Goal: Task Accomplishment & Management: Complete application form

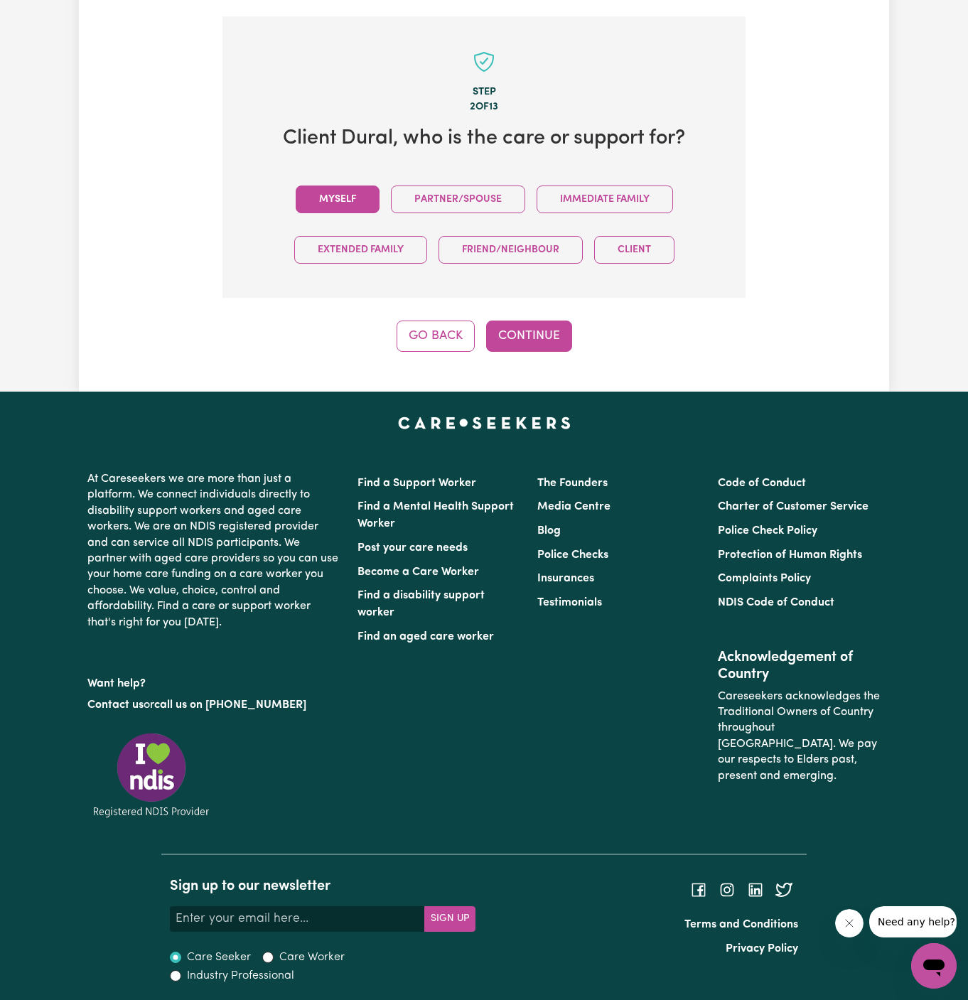
click at [336, 198] on button "Myself" at bounding box center [338, 200] width 84 height 28
click at [514, 342] on button "Continue" at bounding box center [529, 336] width 86 height 31
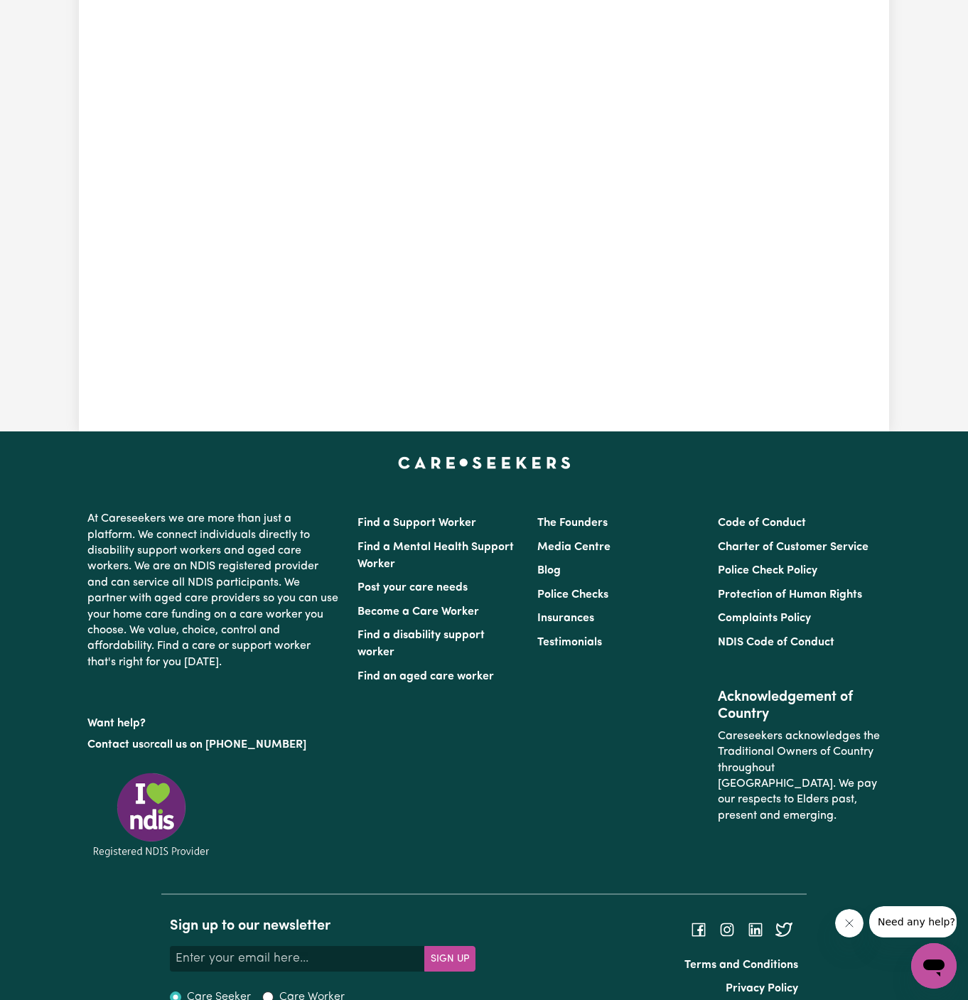
scroll to position [504, 0]
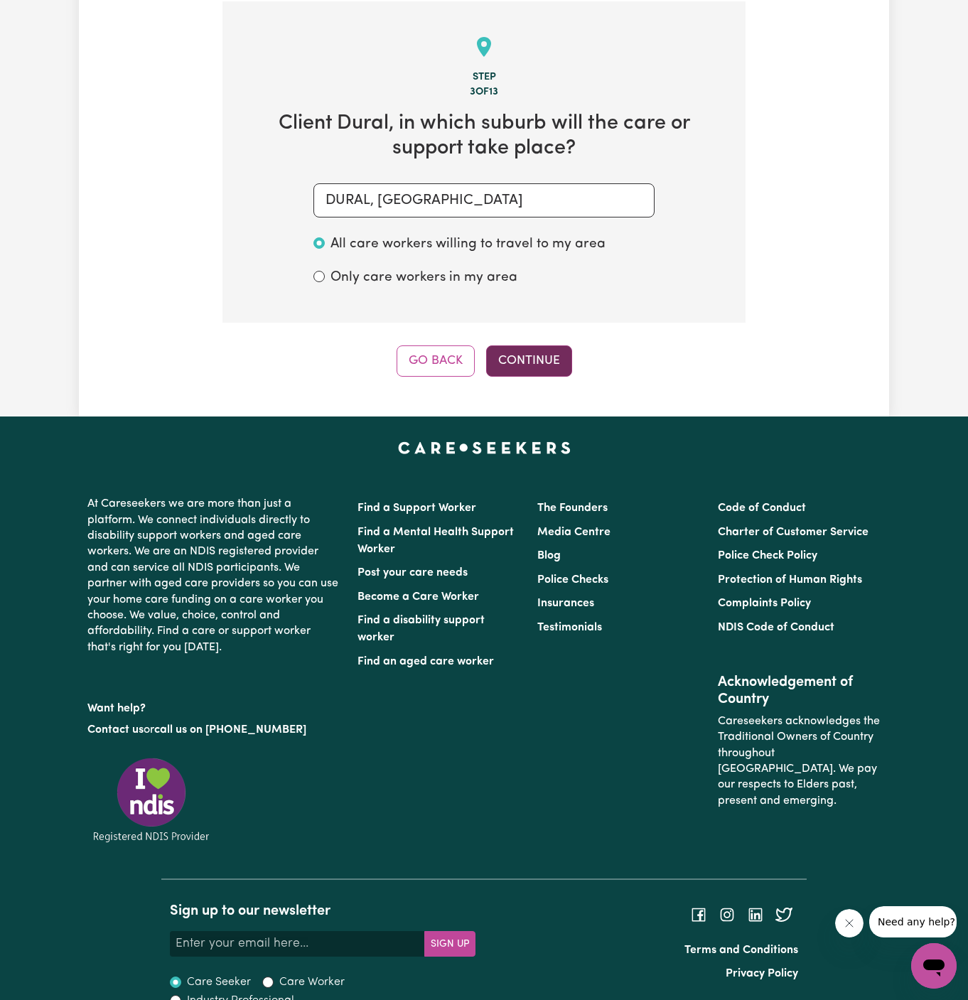
click at [547, 359] on button "Continue" at bounding box center [529, 361] width 86 height 31
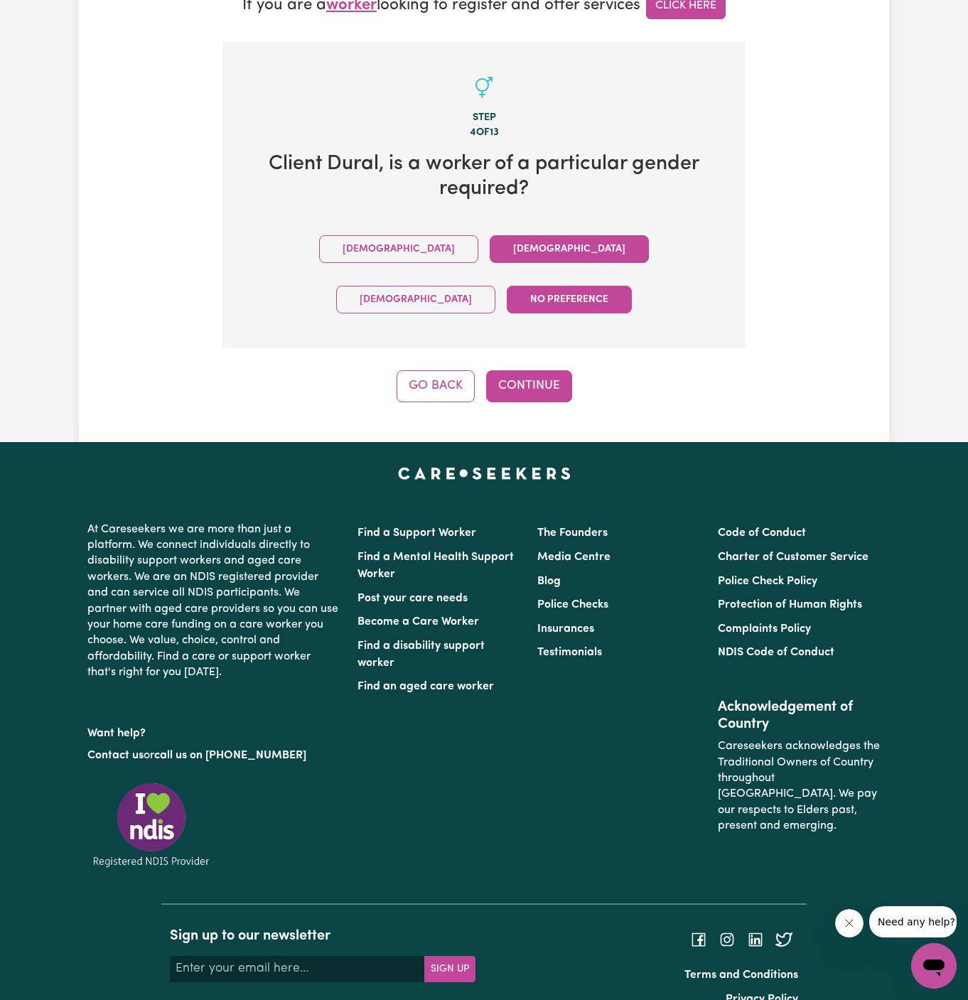
click at [490, 247] on button "Female" at bounding box center [569, 249] width 159 height 28
click at [542, 370] on button "Continue" at bounding box center [529, 385] width 86 height 31
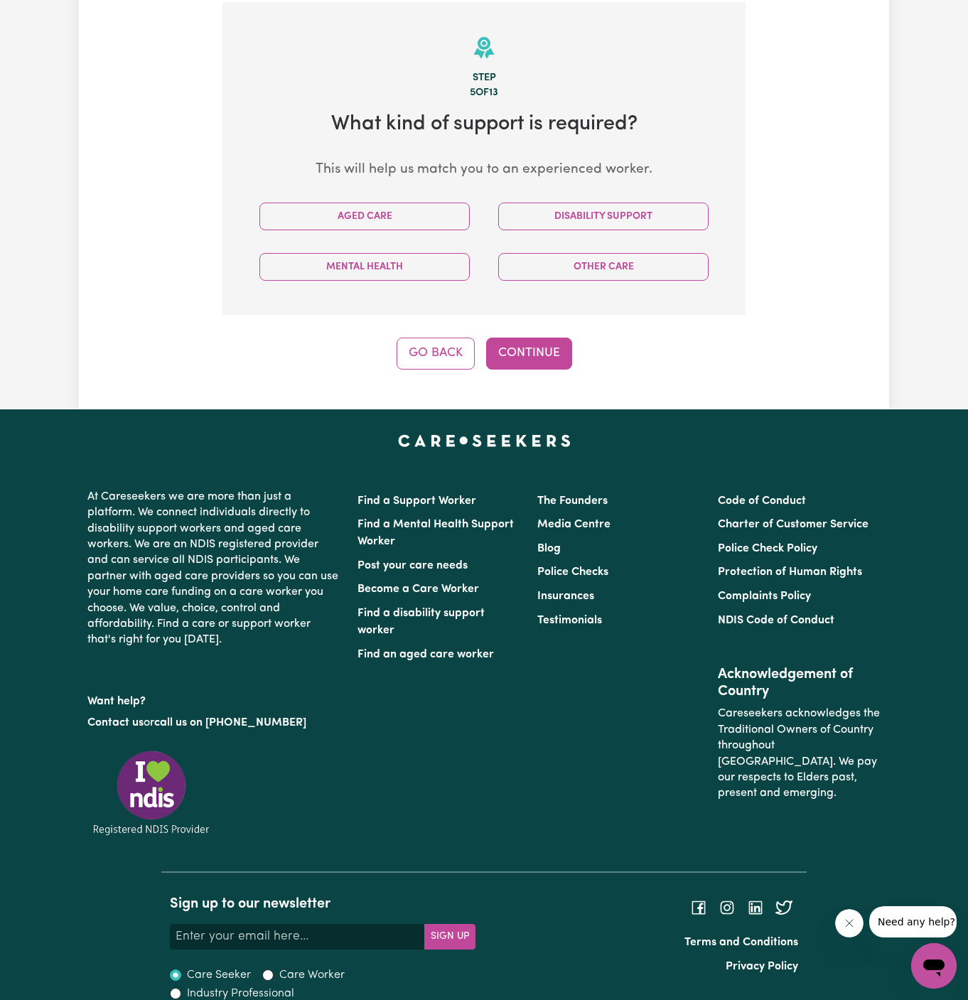
scroll to position [504, 0]
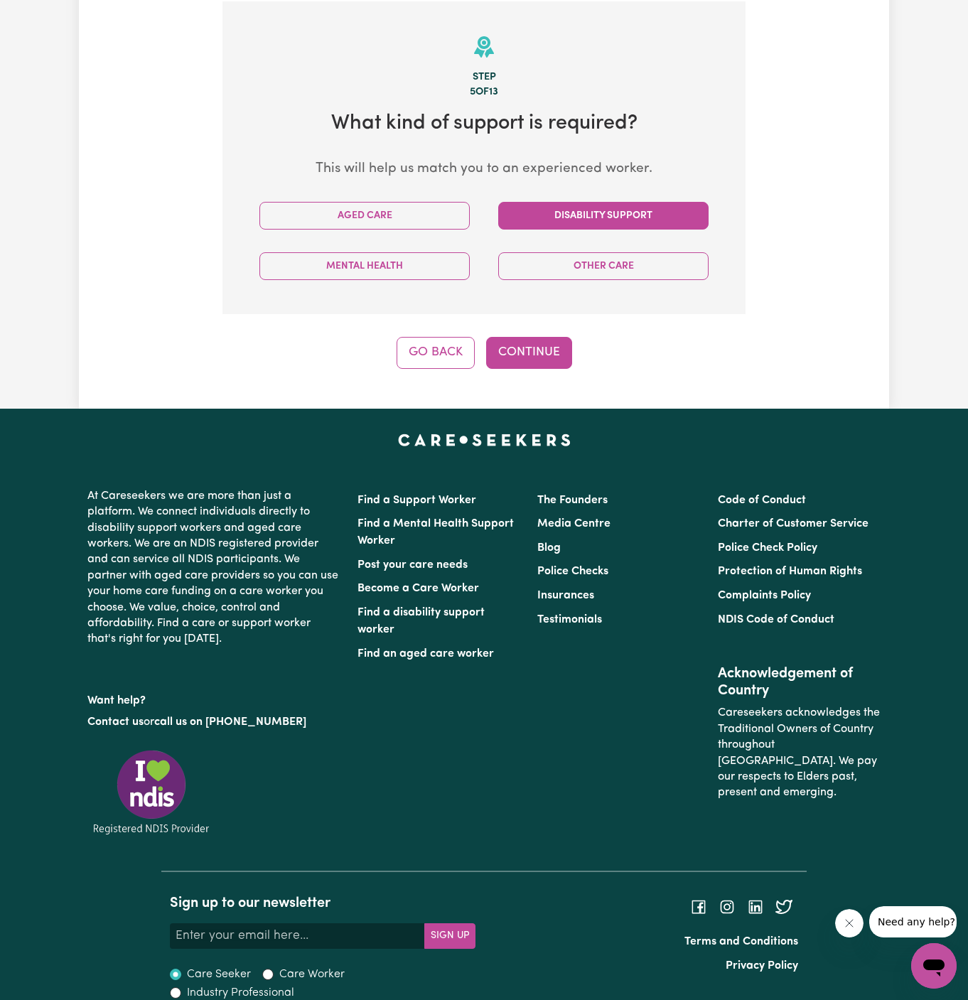
click at [596, 215] on button "Disability Support" at bounding box center [603, 216] width 210 height 28
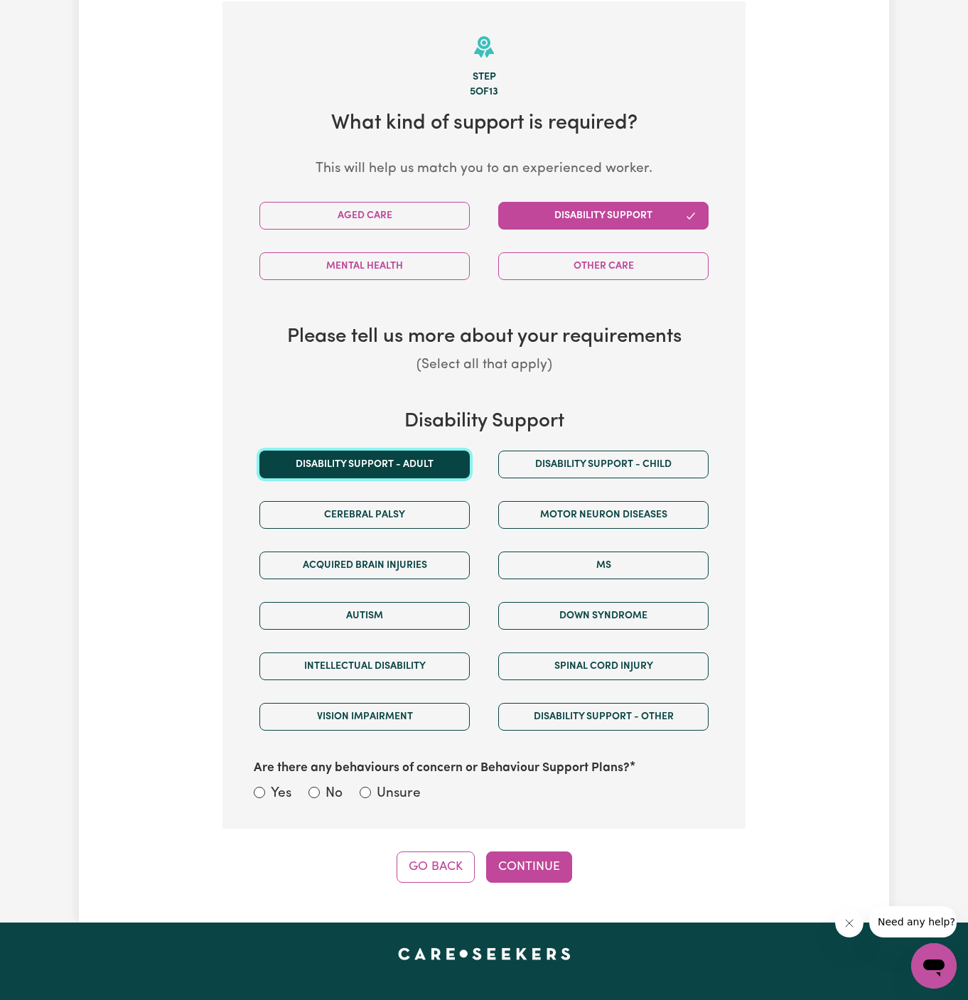
click at [435, 457] on button "Disability support - Adult" at bounding box center [364, 465] width 210 height 28
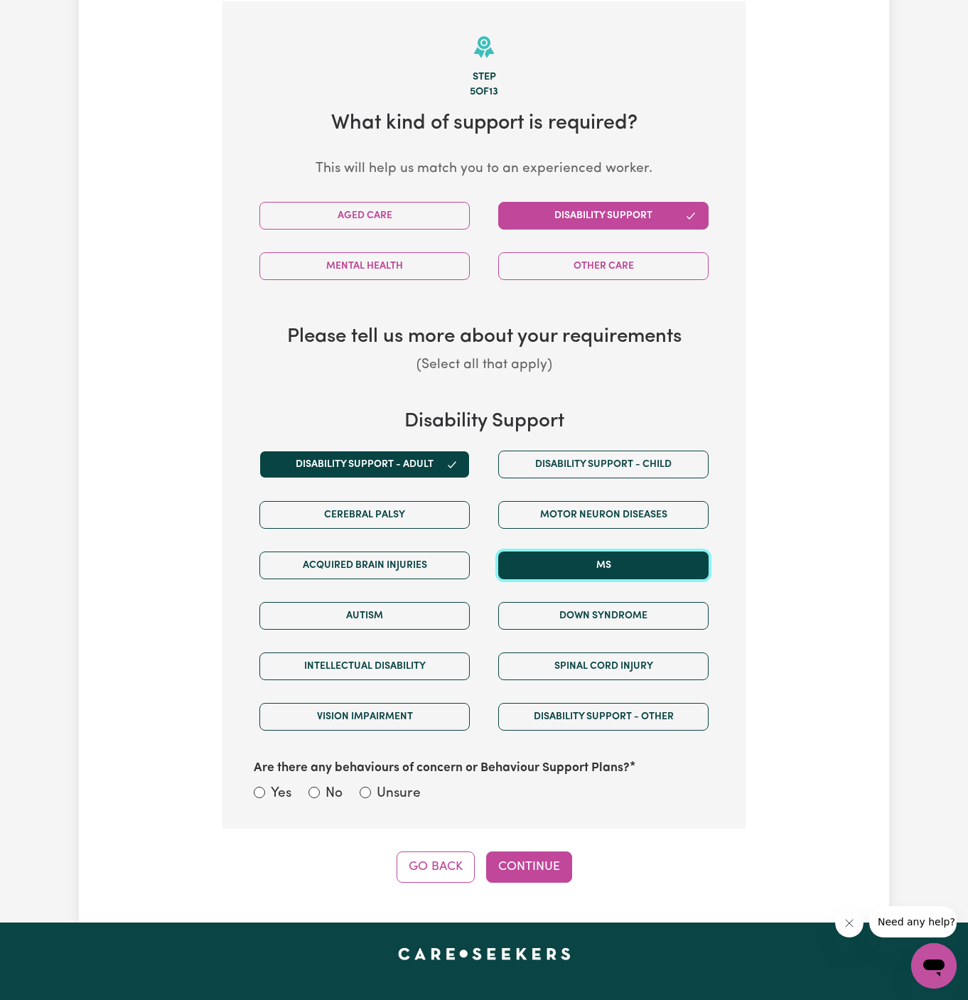
click at [577, 562] on button "MS" at bounding box center [603, 566] width 210 height 28
click at [395, 786] on label "Unsure" at bounding box center [399, 794] width 44 height 21
click at [371, 787] on input "Unsure" at bounding box center [365, 792] width 11 height 11
radio input "true"
click at [496, 845] on div "Step 5 of 13 What kind of support is required? This will help us match you to a…" at bounding box center [484, 442] width 523 height 882
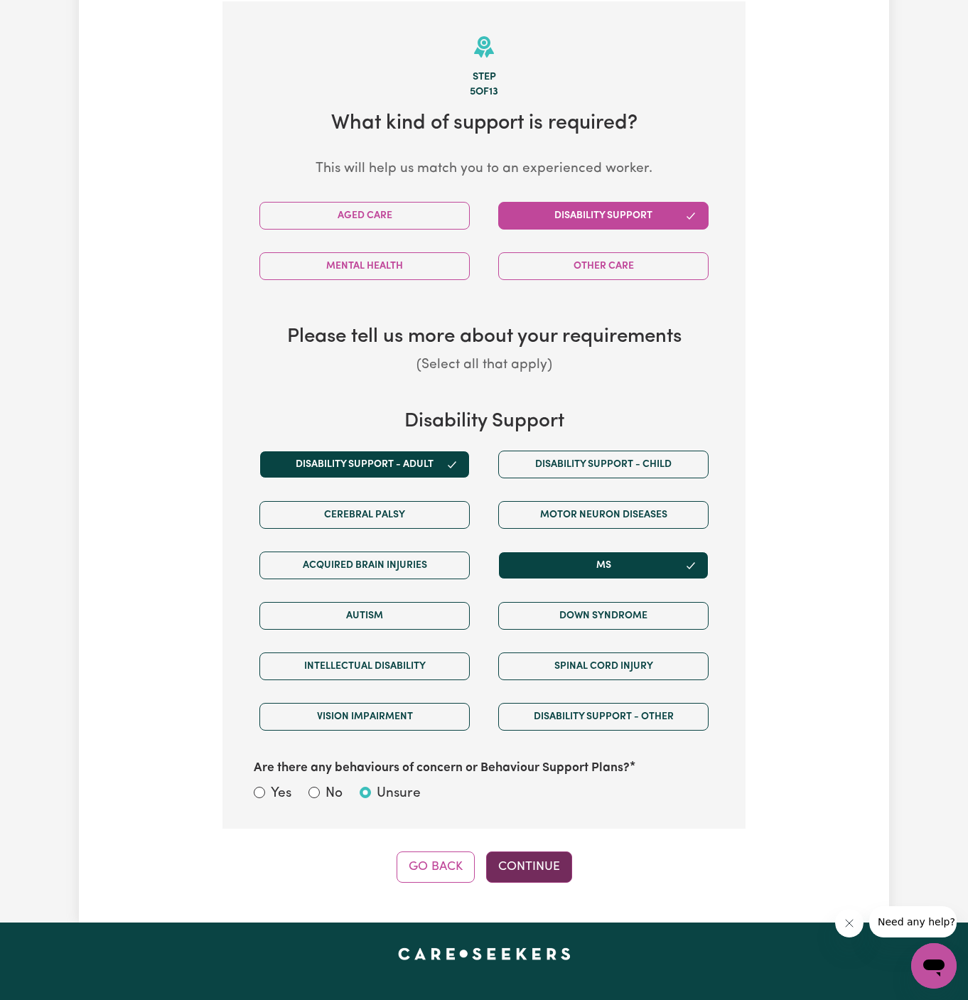
click at [513, 860] on button "Continue" at bounding box center [529, 867] width 86 height 31
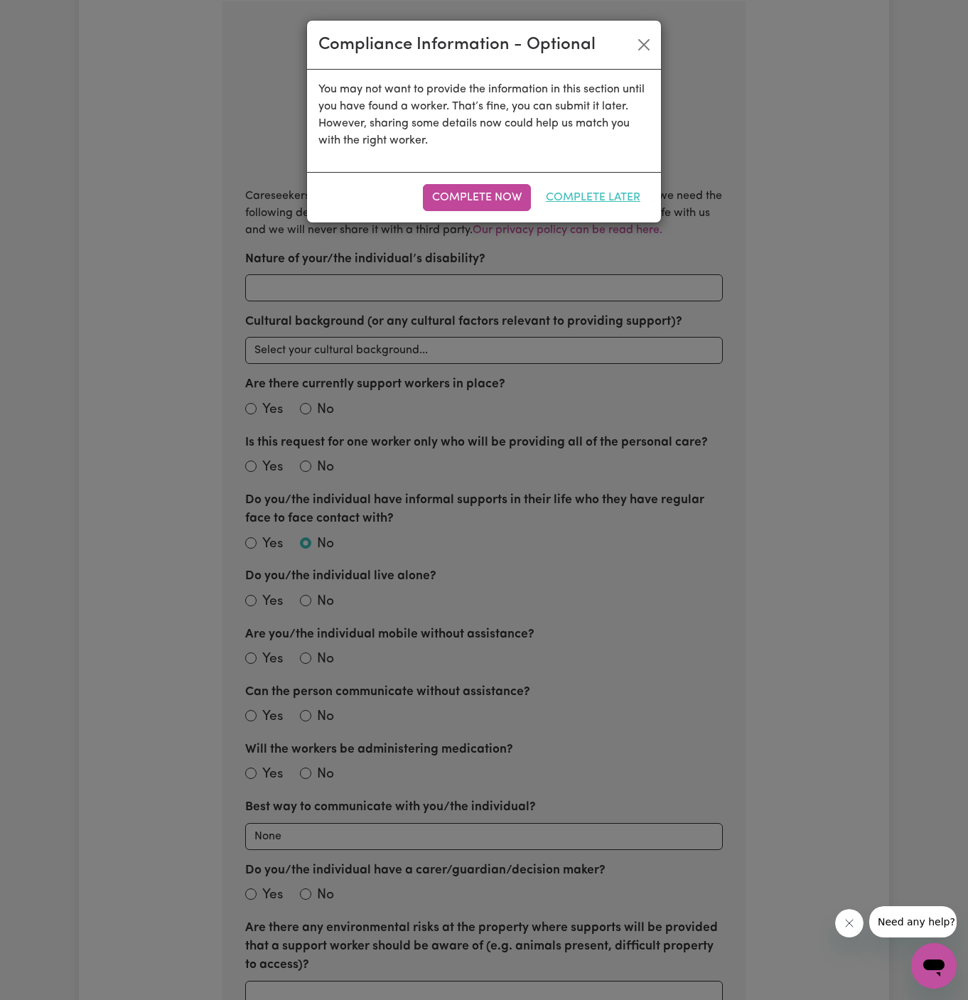
click at [628, 205] on button "Complete Later" at bounding box center [593, 197] width 113 height 27
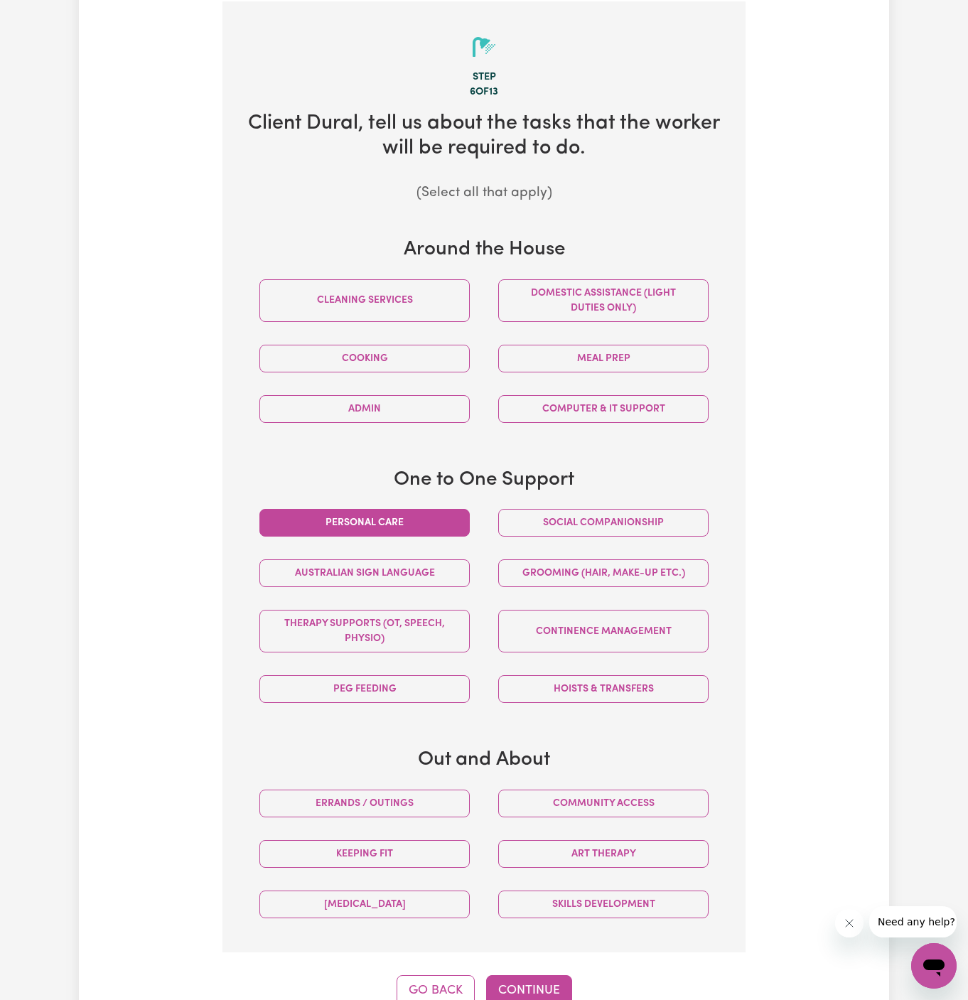
click at [427, 513] on button "Personal care" at bounding box center [364, 523] width 210 height 28
click at [549, 519] on button "Social companionship" at bounding box center [603, 523] width 210 height 28
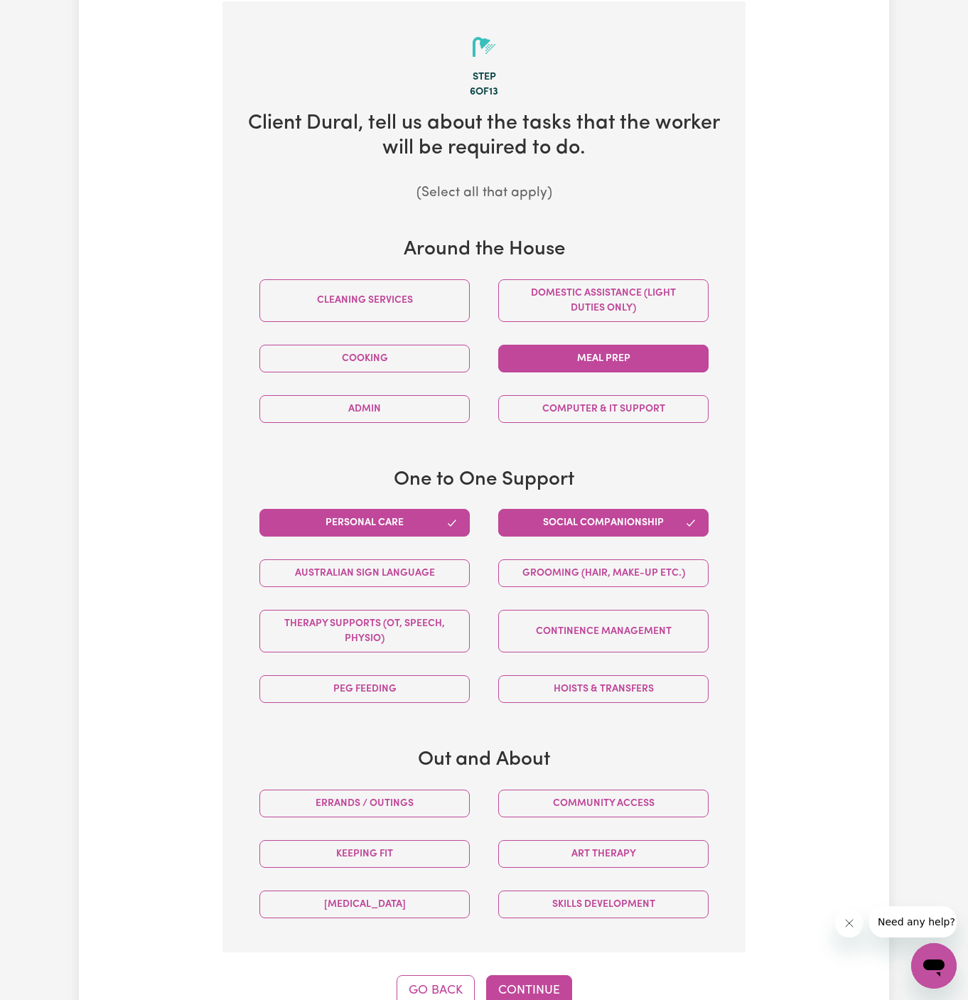
click at [629, 349] on button "Meal prep" at bounding box center [603, 359] width 210 height 28
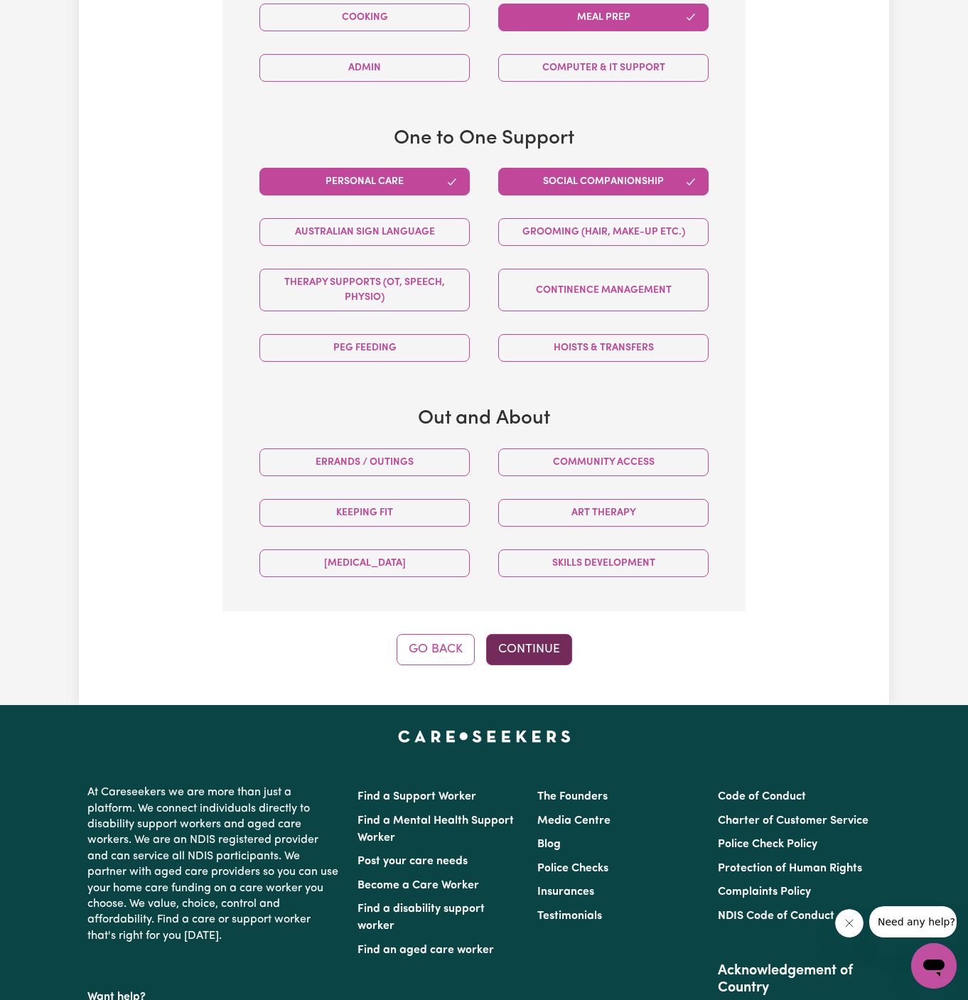
click at [533, 654] on button "Continue" at bounding box center [529, 649] width 86 height 31
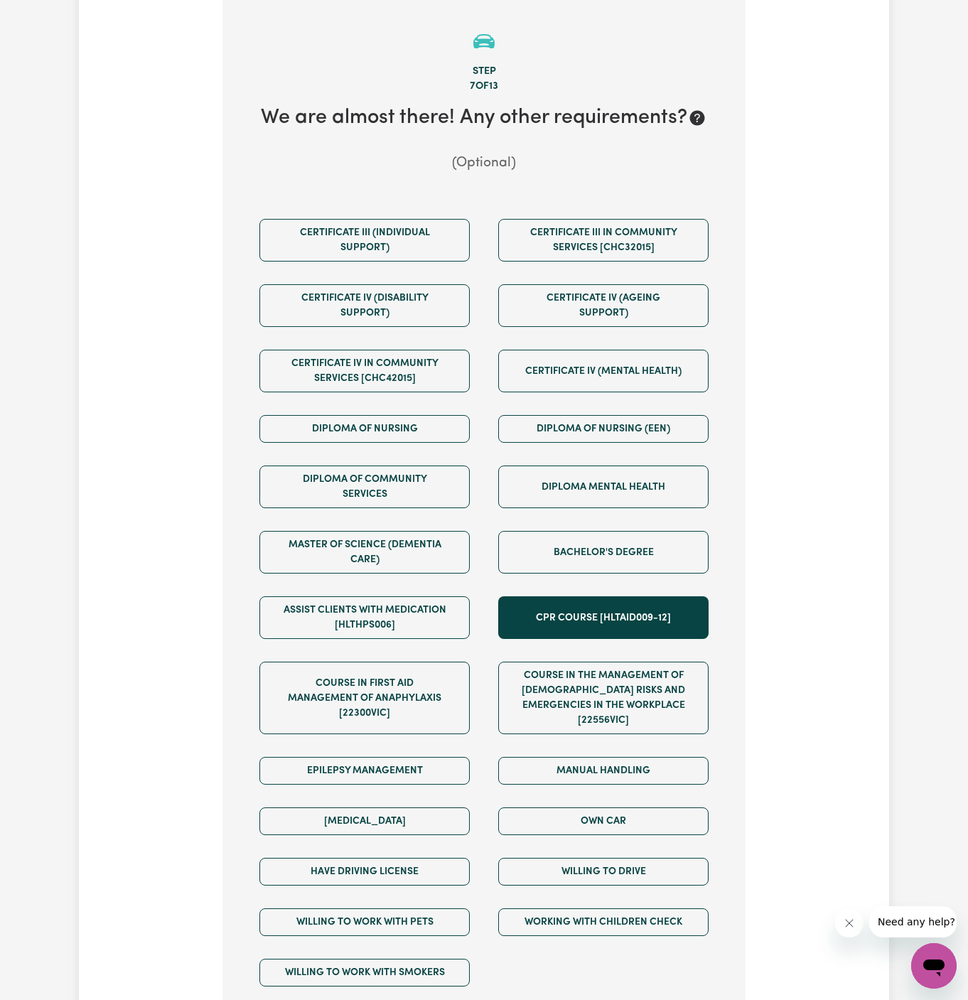
scroll to position [504, 0]
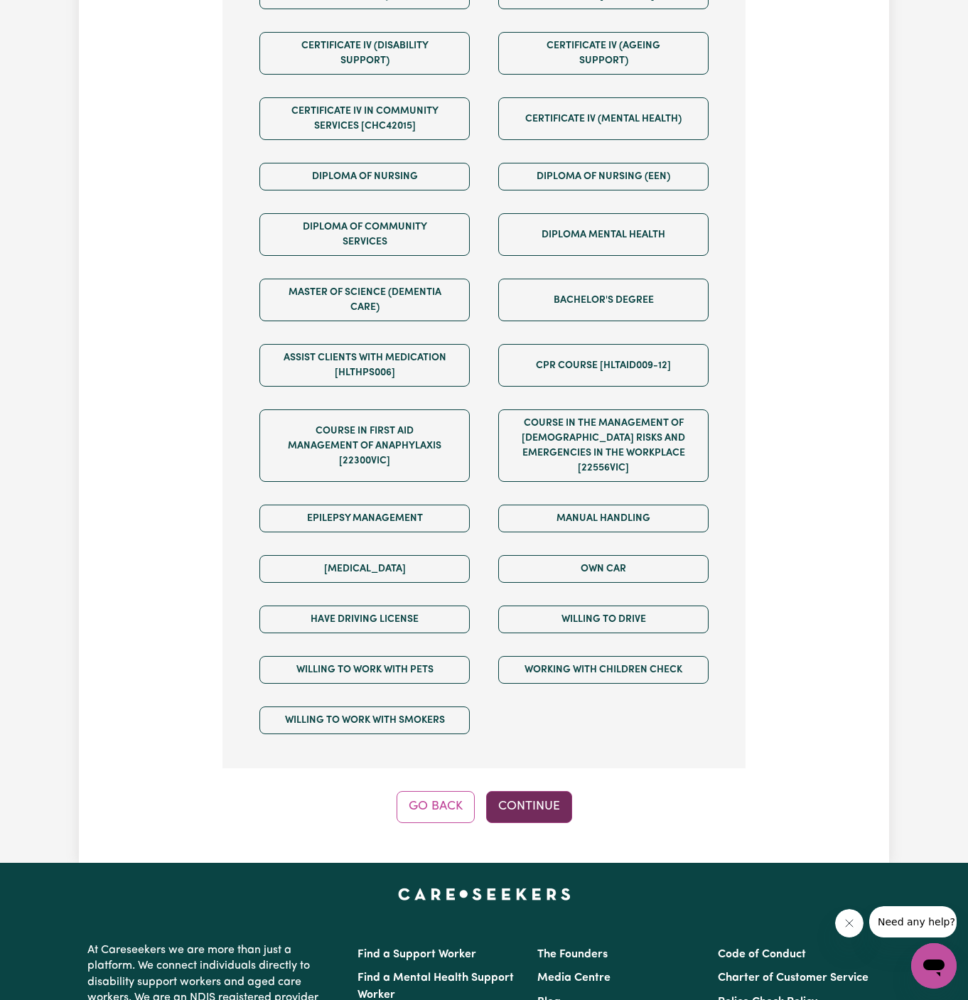
click at [543, 801] on button "Continue" at bounding box center [529, 806] width 86 height 31
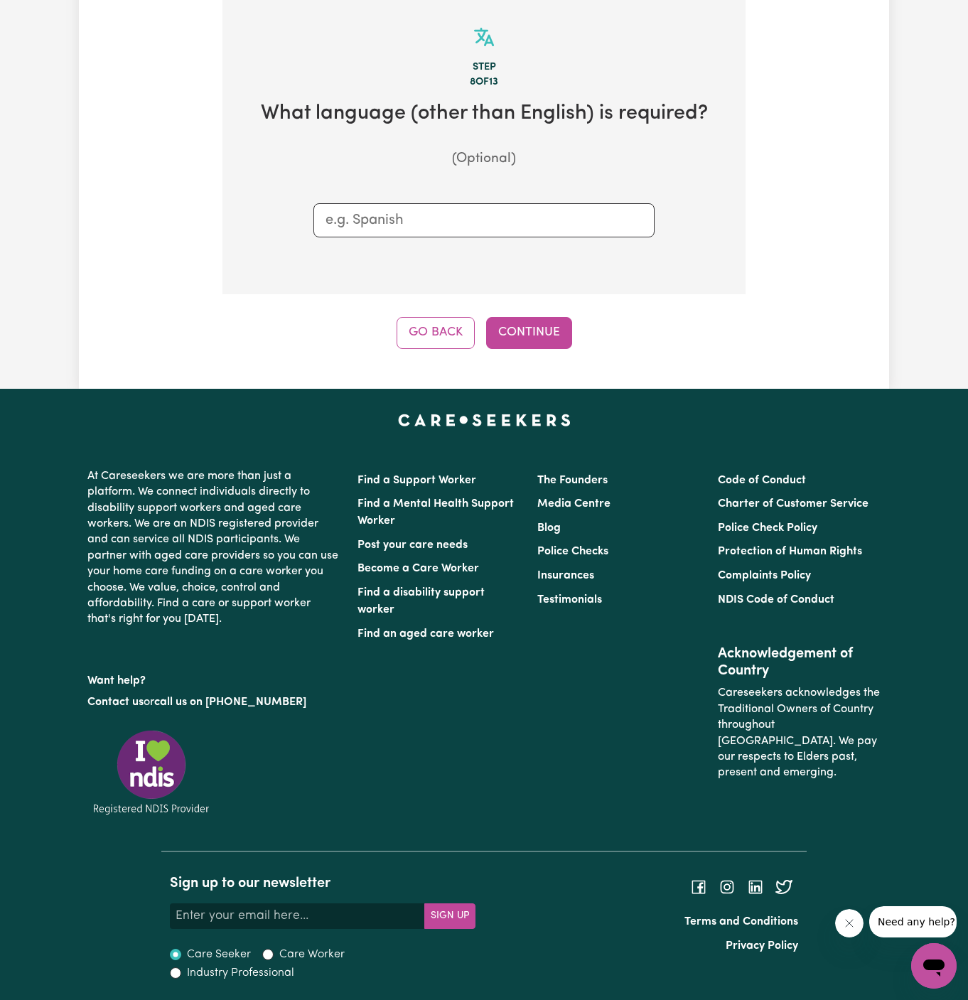
scroll to position [504, 0]
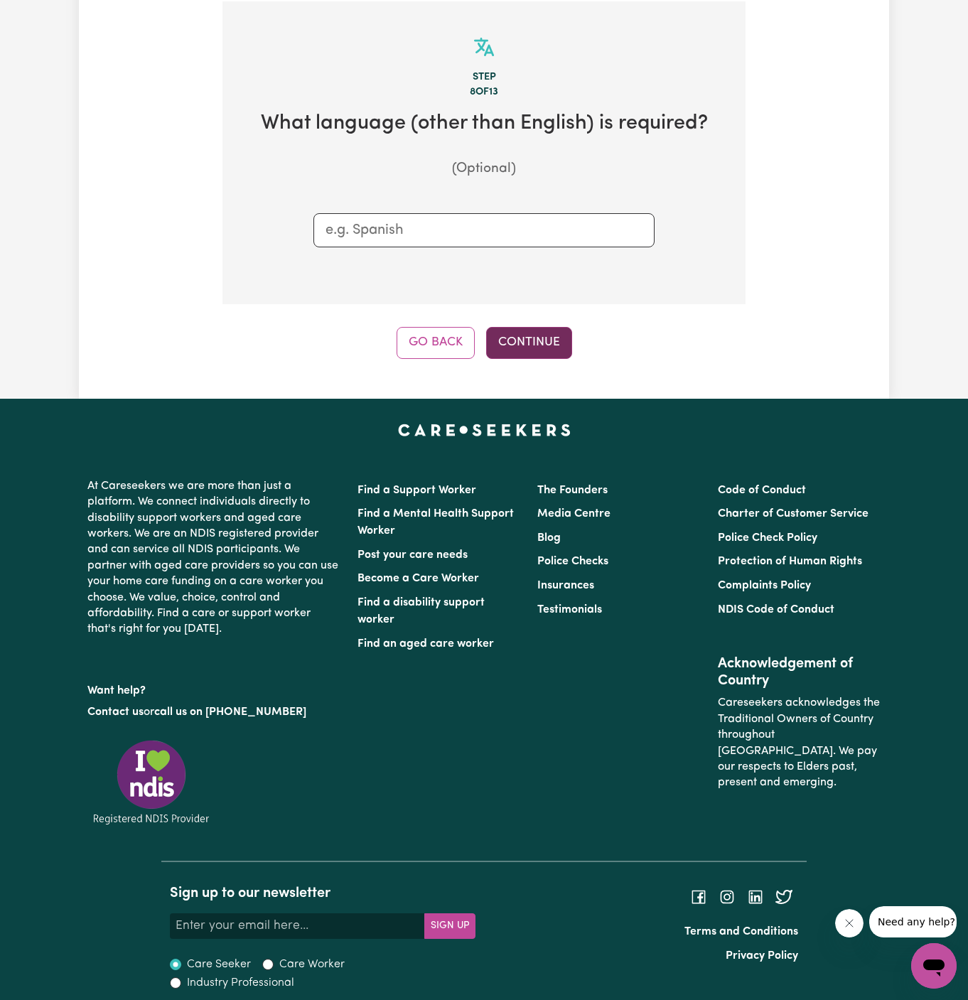
click at [537, 338] on button "Continue" at bounding box center [529, 342] width 86 height 31
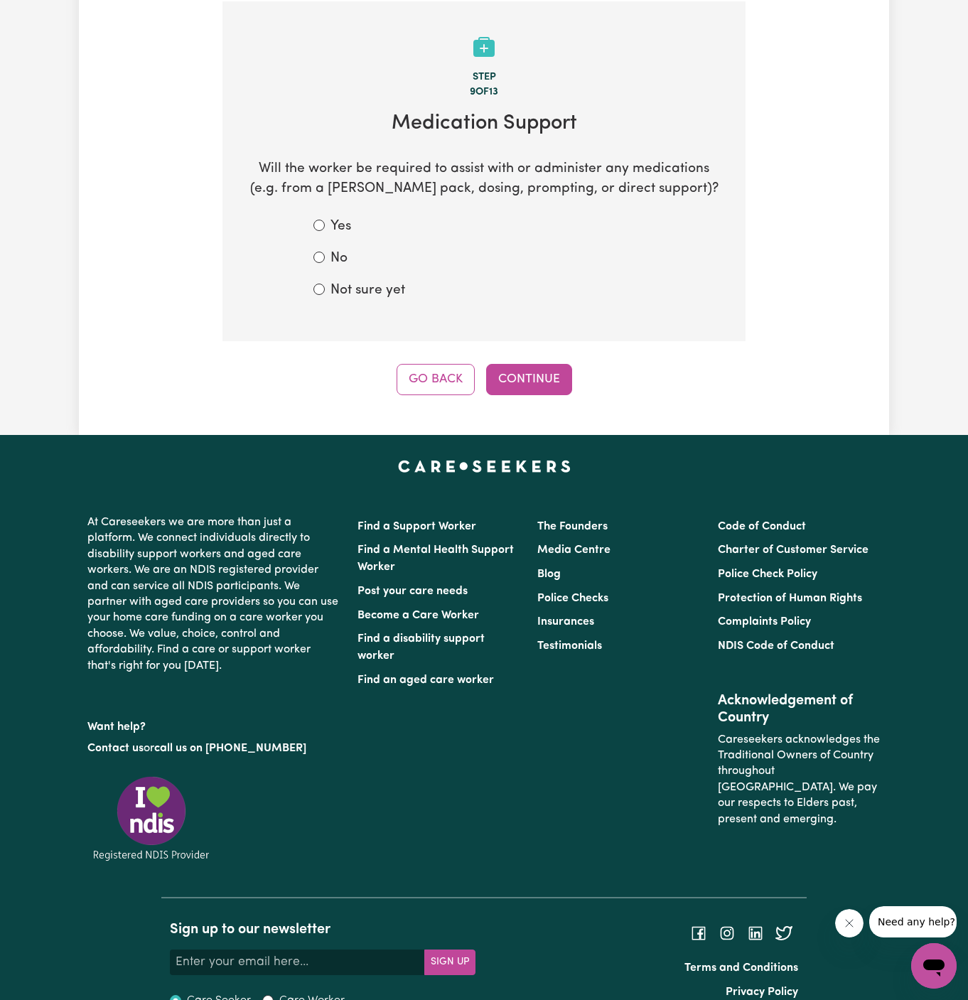
click at [359, 294] on label "Not sure yet" at bounding box center [368, 291] width 75 height 21
click at [325, 294] on input "Not sure yet" at bounding box center [319, 289] width 11 height 11
radio input "true"
click at [519, 366] on button "Continue" at bounding box center [529, 379] width 86 height 31
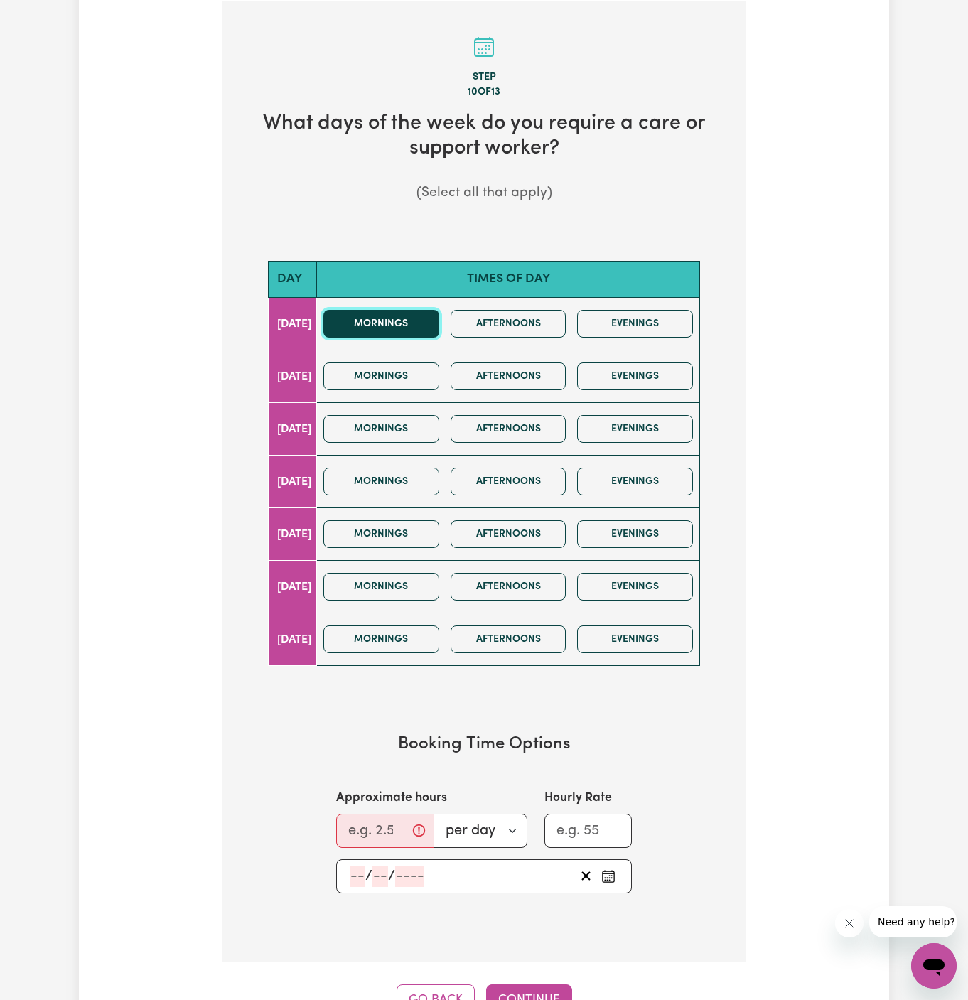
click at [392, 331] on button "Mornings" at bounding box center [381, 324] width 116 height 28
click at [397, 379] on button "Mornings" at bounding box center [381, 377] width 116 height 28
click at [397, 380] on button "Mornings" at bounding box center [381, 377] width 116 height 28
drag, startPoint x: 422, startPoint y: 331, endPoint x: 424, endPoint y: 338, distance: 7.4
click at [422, 331] on button "Mornings" at bounding box center [381, 324] width 116 height 28
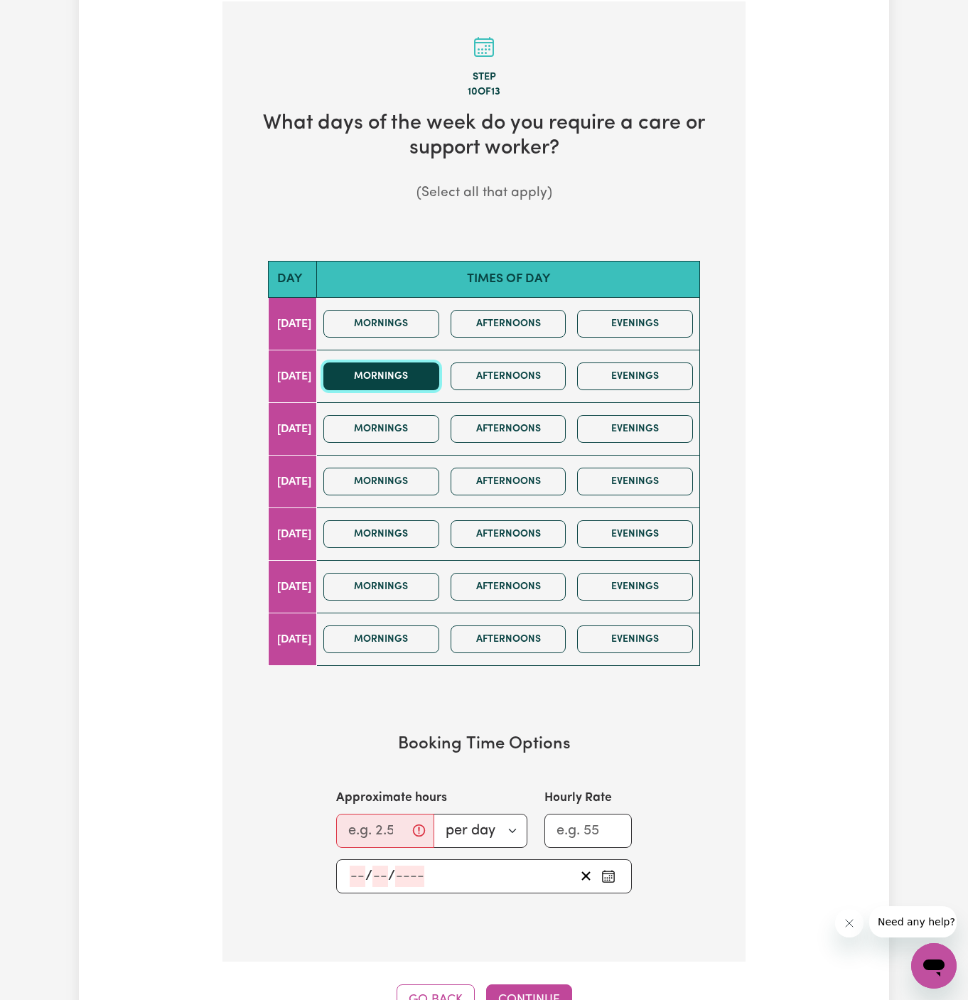
click at [434, 373] on button "Mornings" at bounding box center [381, 377] width 116 height 28
click at [547, 334] on button "Afternoons" at bounding box center [509, 324] width 116 height 28
click at [547, 369] on button "Afternoons" at bounding box center [509, 377] width 116 height 28
click at [424, 372] on button "Mornings" at bounding box center [381, 377] width 116 height 28
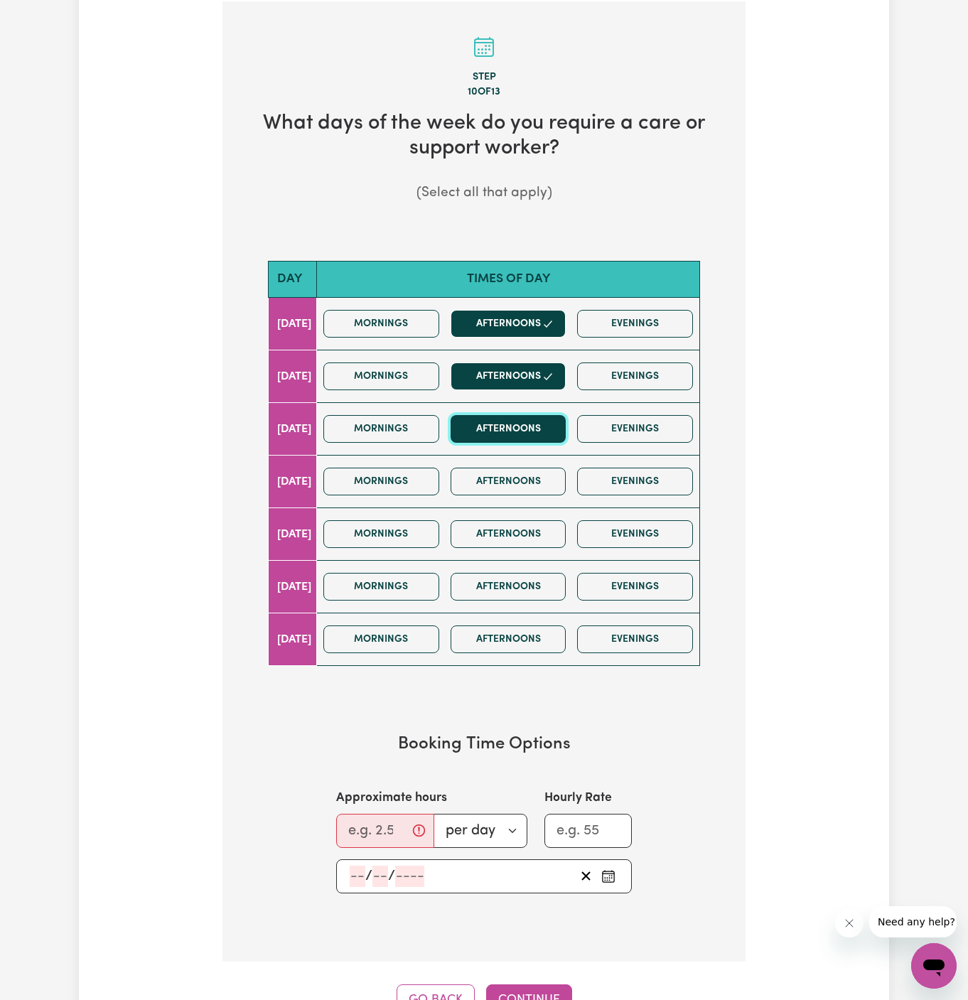
click at [519, 419] on button "Afternoons" at bounding box center [509, 429] width 116 height 28
click at [532, 481] on button "Afternoons" at bounding box center [509, 482] width 116 height 28
click at [540, 551] on div "Mornings Afternoons Evenings" at bounding box center [508, 534] width 381 height 50
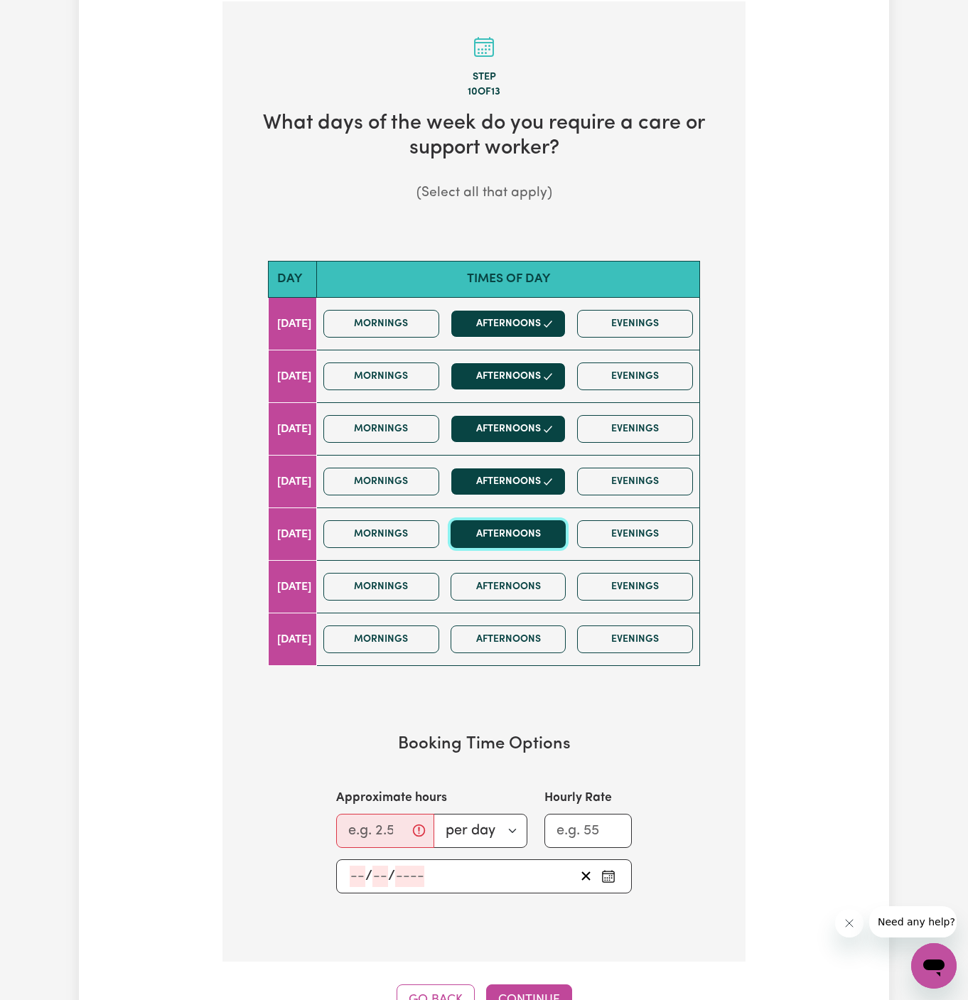
click at [550, 540] on button "Afternoons" at bounding box center [509, 534] width 116 height 28
click at [645, 523] on button "Evenings" at bounding box center [635, 534] width 116 height 28
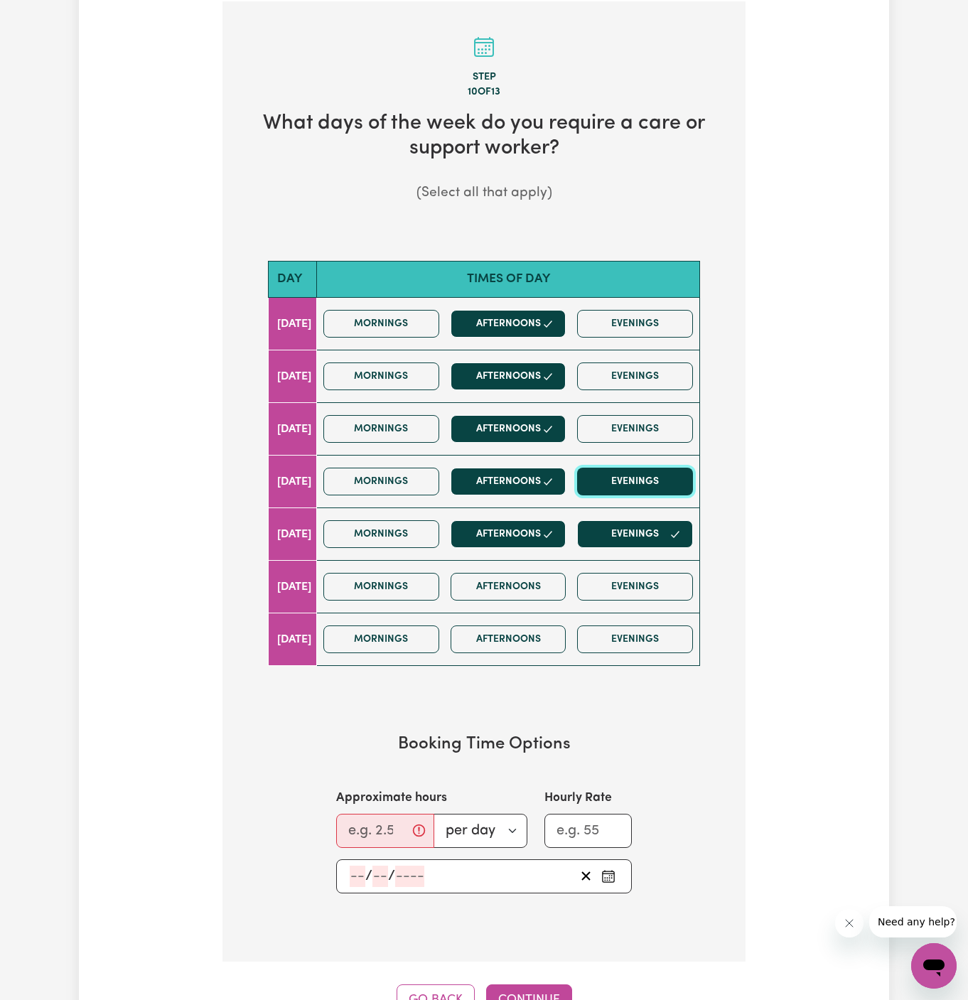
click at [645, 481] on button "Evenings" at bounding box center [635, 482] width 116 height 28
click at [645, 421] on button "Evenings" at bounding box center [635, 429] width 116 height 28
click at [645, 351] on div "Mornings Afternoons Evenings" at bounding box center [508, 376] width 381 height 50
click at [645, 302] on div "Mornings Afternoons Evenings" at bounding box center [508, 324] width 381 height 50
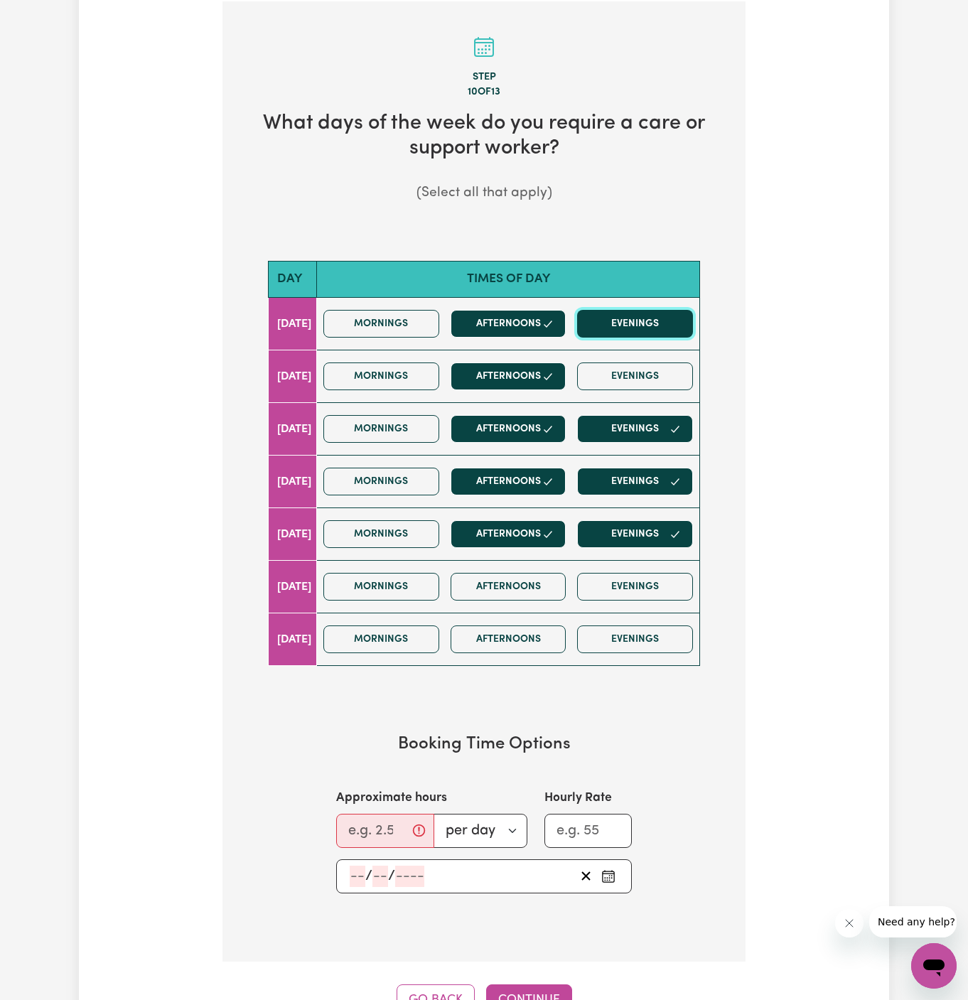
click at [645, 330] on button "Evenings" at bounding box center [635, 324] width 116 height 28
click at [647, 363] on button "Evenings" at bounding box center [635, 377] width 116 height 28
click at [359, 814] on input "Approximate hours" at bounding box center [385, 831] width 98 height 34
type input "2"
click at [359, 860] on div "/ /" at bounding box center [484, 877] width 296 height 34
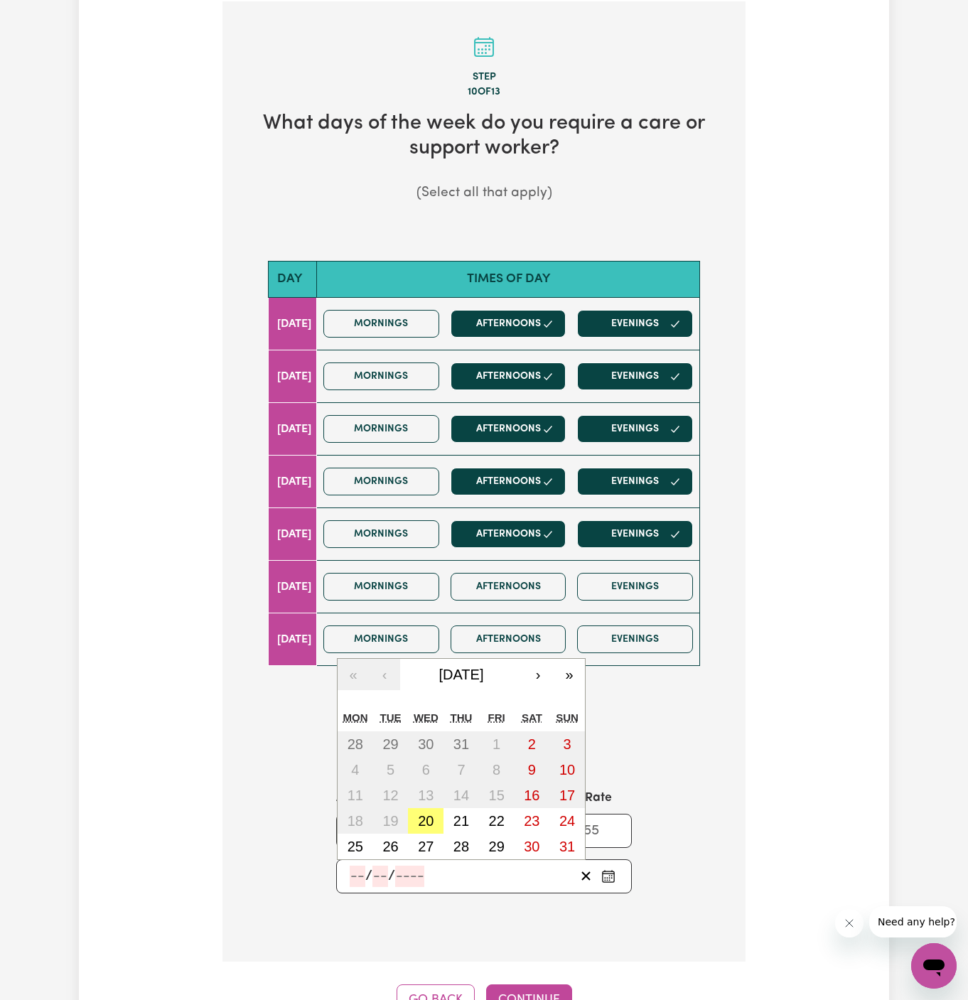
click at [363, 874] on input "number" at bounding box center [358, 876] width 16 height 21
click at [431, 820] on abbr "20" at bounding box center [426, 821] width 16 height 16
type input "2025-08-20"
type input "20"
type input "8"
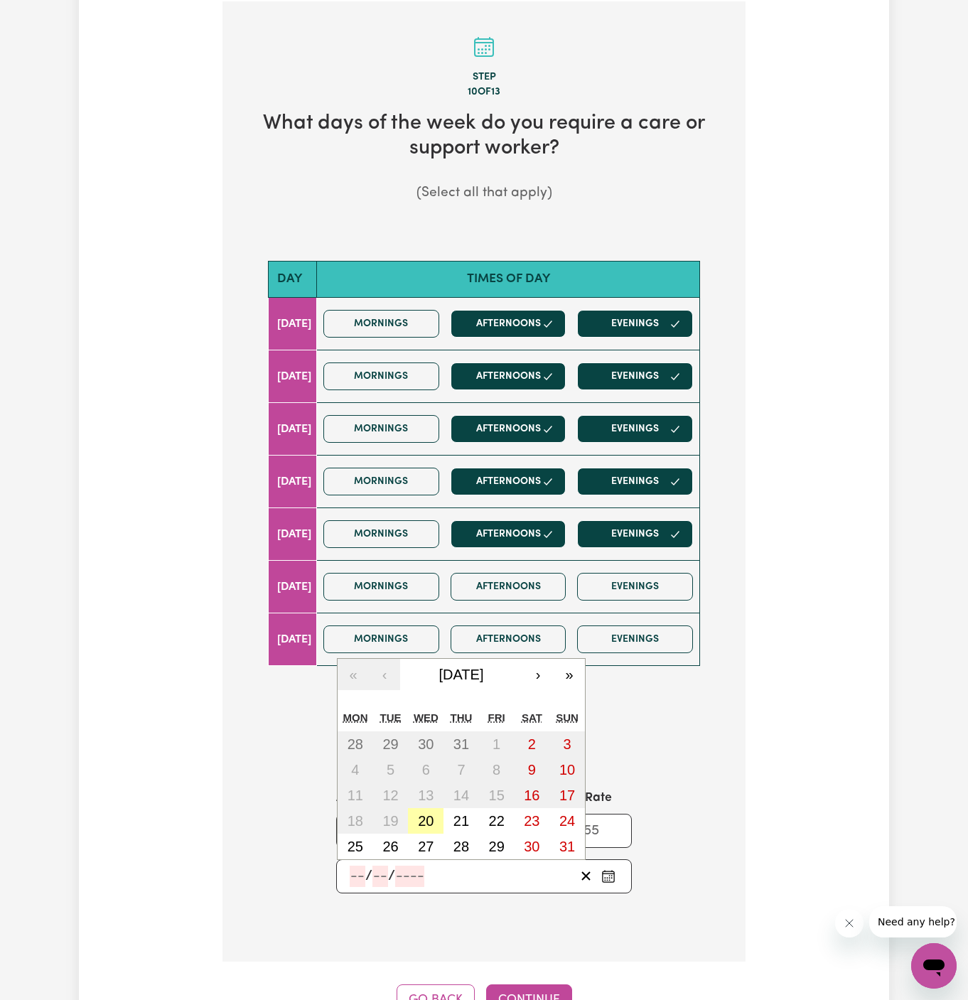
type input "2025"
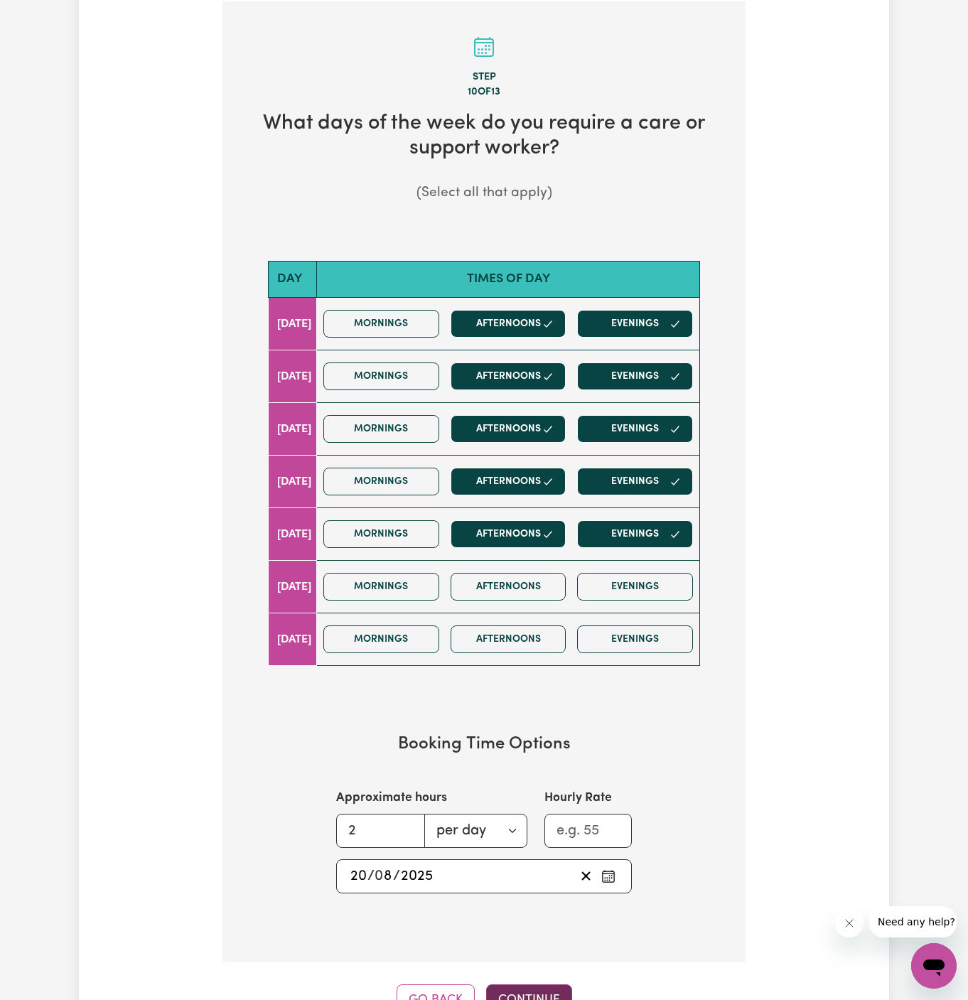
click at [544, 985] on button "Continue" at bounding box center [529, 1000] width 86 height 31
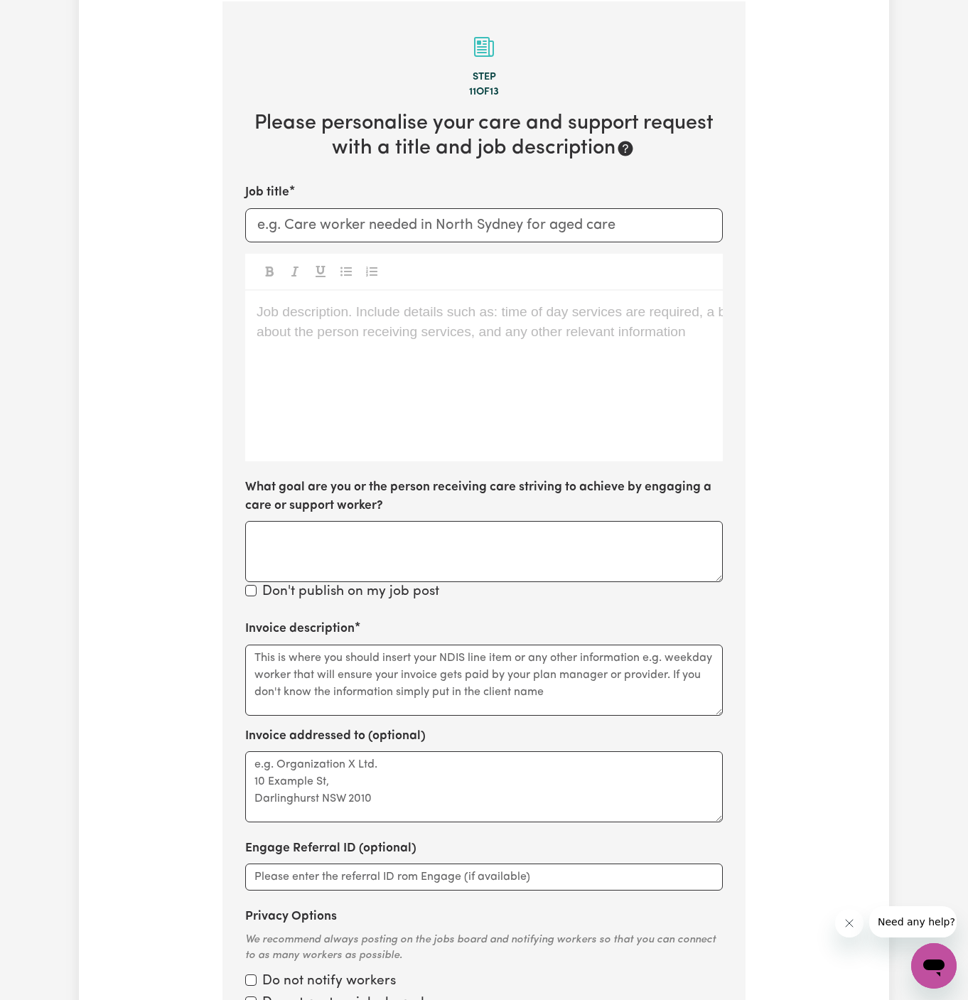
click at [407, 339] on div "Job description. Include details such as: time of day services are required, a …" at bounding box center [484, 376] width 478 height 171
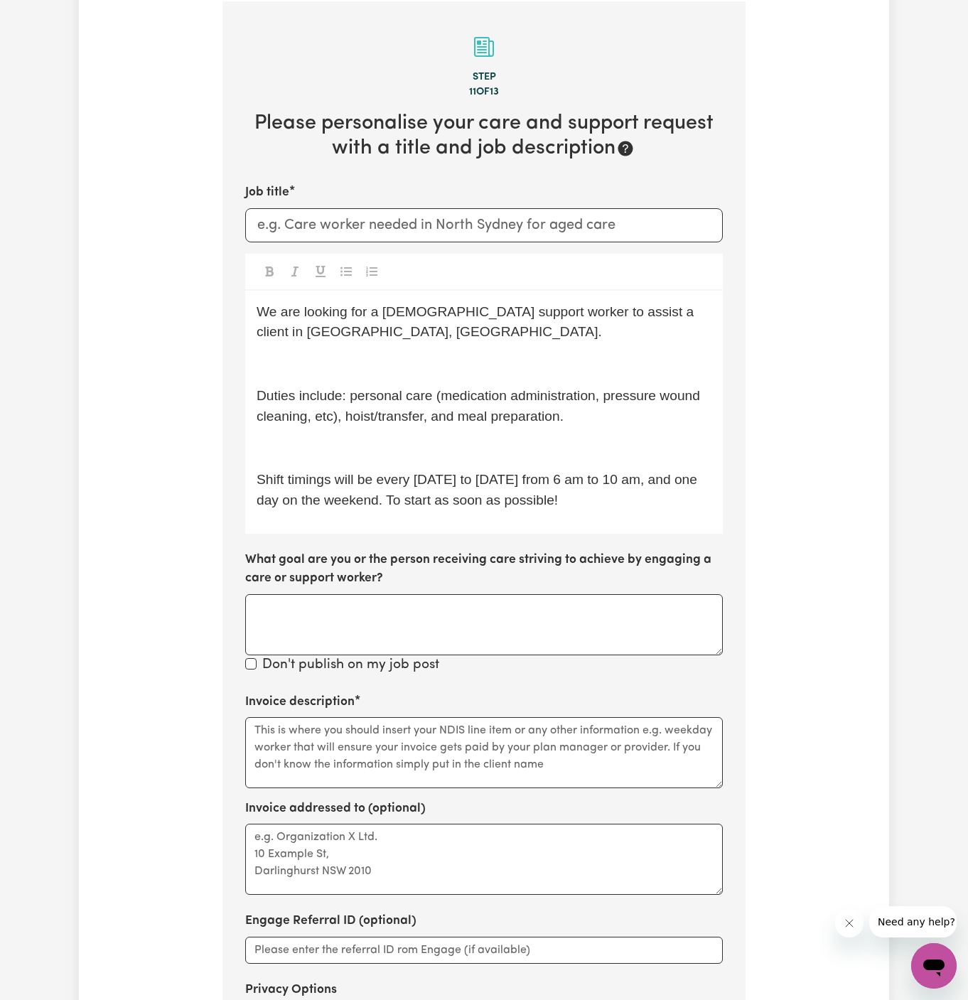
click at [951, 503] on div "Tell us your care and support requirements Welcome to Careseekers. We are excit…" at bounding box center [484, 380] width 968 height 1669
click at [299, 518] on div "We are looking for a female support worker to assist a client in St Mary's, NSW…" at bounding box center [484, 412] width 478 height 243
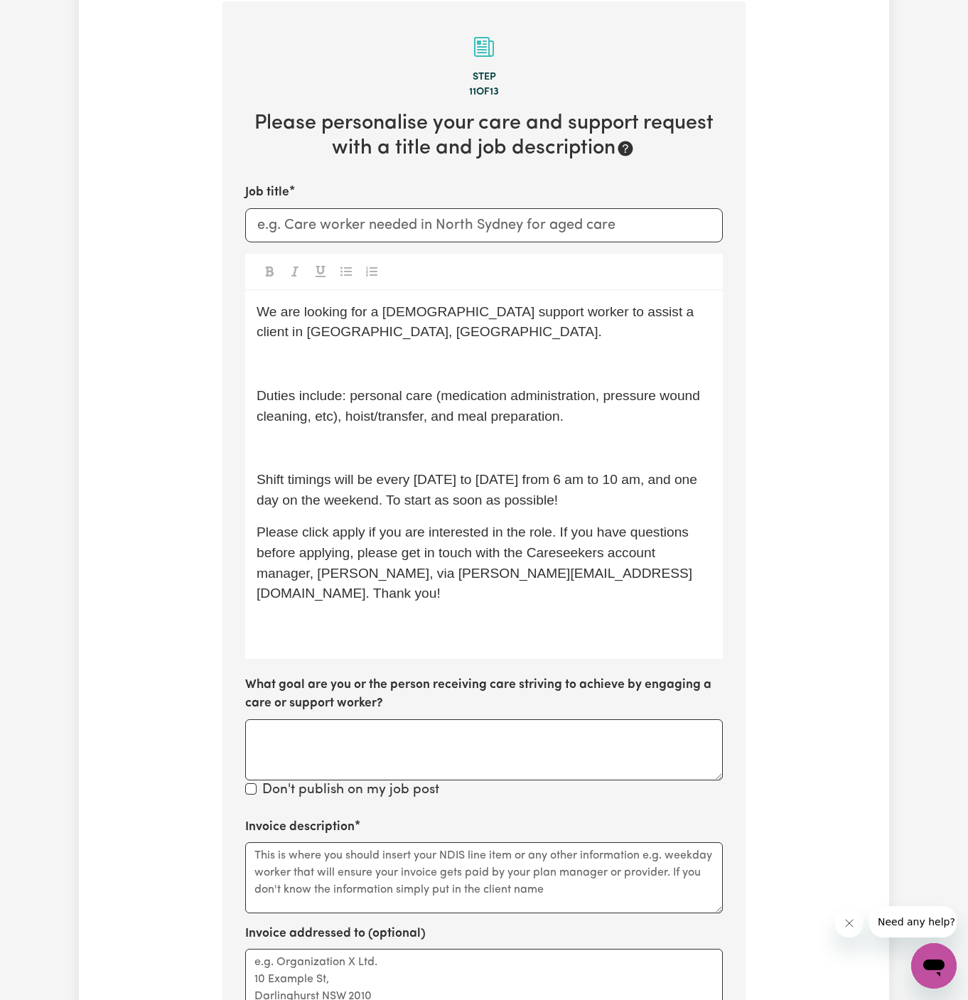
click at [491, 449] on p "﻿" at bounding box center [484, 449] width 455 height 21
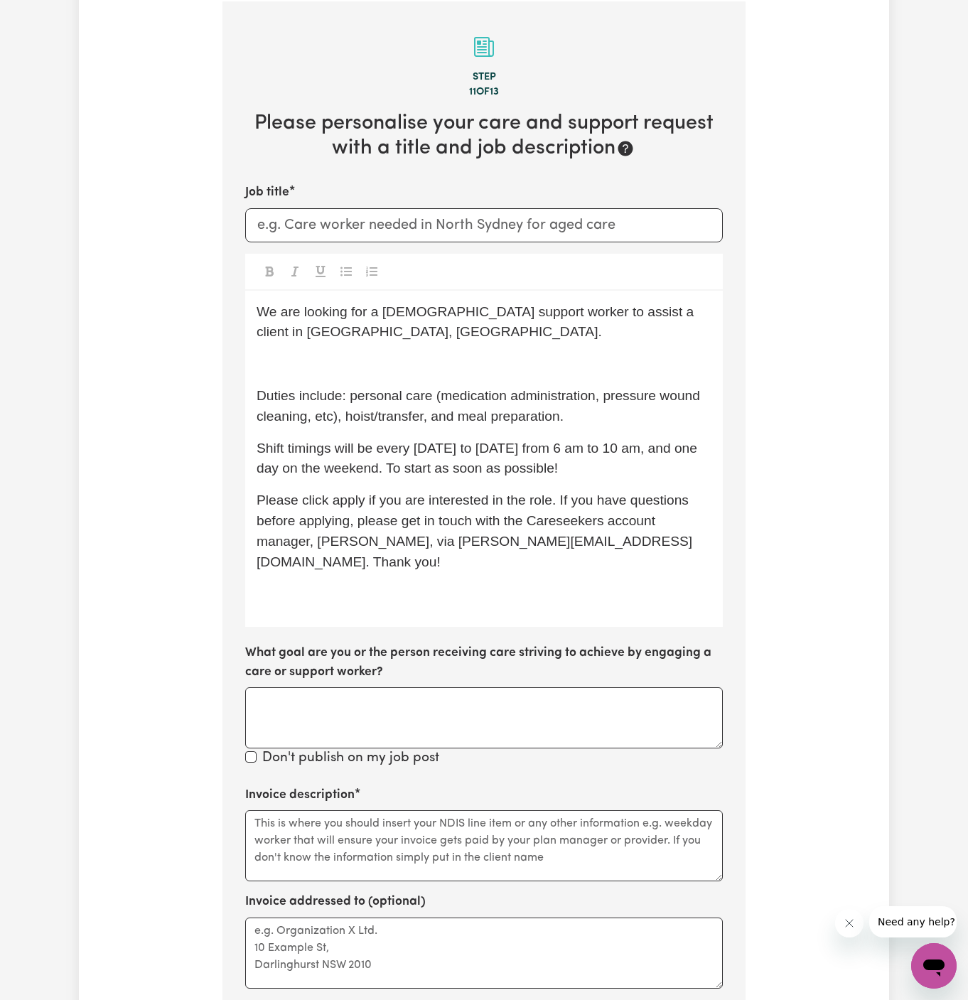
click at [464, 363] on p "﻿" at bounding box center [484, 364] width 455 height 21
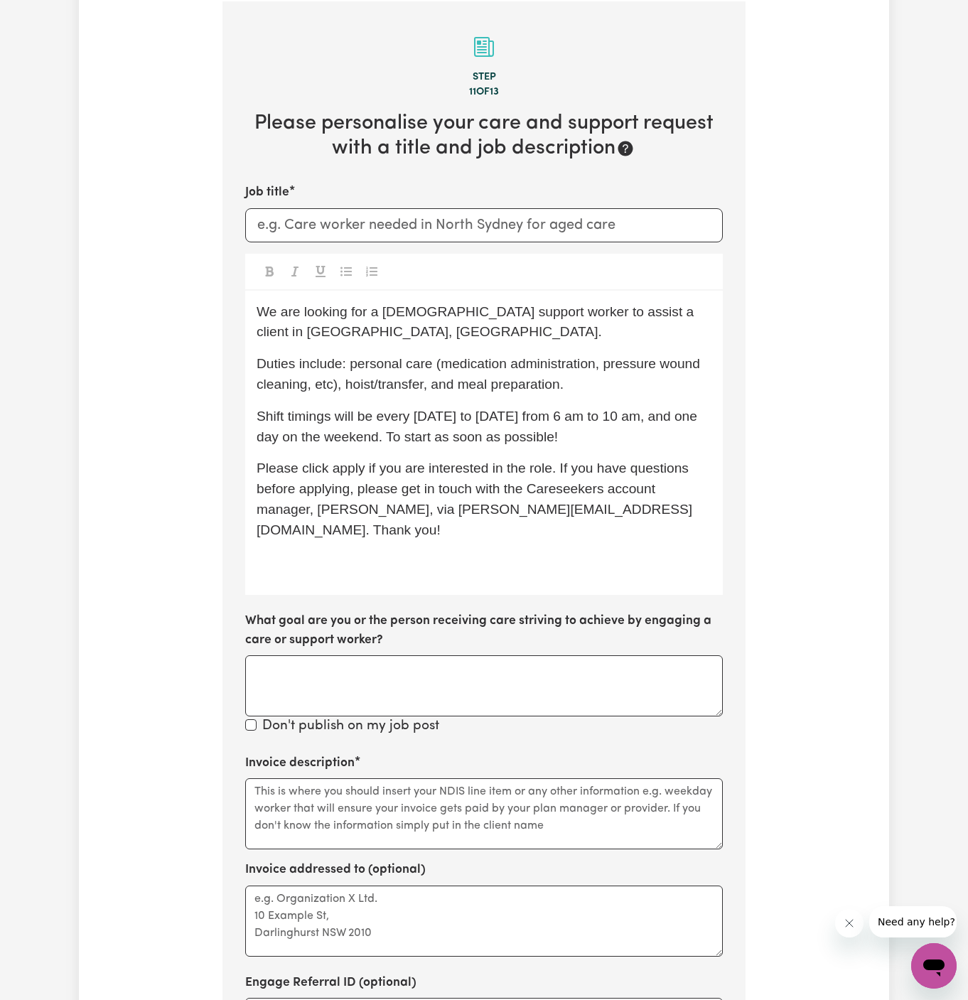
click at [464, 363] on span "Duties include: personal care (medication administration, pressure wound cleani…" at bounding box center [480, 374] width 447 height 36
click at [458, 328] on p "We are looking for a female support worker to assist a client in St Mary's, NSW." at bounding box center [484, 322] width 455 height 41
drag, startPoint x: 634, startPoint y: 313, endPoint x: 634, endPoint y: 328, distance: 15.6
click at [634, 328] on p "We are looking for a female support worker to assist a client in St Mary's, NSW." at bounding box center [484, 322] width 455 height 41
click at [465, 360] on span "Duties include: personal care (medication administration, pressure wound cleani…" at bounding box center [480, 374] width 447 height 36
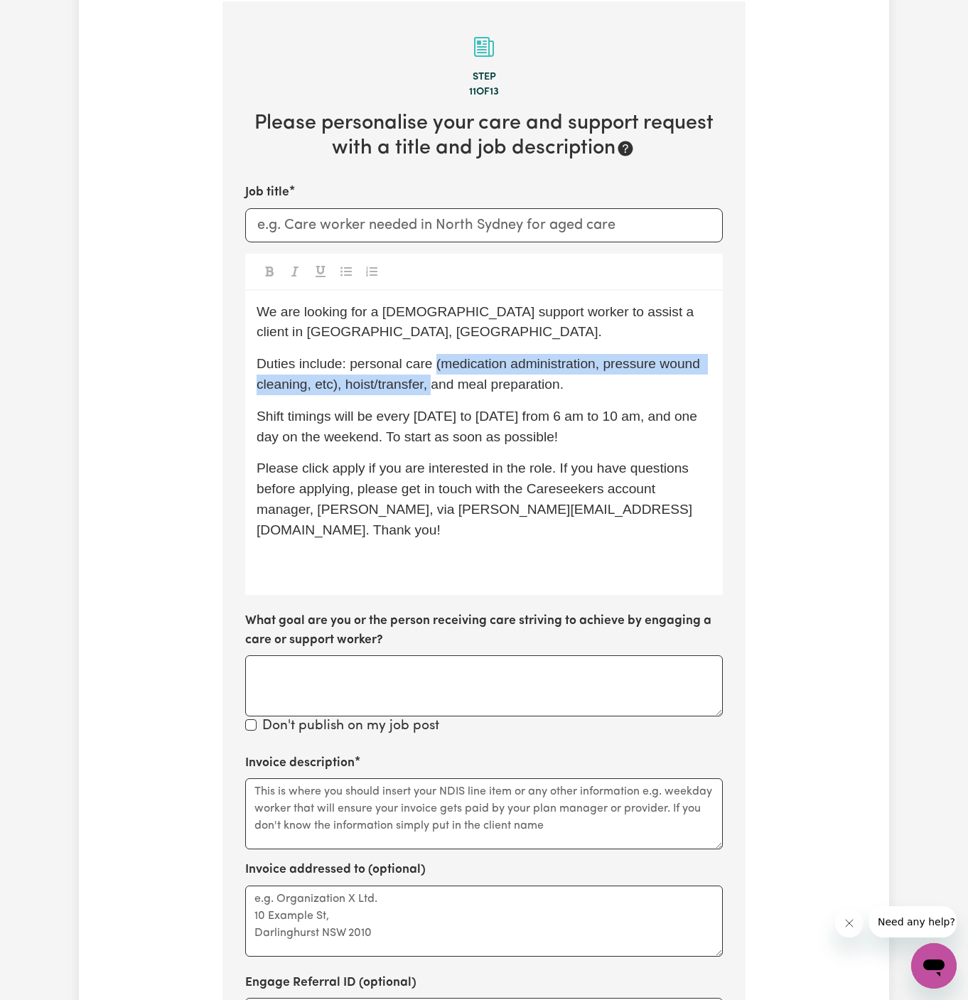
drag, startPoint x: 437, startPoint y: 340, endPoint x: 430, endPoint y: 365, distance: 26.4
click at [430, 365] on span "Duties include: personal care (medication administration, pressure wound cleani…" at bounding box center [480, 374] width 447 height 36
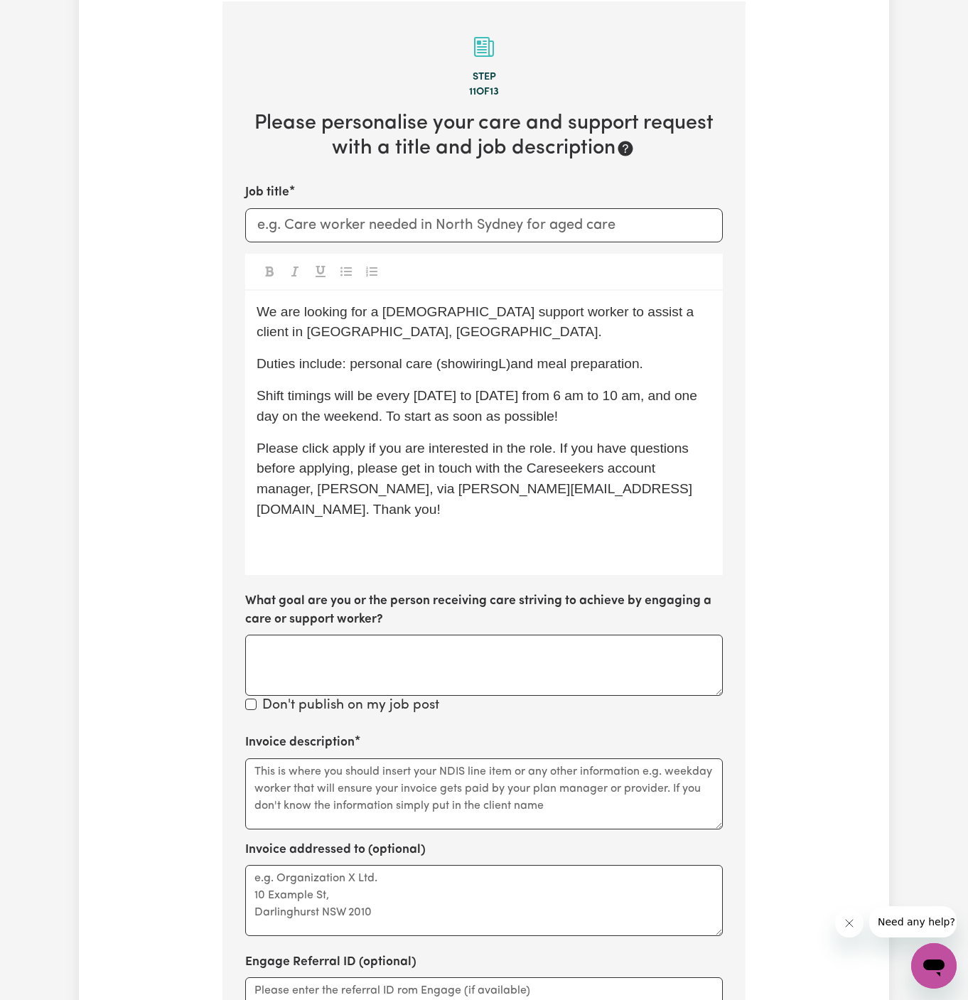
click at [547, 362] on div "We are looking for a female support worker to assist a client in Dural, NSW. Du…" at bounding box center [484, 433] width 478 height 284
click at [505, 356] on span "Duties include: personal care (showiringL)and meal preparation." at bounding box center [450, 363] width 387 height 15
click at [469, 356] on span "Duties include: personal care (showiring)and meal preparation." at bounding box center [446, 363] width 379 height 15
click at [476, 356] on span "Duties include: personal care (showiring)and meal preparation." at bounding box center [446, 363] width 379 height 15
click at [509, 356] on span "Duties include: personal care (showering)and meal preparation." at bounding box center [449, 363] width 384 height 15
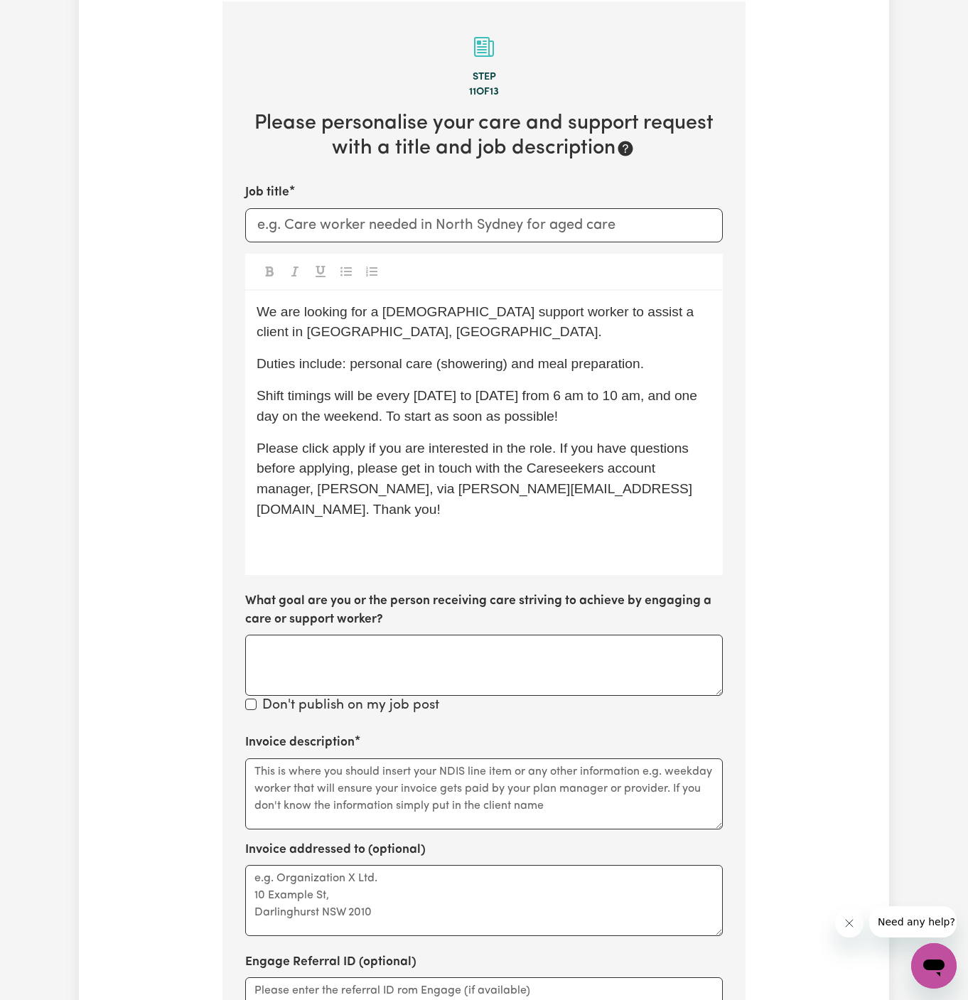
click at [606, 358] on div "We are looking for a female support worker to assist a client in Dural, NSW. Du…" at bounding box center [484, 433] width 478 height 284
click at [591, 442] on span "Please click apply if you are interested in the role. If you have questions bef…" at bounding box center [475, 479] width 436 height 76
drag, startPoint x: 554, startPoint y: 376, endPoint x: 374, endPoint y: 398, distance: 181.2
click at [374, 398] on span "Shift timings will be every Monday to Friday from 6 am to 10 am, and one day on…" at bounding box center [479, 406] width 444 height 36
click at [397, 412] on div "We are looking for a female support worker to assist a client in Dural, NSW. Du…" at bounding box center [484, 433] width 478 height 284
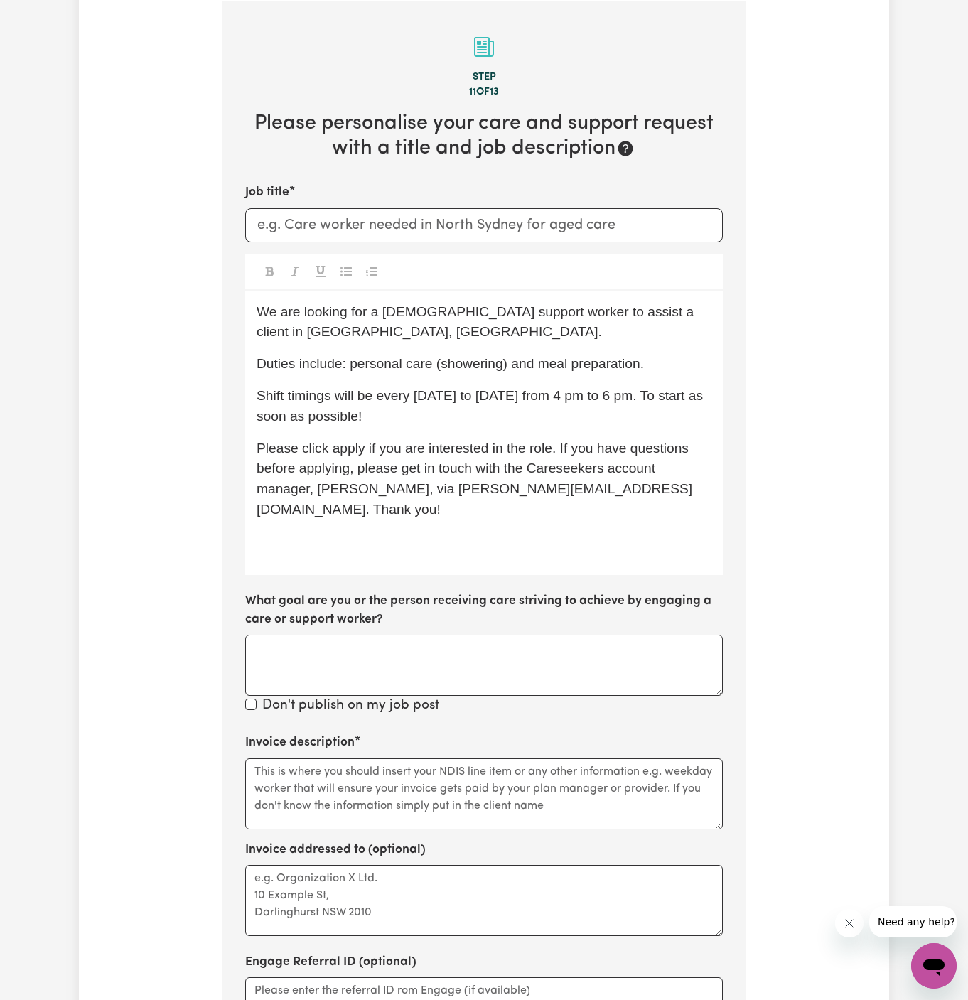
click at [348, 441] on span "Please click apply if you are interested in the role. If you have questions bef…" at bounding box center [475, 479] width 436 height 76
click at [358, 511] on div "We are looking for a female support worker to assist a client in Dural, NSW. Du…" at bounding box center [484, 433] width 478 height 284
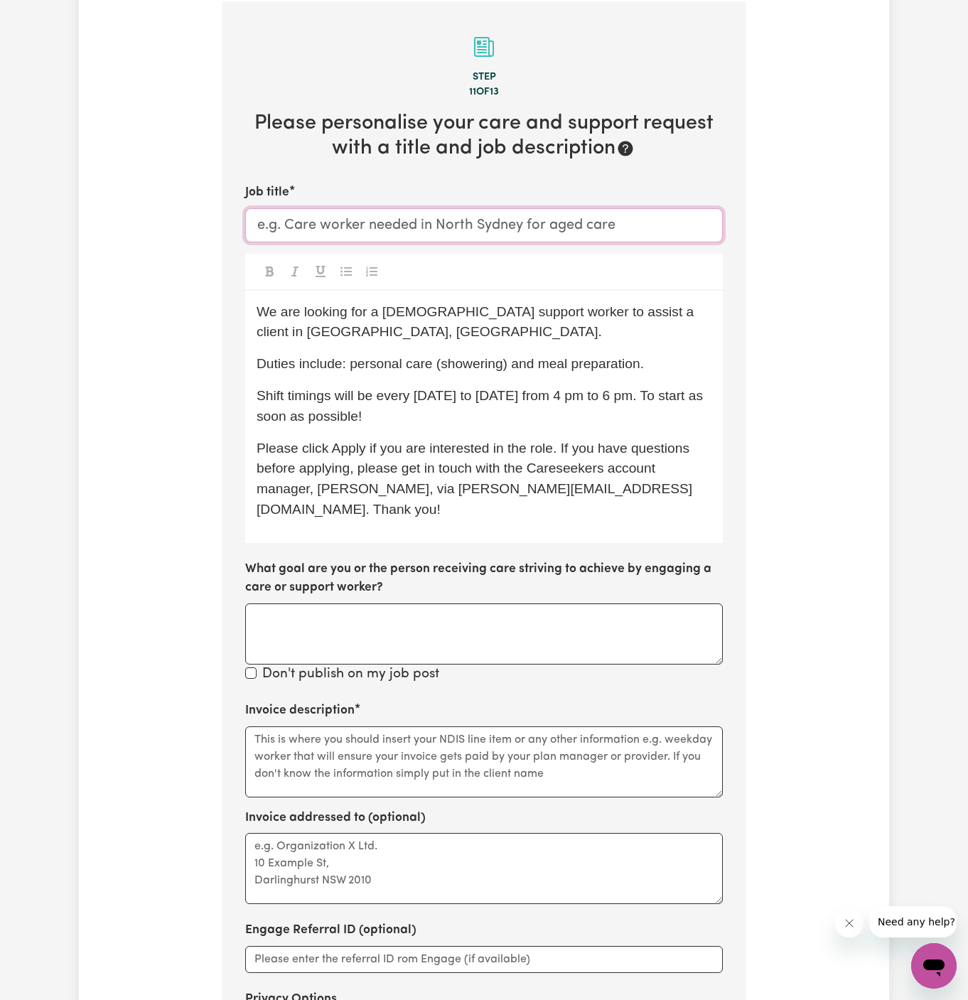
click at [479, 227] on input "Job title" at bounding box center [484, 225] width 478 height 34
type input "Female Support Worker Needed In Dural, NSW"
click at [403, 736] on textarea "Invoice description" at bounding box center [484, 762] width 478 height 71
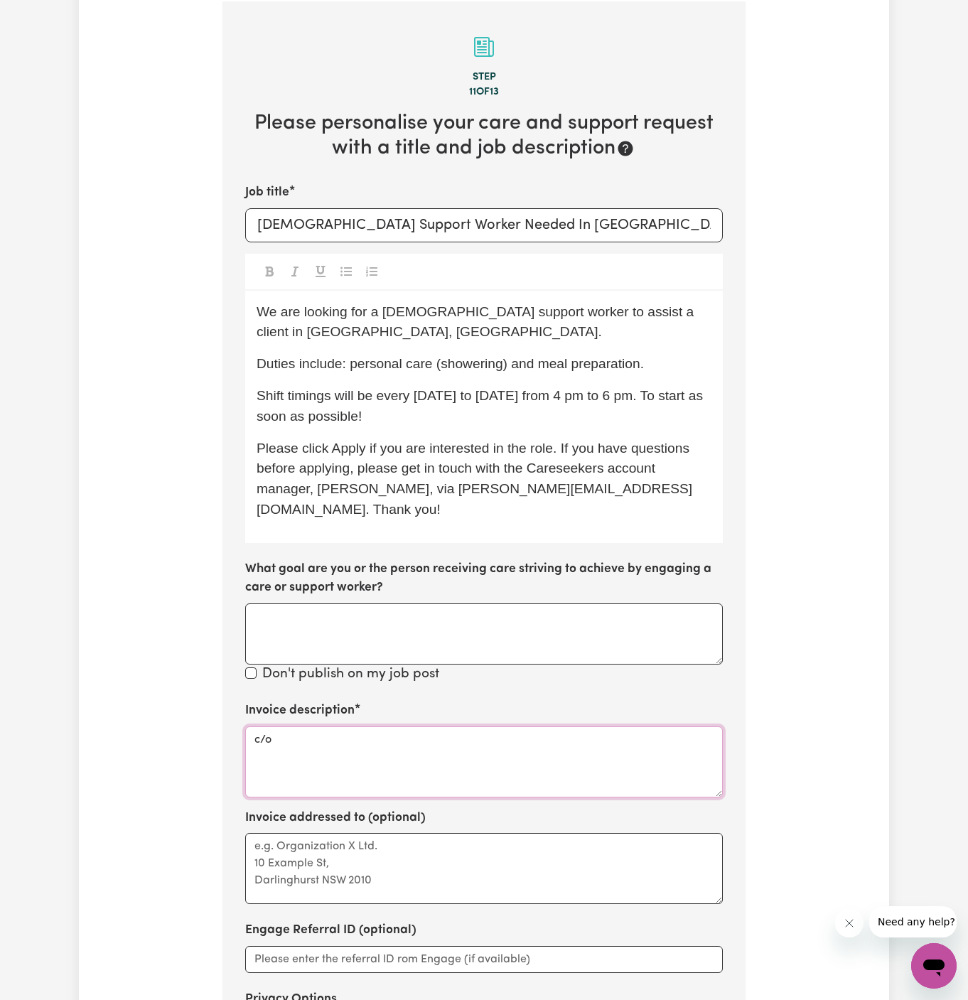
paste textarea "Home Caring Kellyville"
click at [287, 727] on textarea "c/o Home Caring Kellyville" at bounding box center [484, 762] width 478 height 71
type textarea "c/o Home Caring Kellyville"
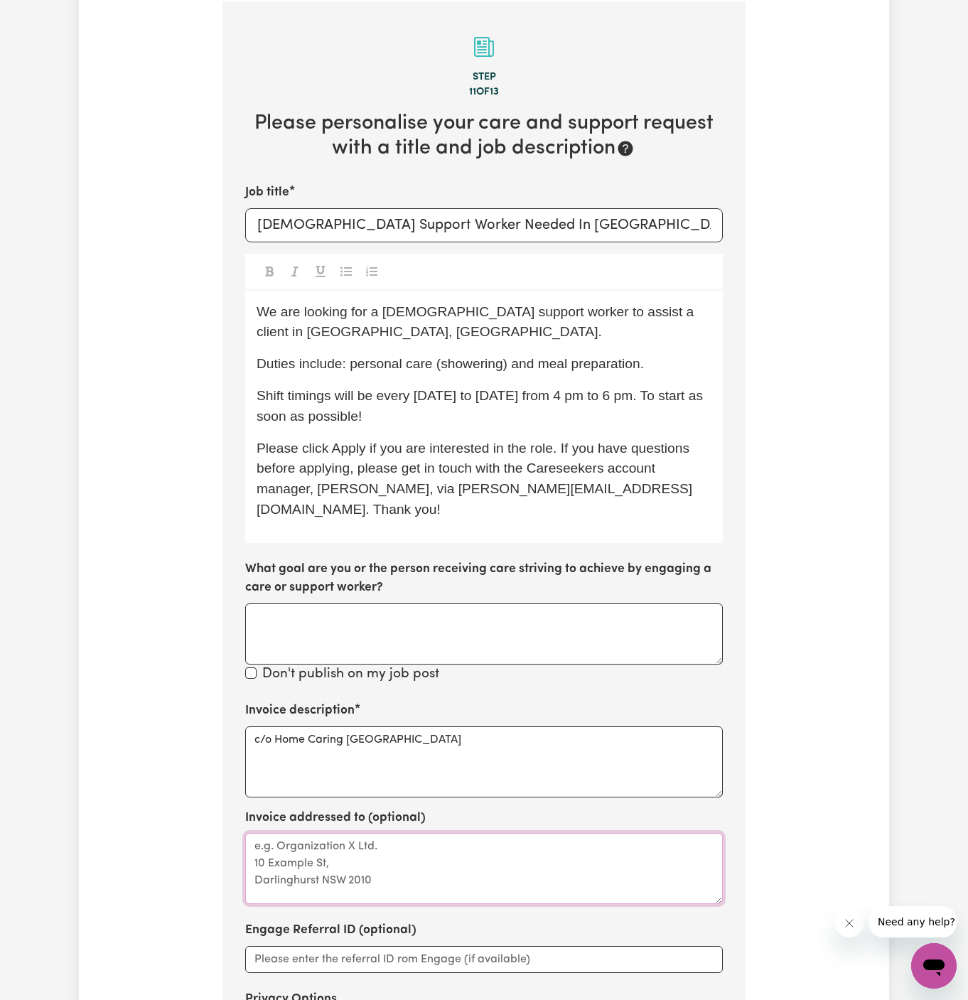
click at [309, 833] on textarea "Invoice addressed to (optional)" at bounding box center [484, 868] width 478 height 71
paste textarea "c/o Home Caring Kellyville"
type textarea "c/o Home Caring Kellyville"
click at [508, 390] on p "Shift timings will be every Monday to Friday from 4 pm to 6 pm. To start as soo…" at bounding box center [484, 406] width 455 height 41
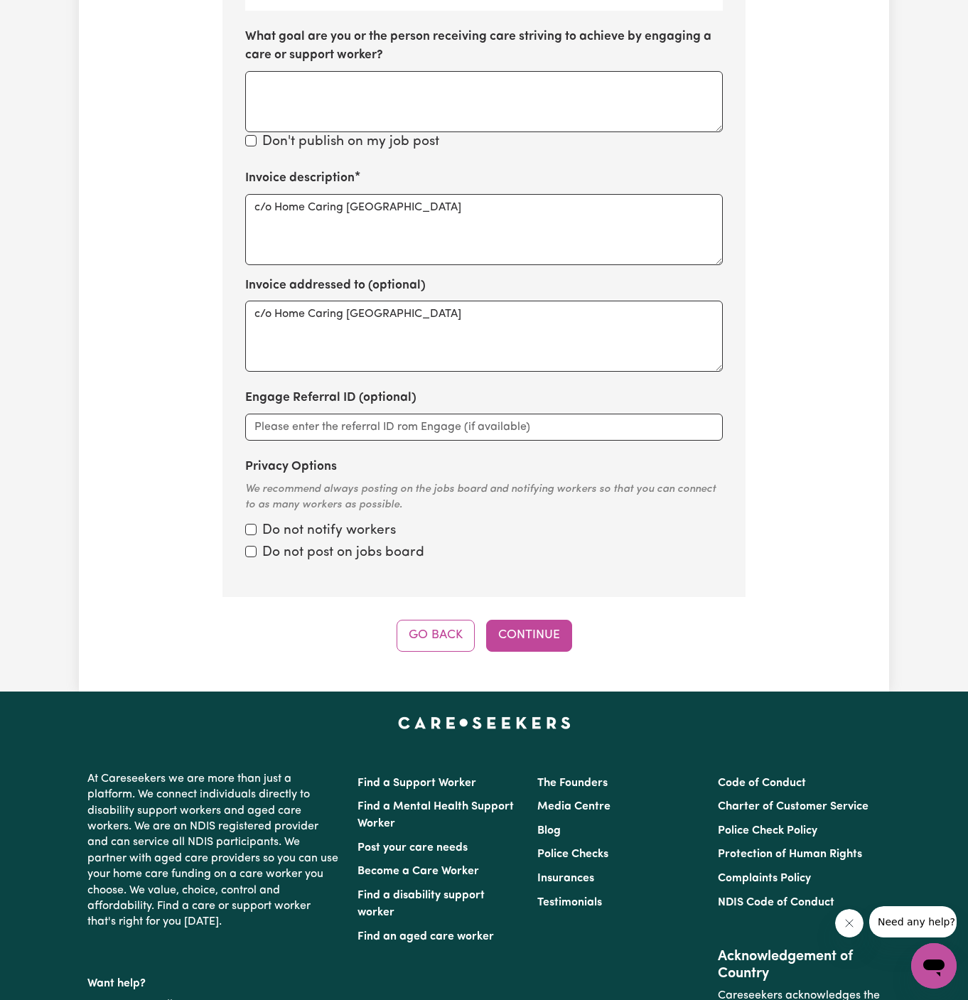
scroll to position [1058, 0]
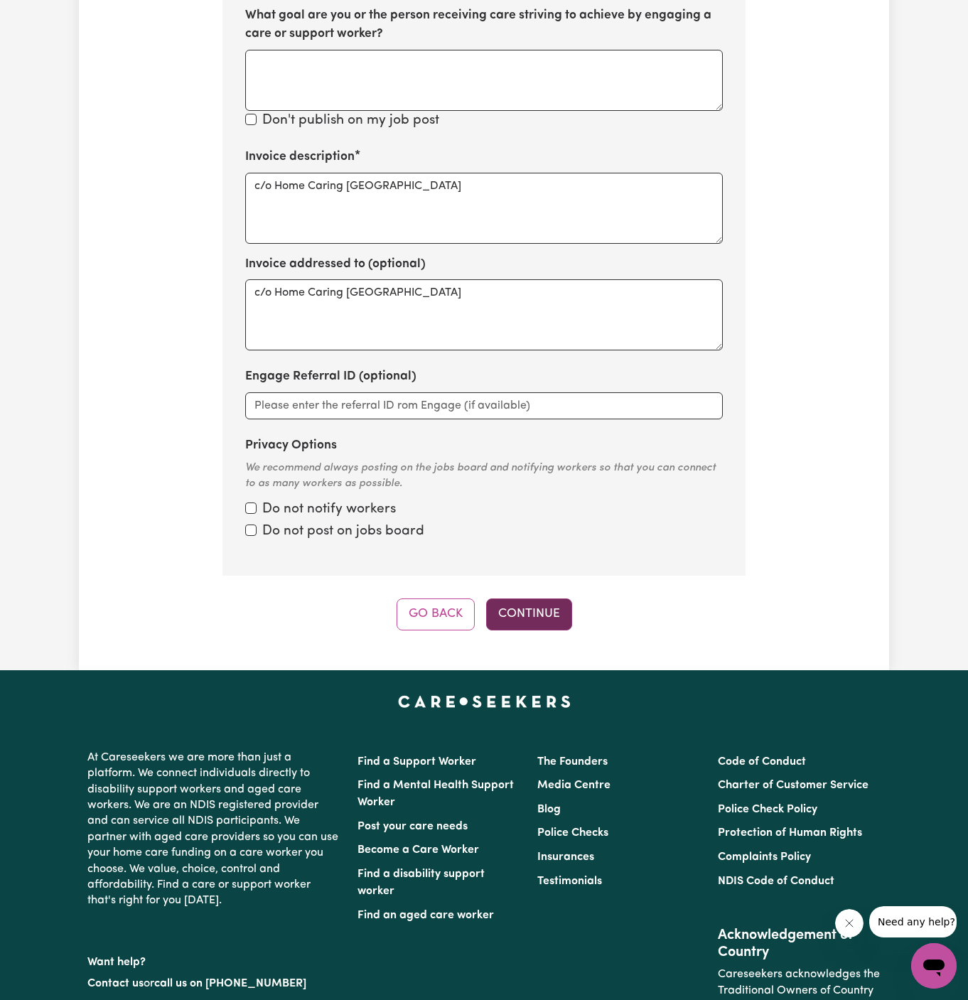
click at [525, 599] on button "Continue" at bounding box center [529, 614] width 86 height 31
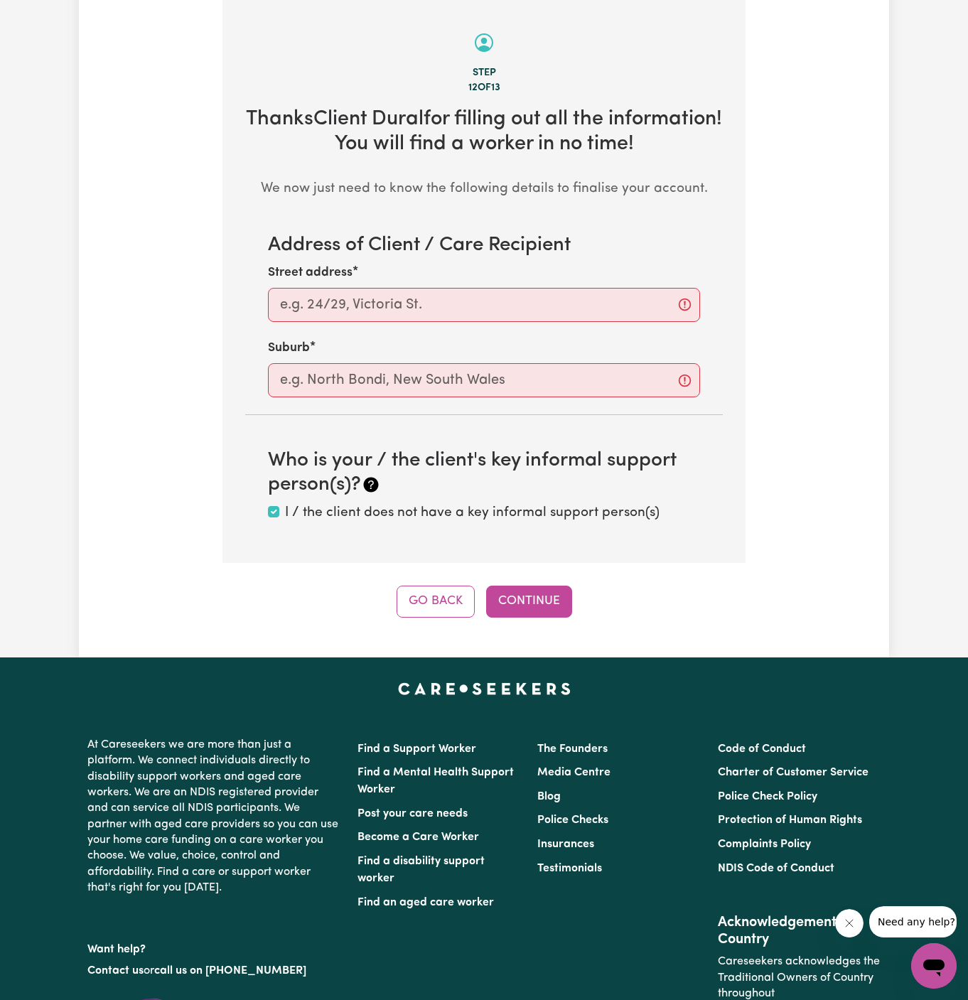
scroll to position [504, 0]
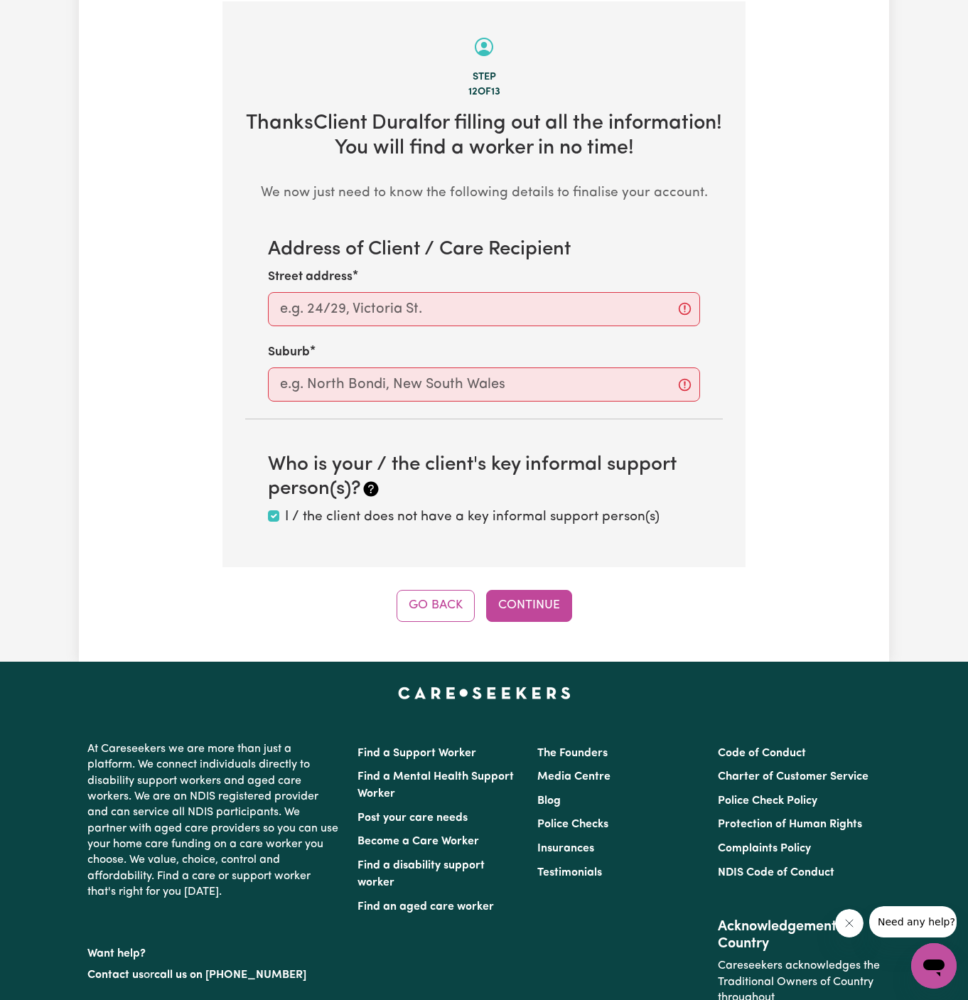
click at [508, 288] on div "Street address" at bounding box center [484, 297] width 432 height 58
click at [592, 296] on input "Street address" at bounding box center [484, 309] width 432 height 34
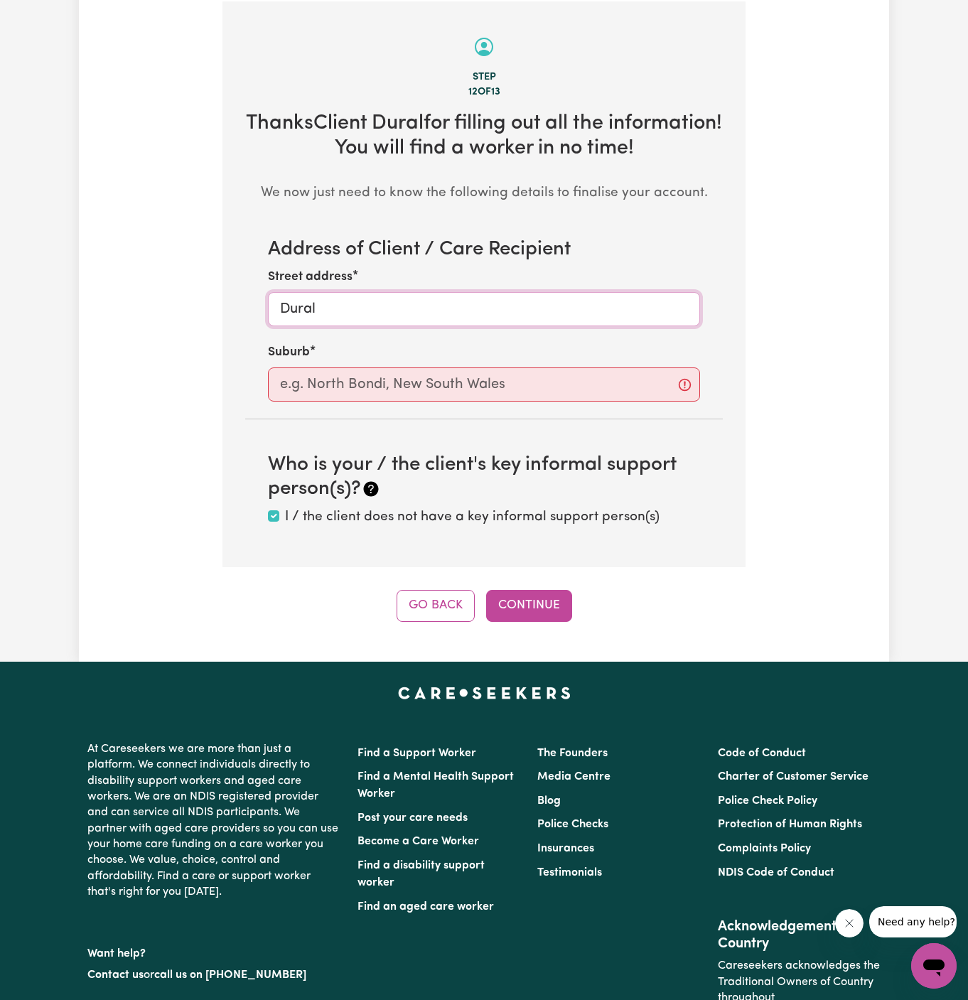
type input "Dural"
click at [458, 368] on input "text" at bounding box center [484, 385] width 432 height 34
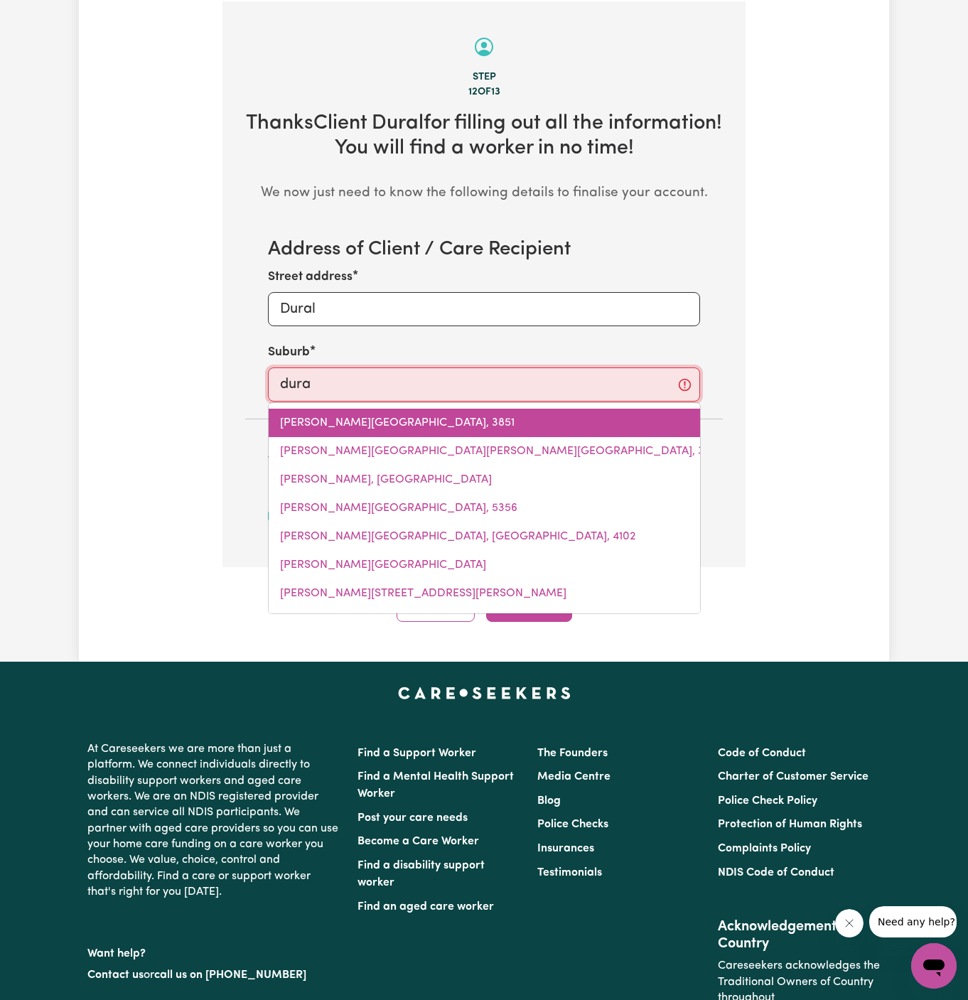
type input "dural"
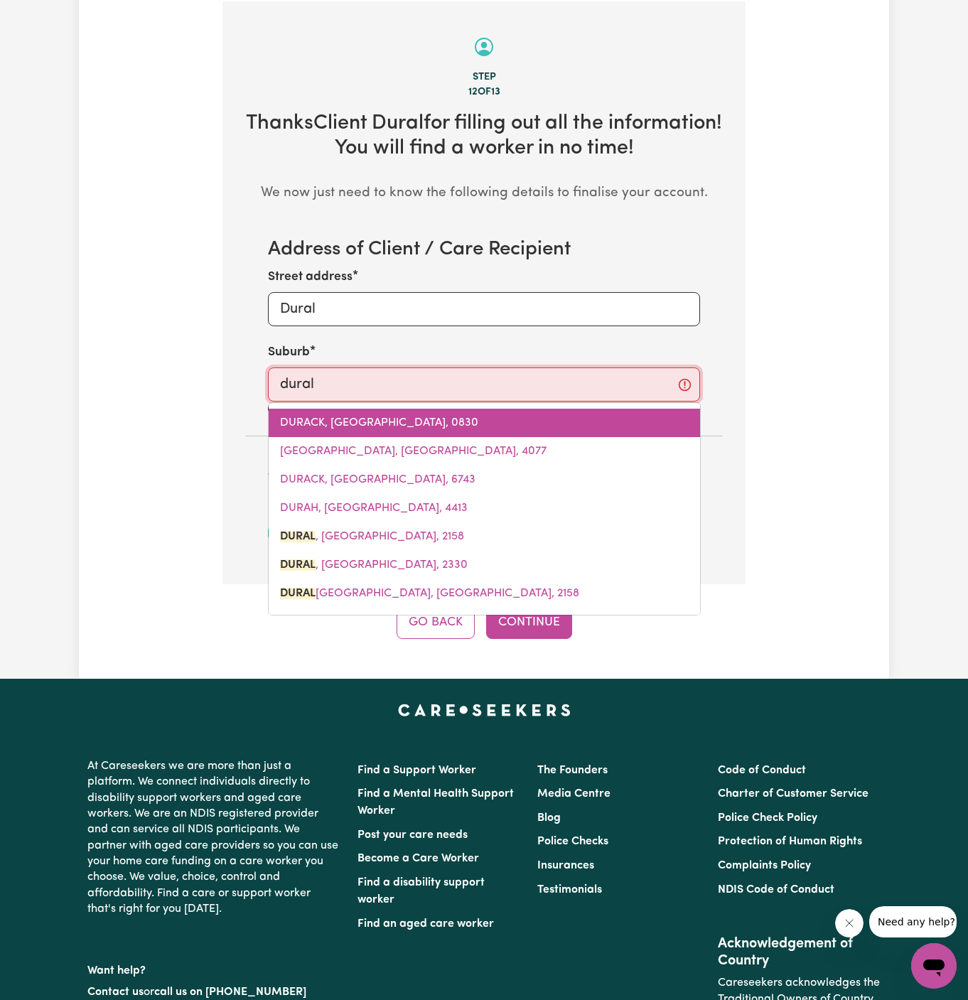
type input "dural, New South Wales, 2158"
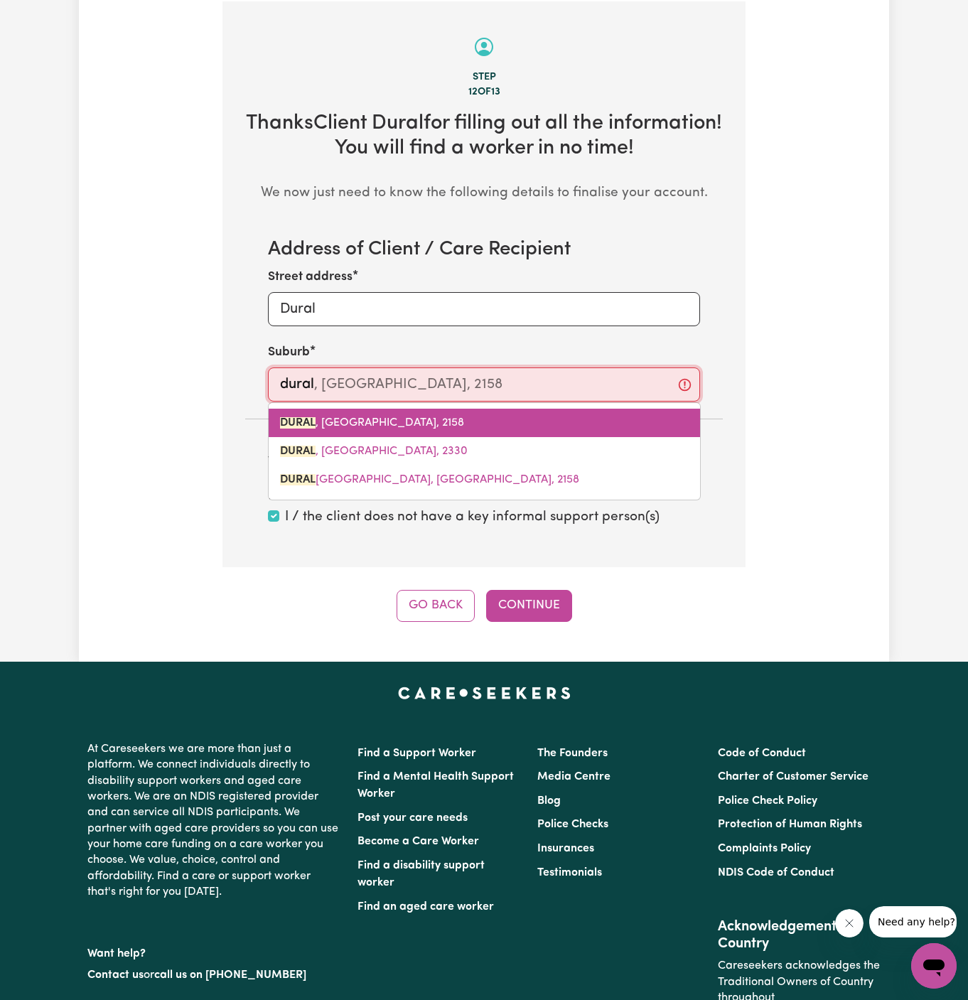
click at [372, 413] on link "DURAL , New South Wales, 2158" at bounding box center [485, 423] width 432 height 28
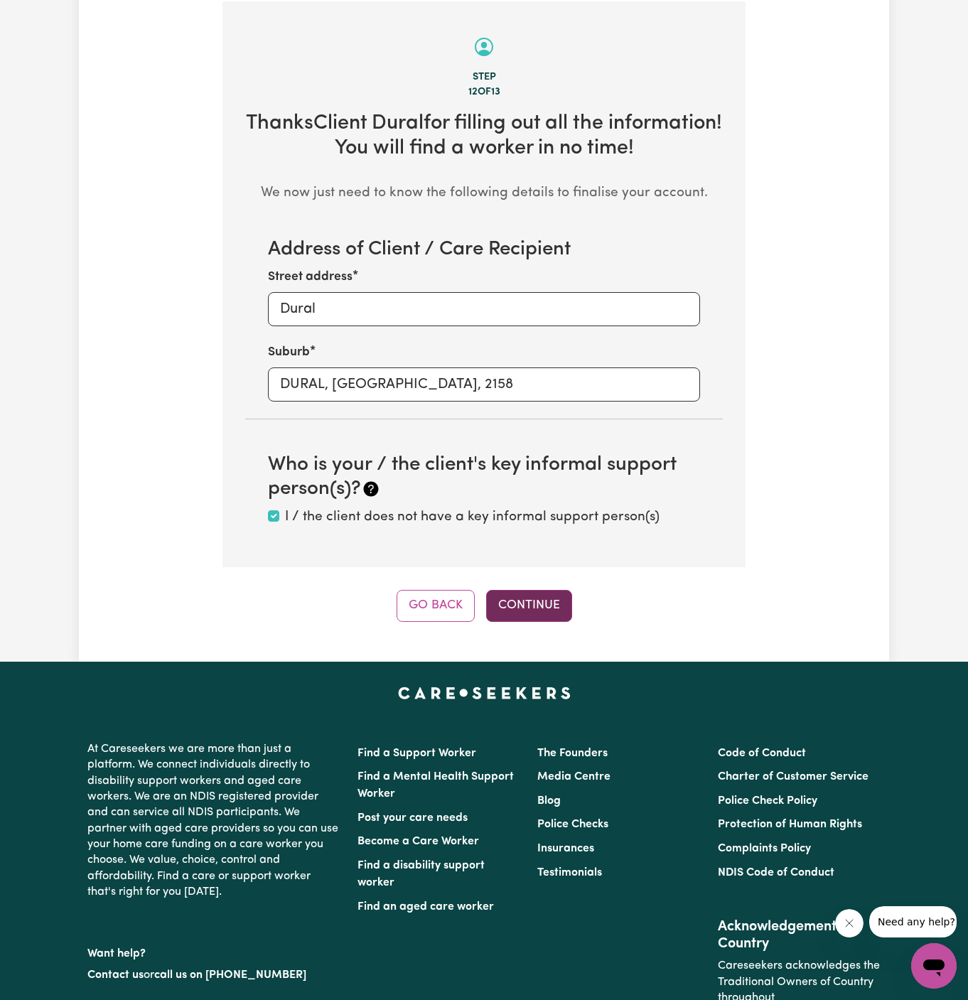
click at [533, 604] on button "Continue" at bounding box center [529, 605] width 86 height 31
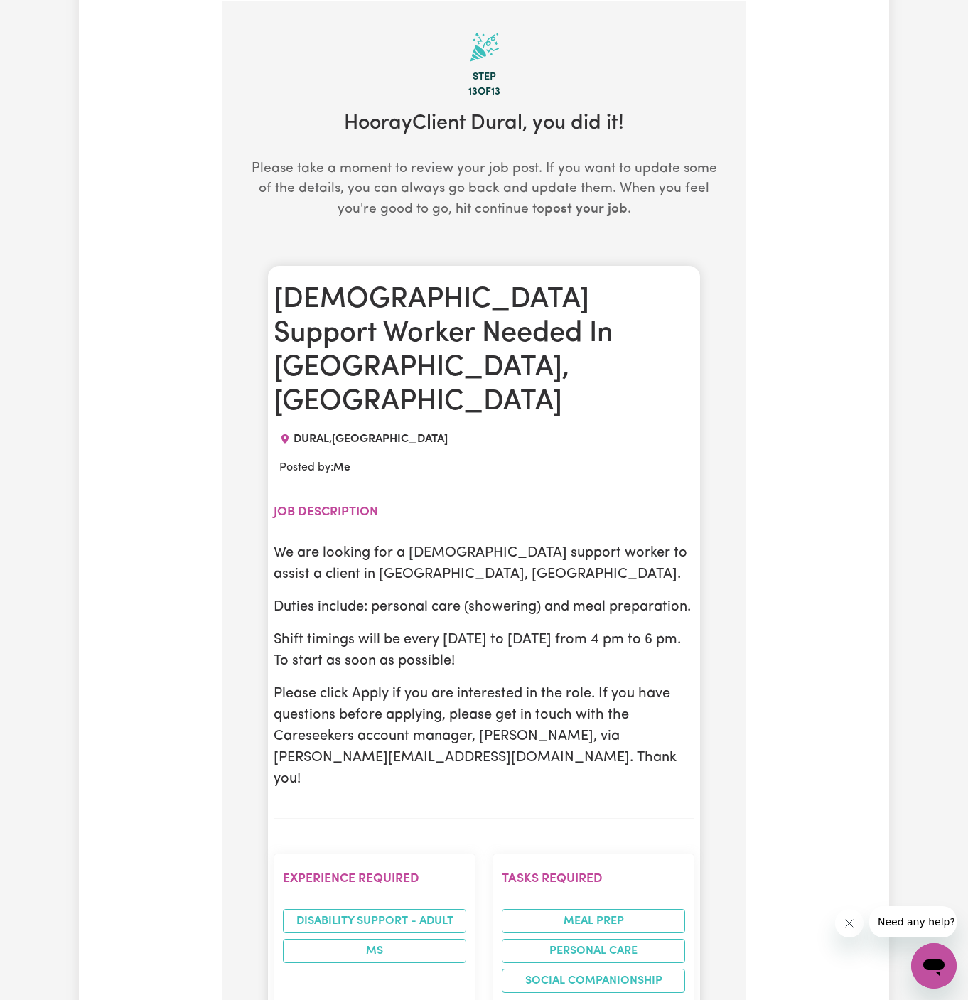
scroll to position [619, 0]
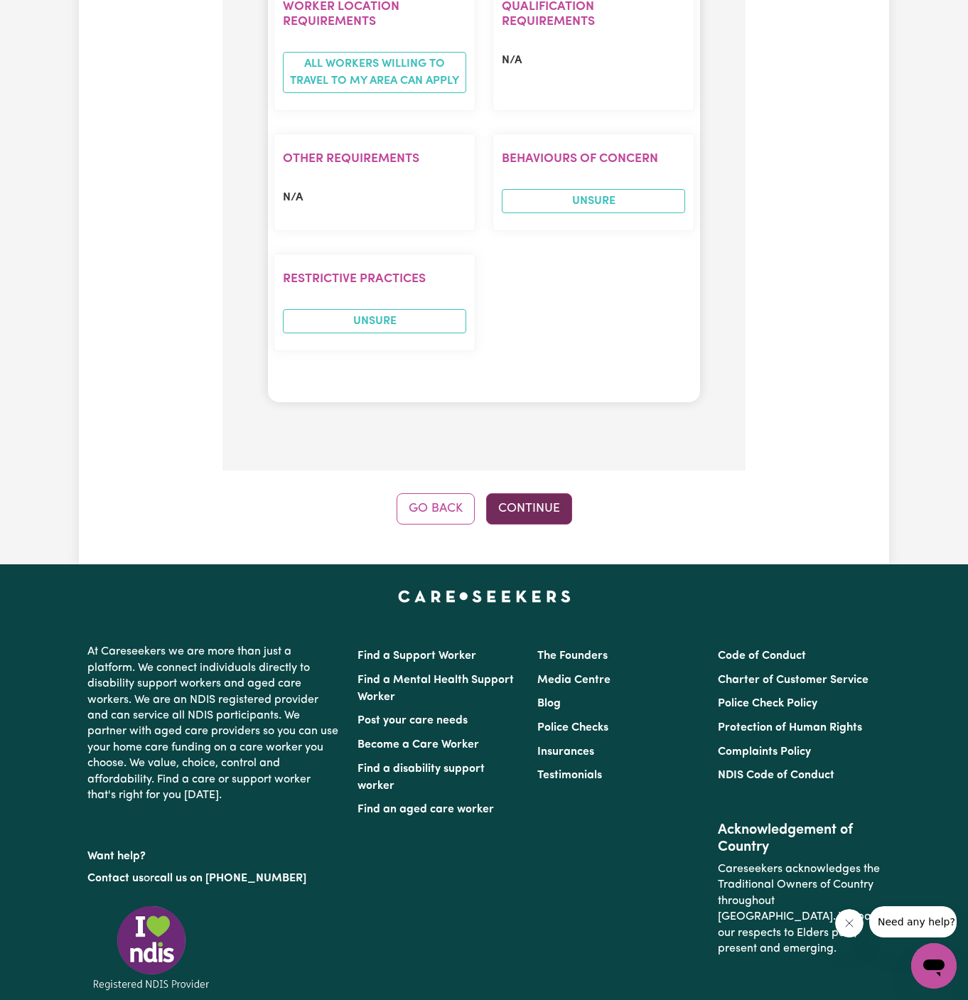
click at [541, 498] on button "Continue" at bounding box center [529, 508] width 86 height 31
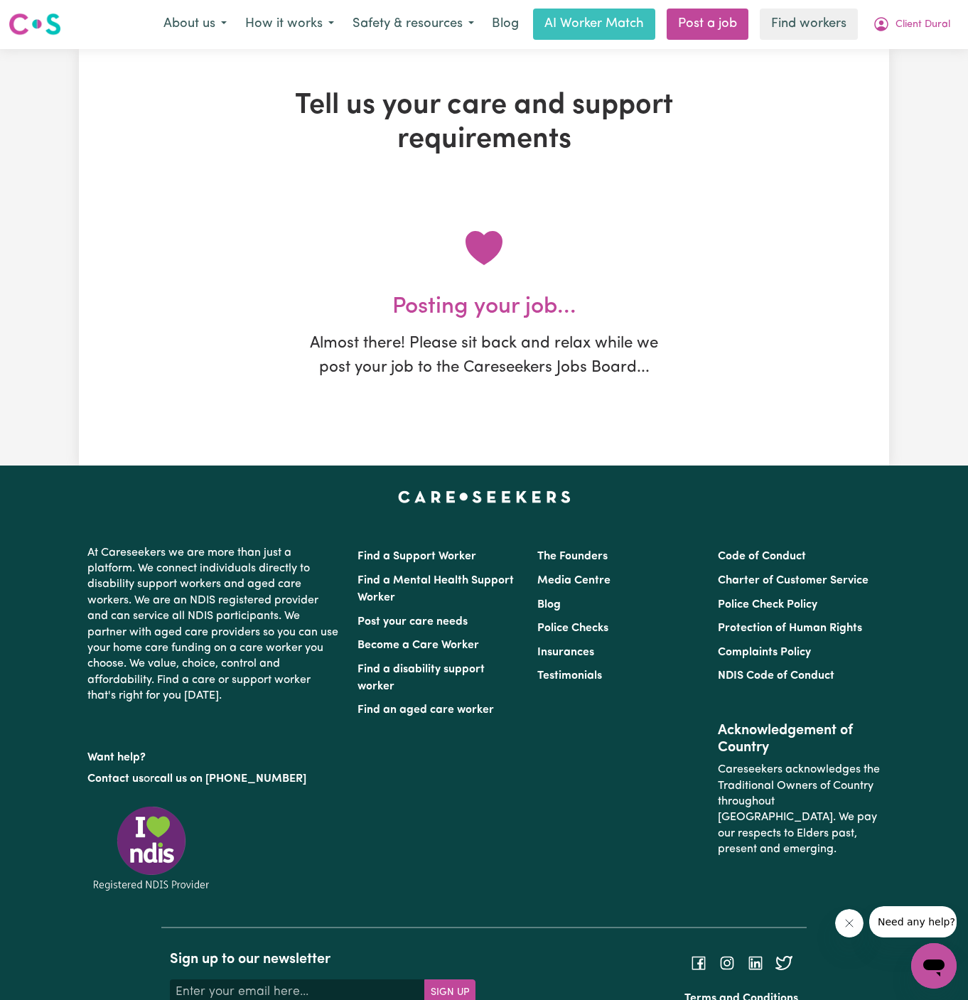
scroll to position [0, 0]
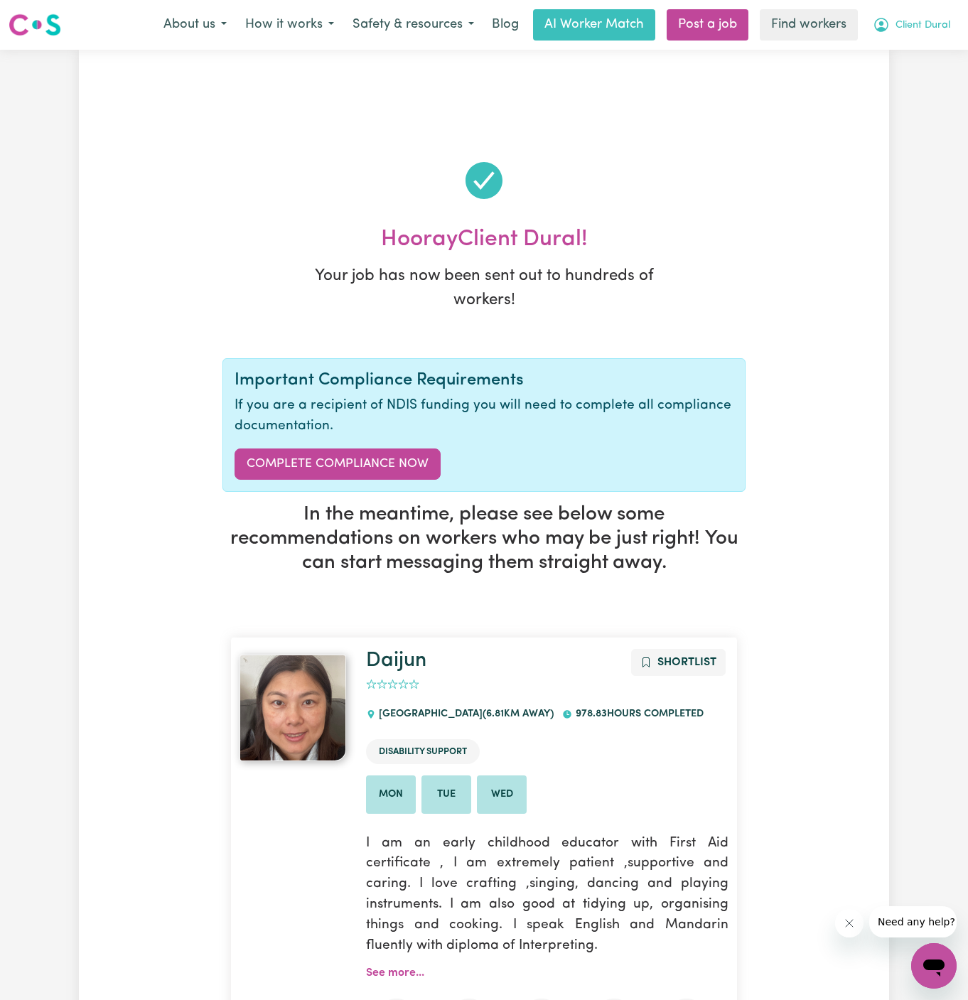
click at [931, 20] on span "Client Dural" at bounding box center [923, 26] width 55 height 16
click at [928, 47] on link "My Dashboard" at bounding box center [903, 55] width 112 height 27
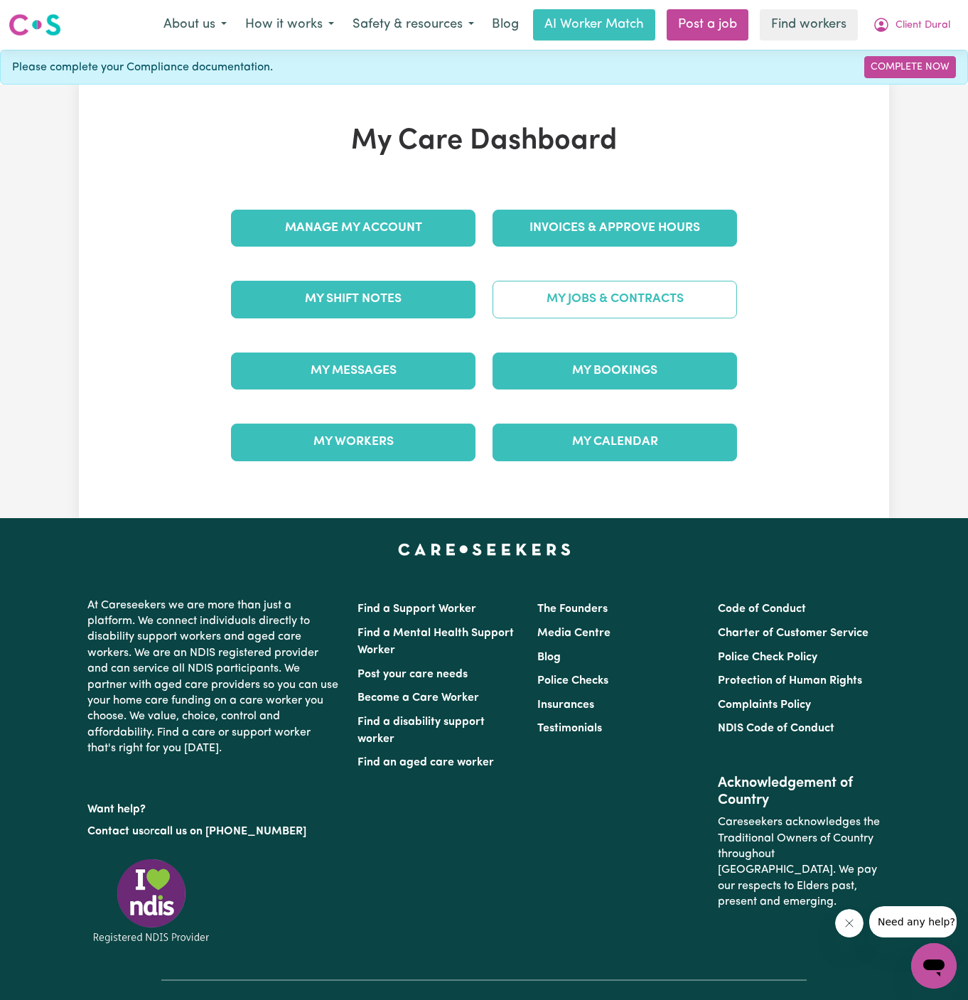
click at [587, 307] on link "My Jobs & Contracts" at bounding box center [615, 299] width 245 height 37
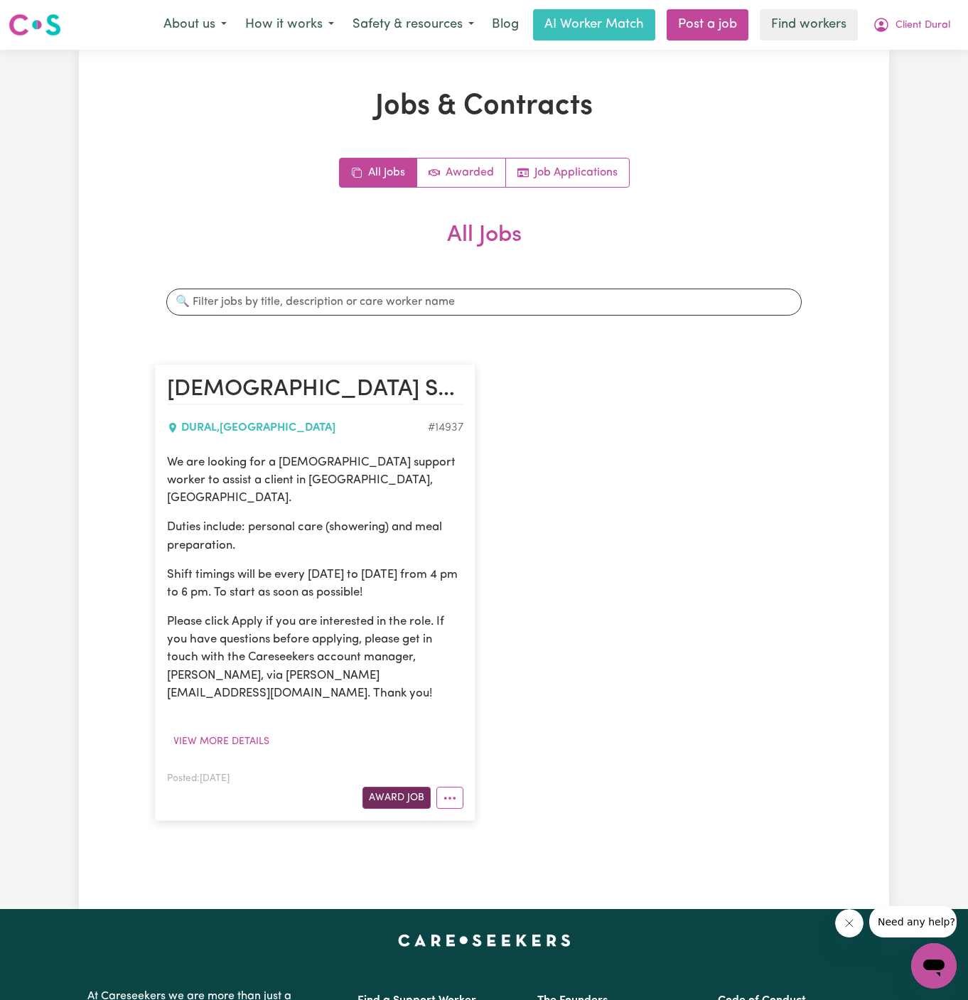
click at [407, 787] on button "Award Job" at bounding box center [397, 798] width 68 height 22
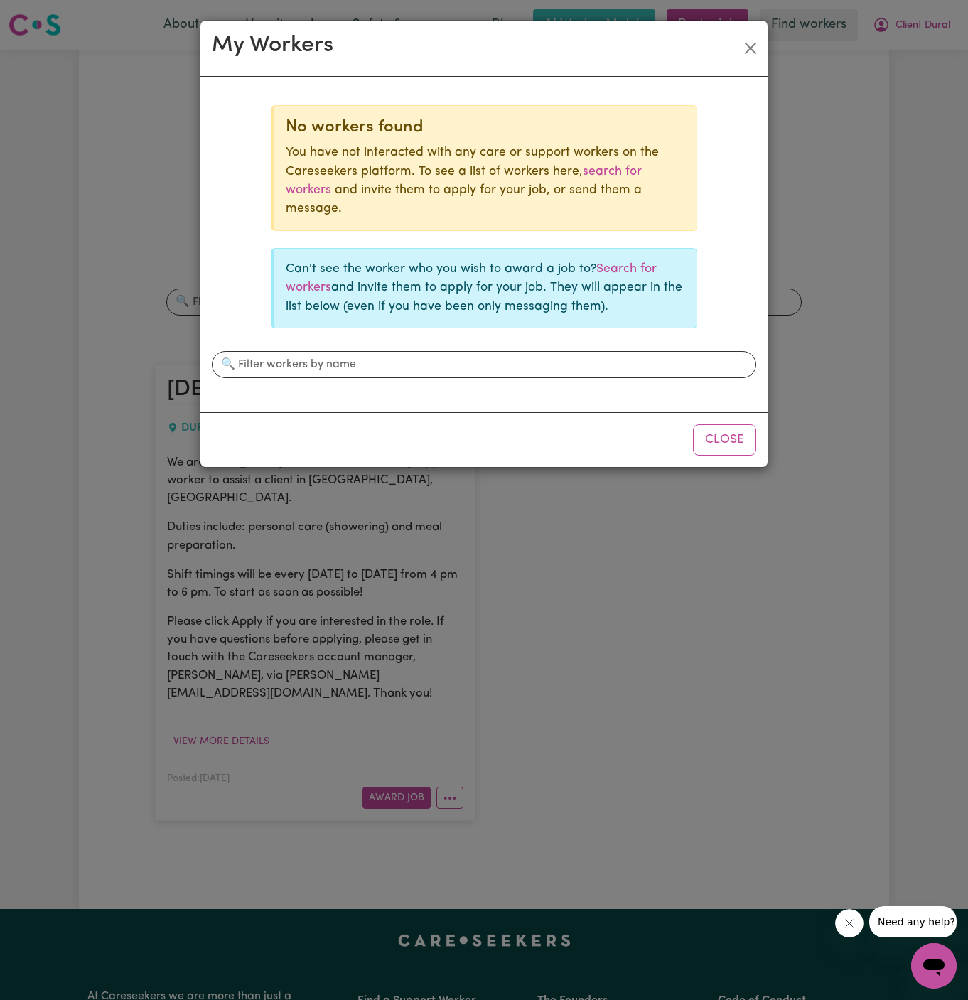
click at [735, 446] on button "Close" at bounding box center [724, 439] width 63 height 31
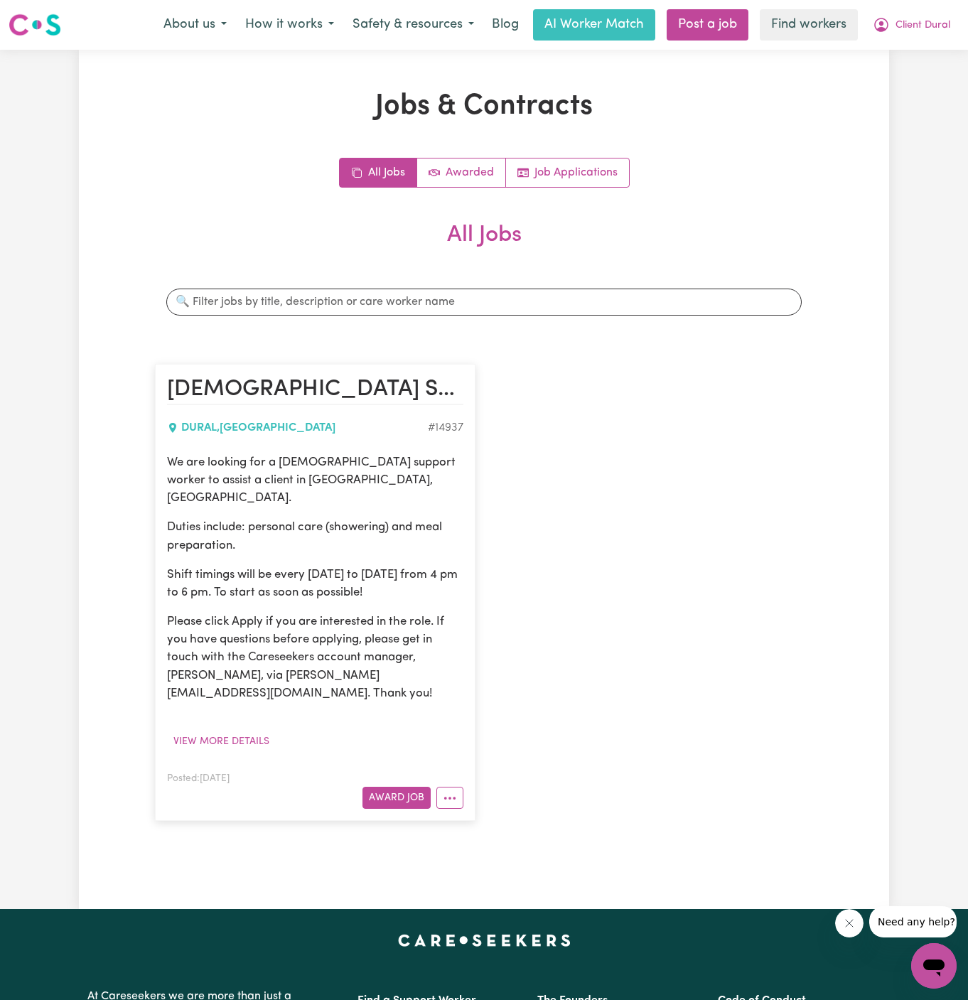
click at [679, 526] on div "Female Support Worker Needed In Dural, NSW DURAL , New South Wales # 14937 We a…" at bounding box center [483, 593] width 675 height 486
click at [479, 491] on div "Female Support Worker Needed In Dural, NSW DURAL , New South Wales # 14937 We a…" at bounding box center [483, 593] width 675 height 486
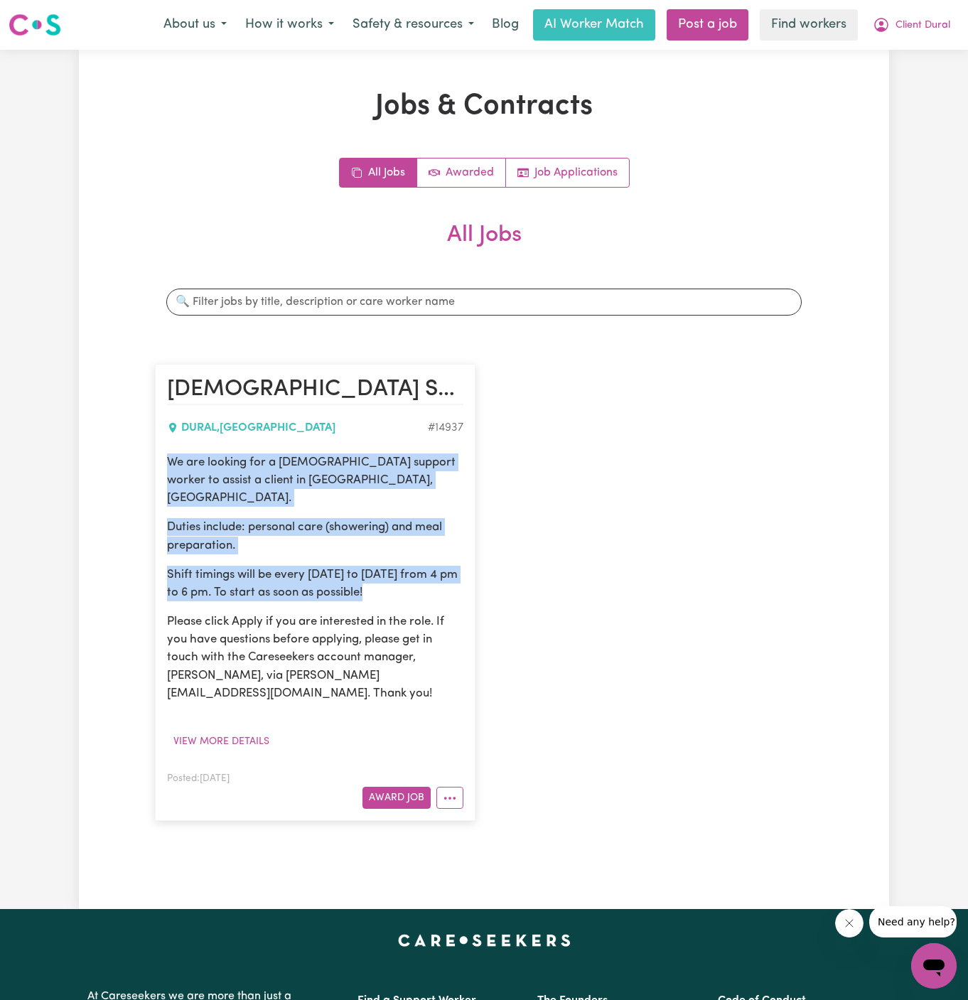
drag, startPoint x: 161, startPoint y: 464, endPoint x: 412, endPoint y: 579, distance: 275.5
click at [412, 579] on article "Female Support Worker Needed In Dural, NSW DURAL , New South Wales # 14937 We a…" at bounding box center [315, 592] width 321 height 457
copy div "We are looking for a female support worker to assist a client in Dural, NSW. Du…"
click at [934, 27] on span "Client Dural" at bounding box center [923, 26] width 55 height 16
click at [925, 48] on link "My Dashboard" at bounding box center [903, 55] width 112 height 27
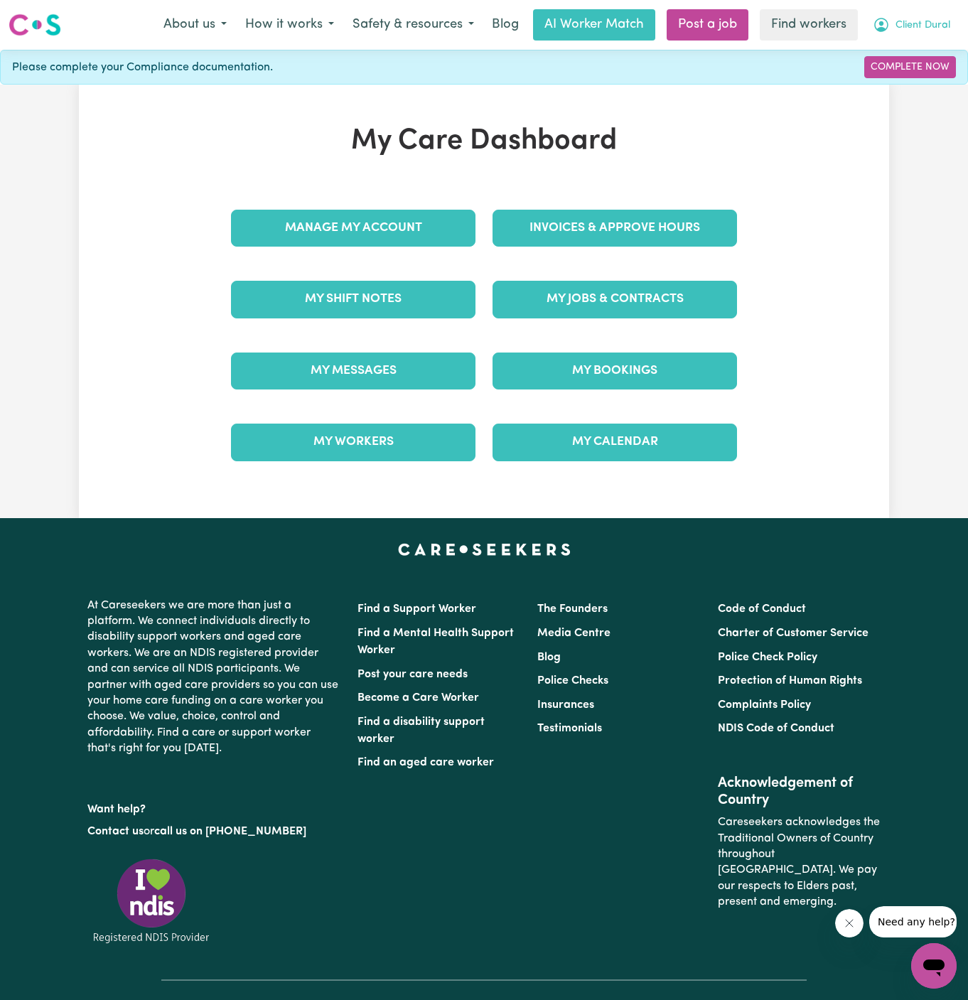
click at [926, 38] on button "Client Dural" at bounding box center [912, 25] width 96 height 30
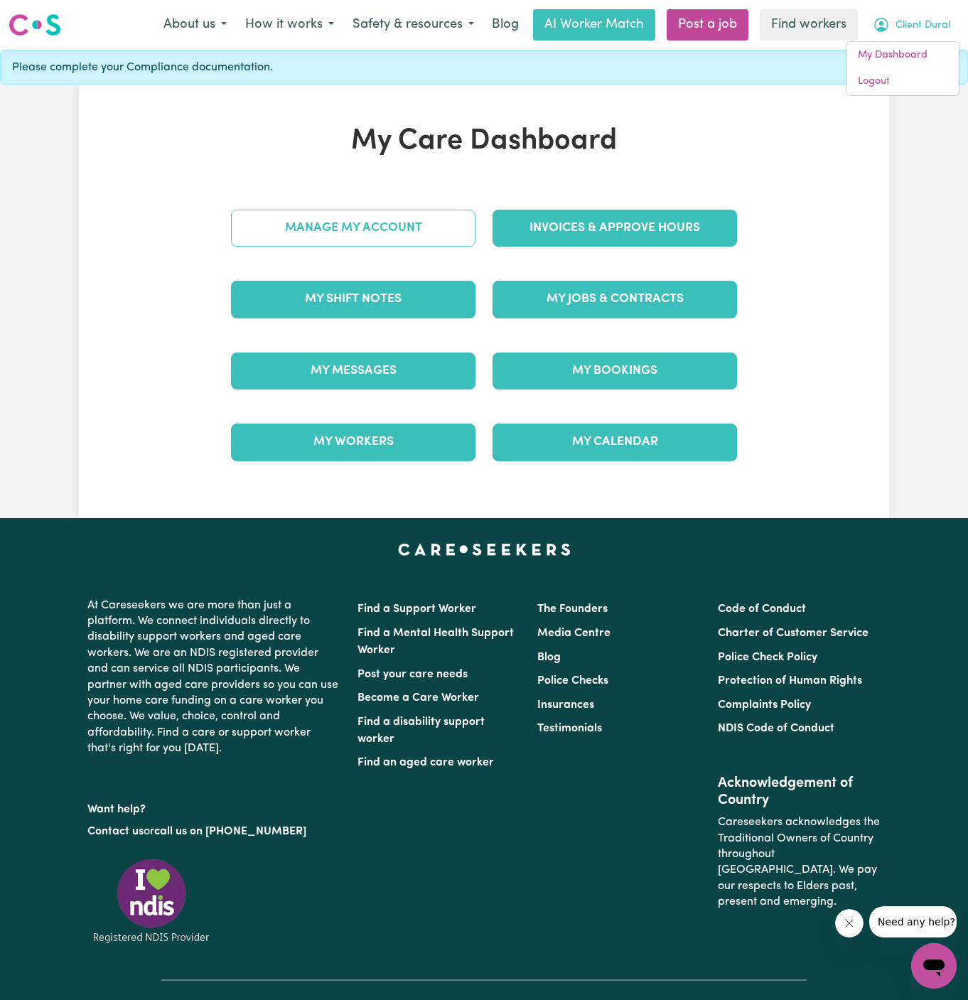
click at [409, 215] on link "Manage My Account" at bounding box center [353, 228] width 245 height 37
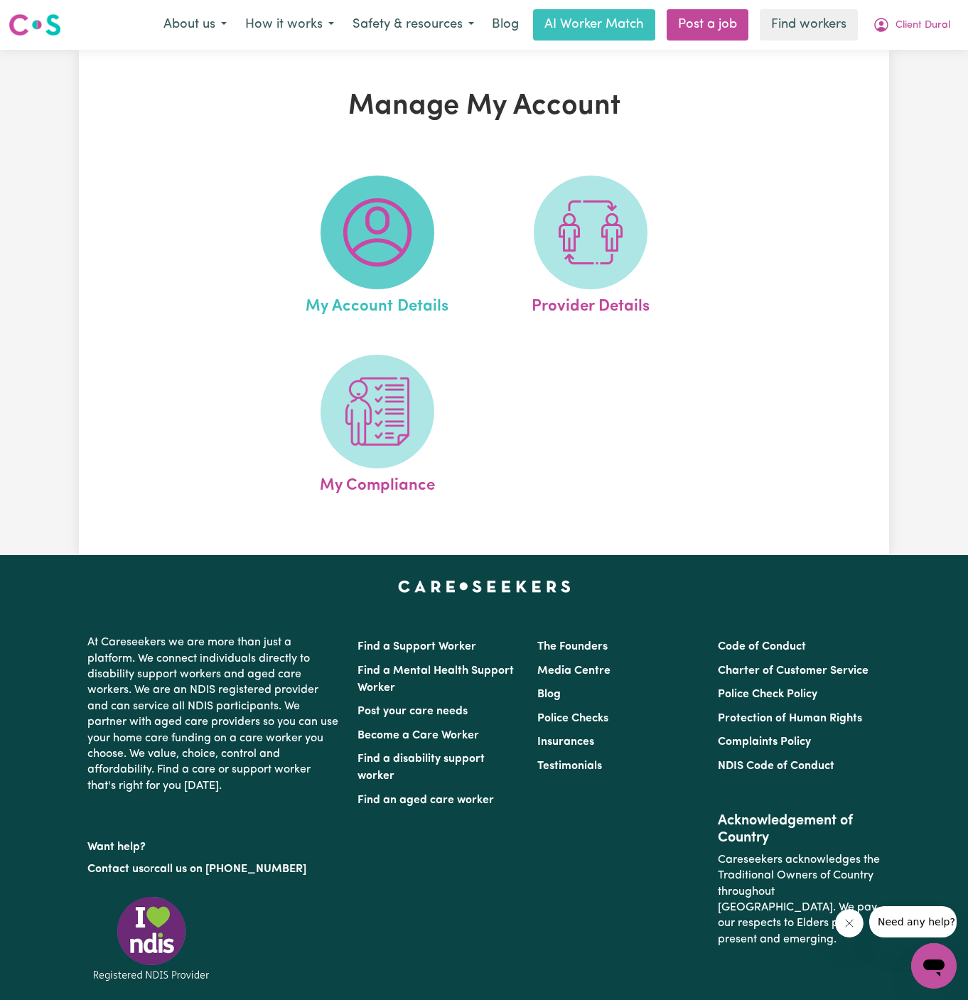
click at [403, 230] on img at bounding box center [377, 232] width 68 height 68
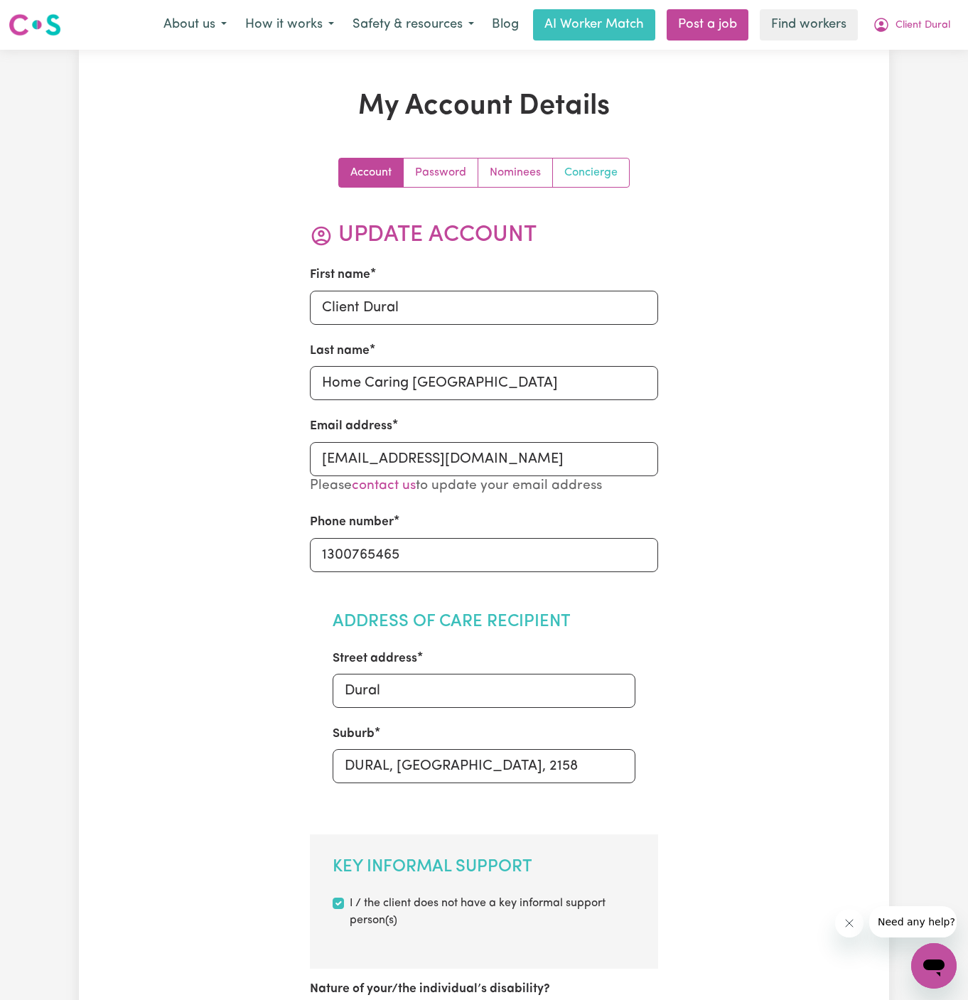
click at [602, 168] on link "Concierge" at bounding box center [591, 173] width 76 height 28
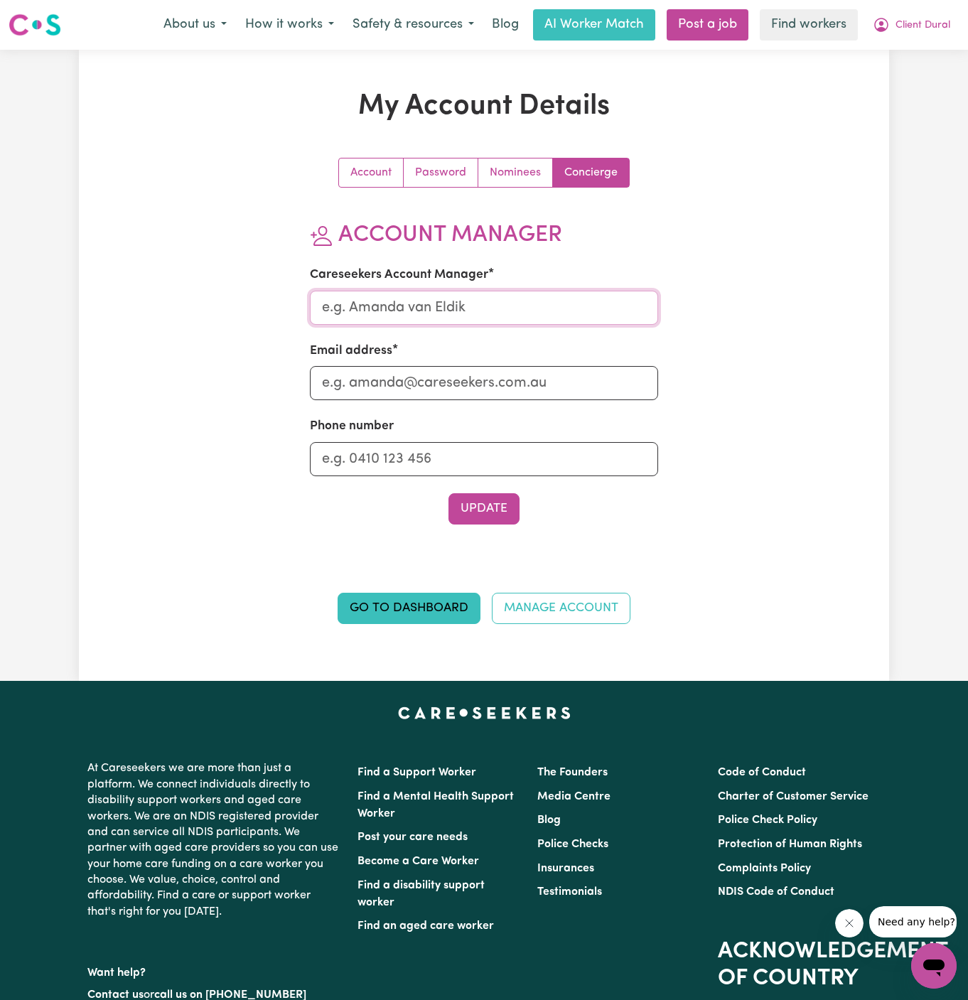
click at [481, 309] on input "Careseekers Account Manager" at bounding box center [484, 308] width 349 height 34
type input "Annie"
click at [479, 382] on input "Email address" at bounding box center [484, 383] width 349 height 34
type input "annie@careseekers.com.au"
click at [486, 421] on div "Phone number" at bounding box center [484, 446] width 349 height 58
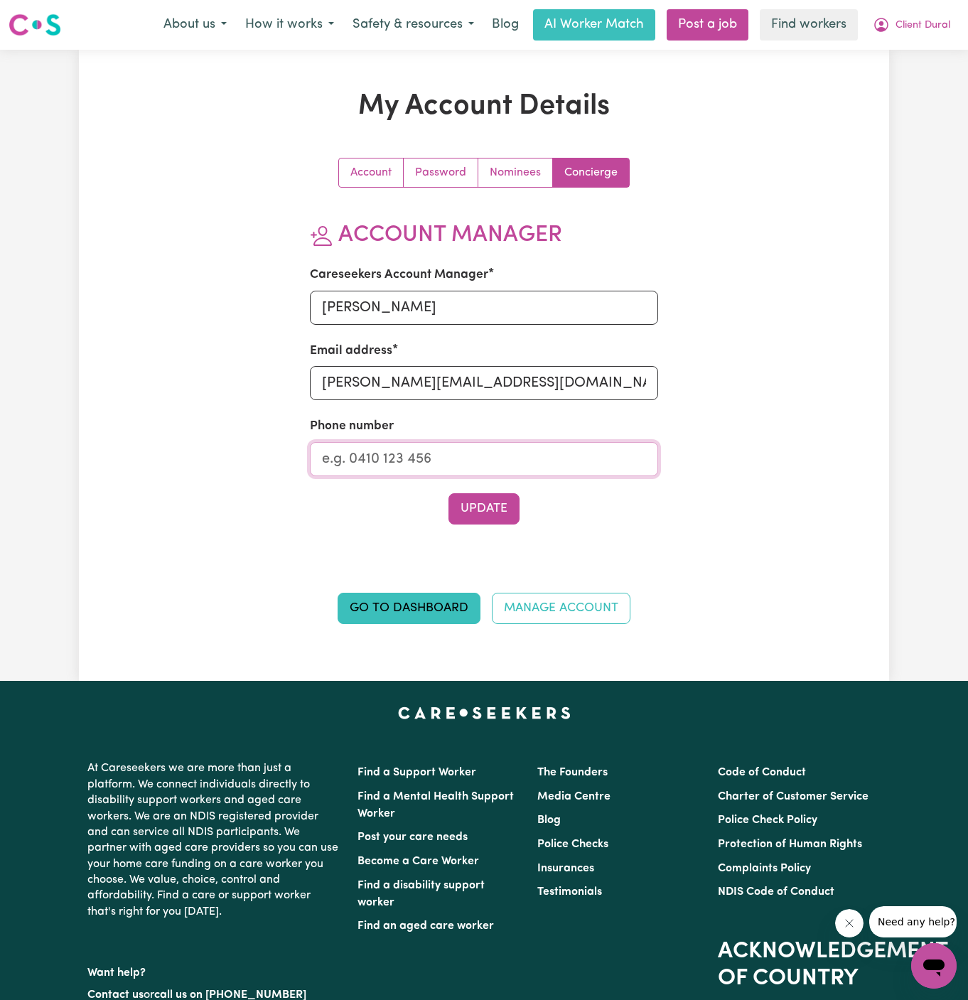
click at [486, 449] on input "Phone number" at bounding box center [484, 459] width 349 height 34
type input "1300765465"
click at [493, 513] on button "Update" at bounding box center [484, 508] width 71 height 31
click at [937, 33] on button "Client Dural" at bounding box center [912, 25] width 96 height 30
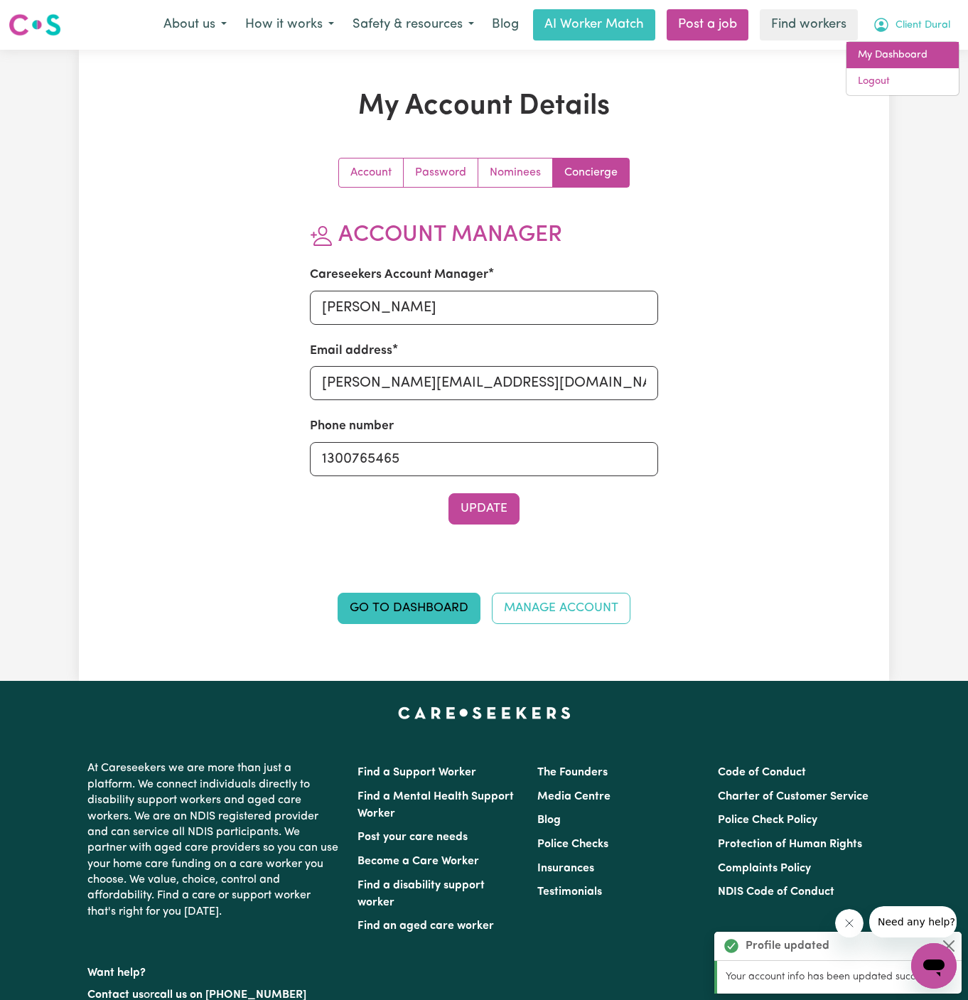
click at [928, 44] on link "My Dashboard" at bounding box center [903, 55] width 112 height 27
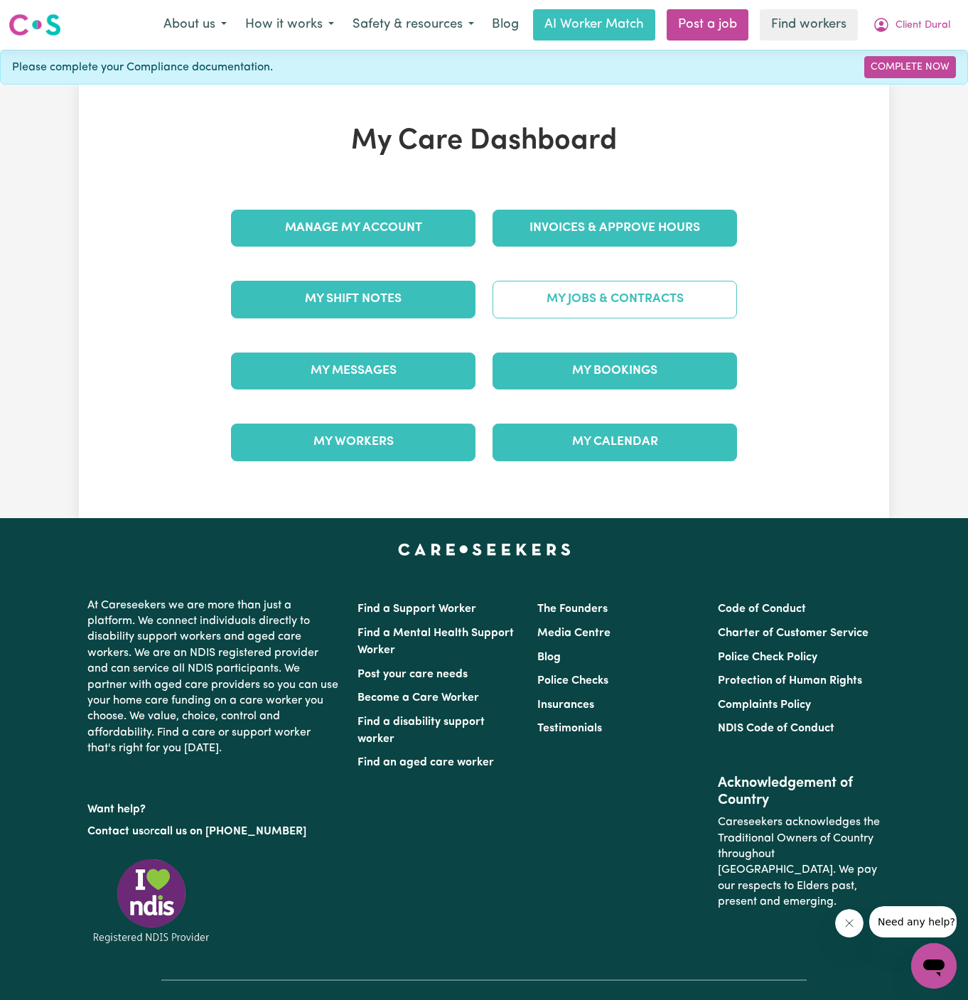
click at [653, 301] on link "My Jobs & Contracts" at bounding box center [615, 299] width 245 height 37
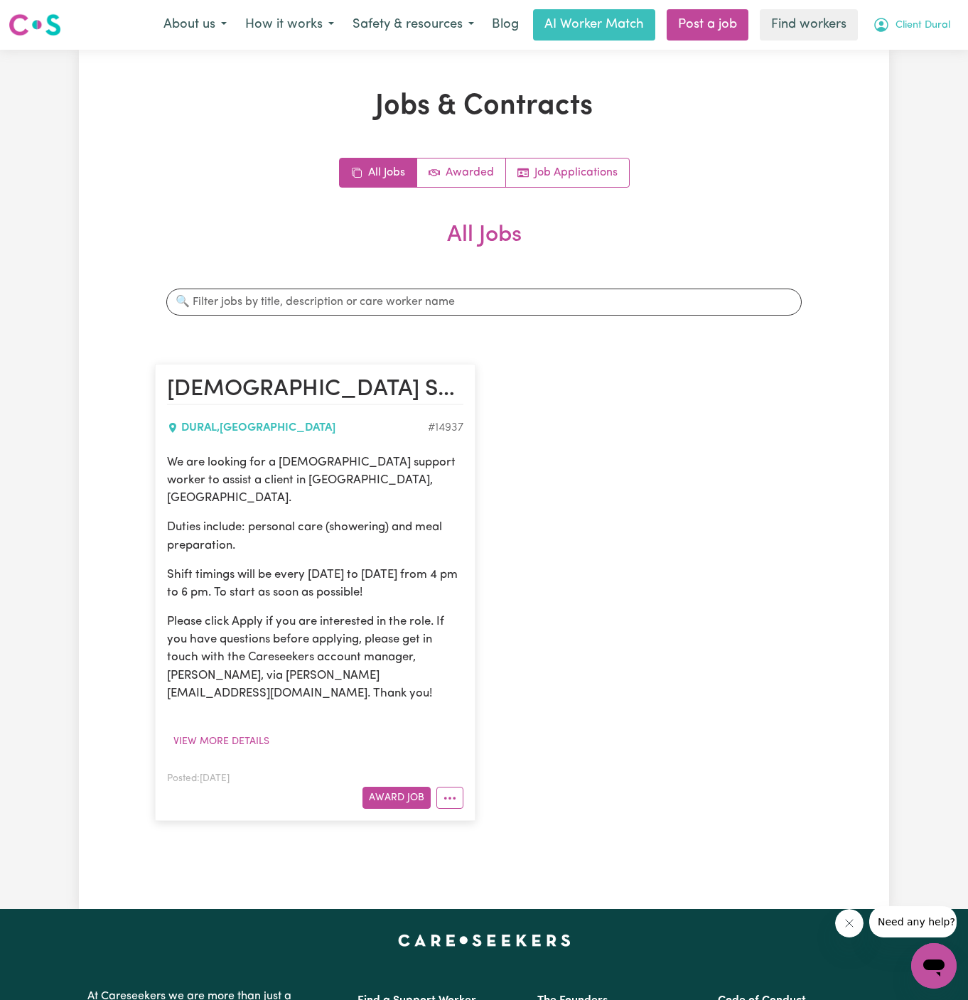
drag, startPoint x: 928, startPoint y: 55, endPoint x: 890, endPoint y: 31, distance: 45.4
click at [890, 31] on div "Menu About us How it works Safety & resources Blog AI Worker Match Post a job F…" at bounding box center [484, 760] width 968 height 1521
click at [938, 12] on button "Client Dural" at bounding box center [912, 25] width 96 height 30
click at [931, 79] on link "Logout" at bounding box center [903, 81] width 112 height 27
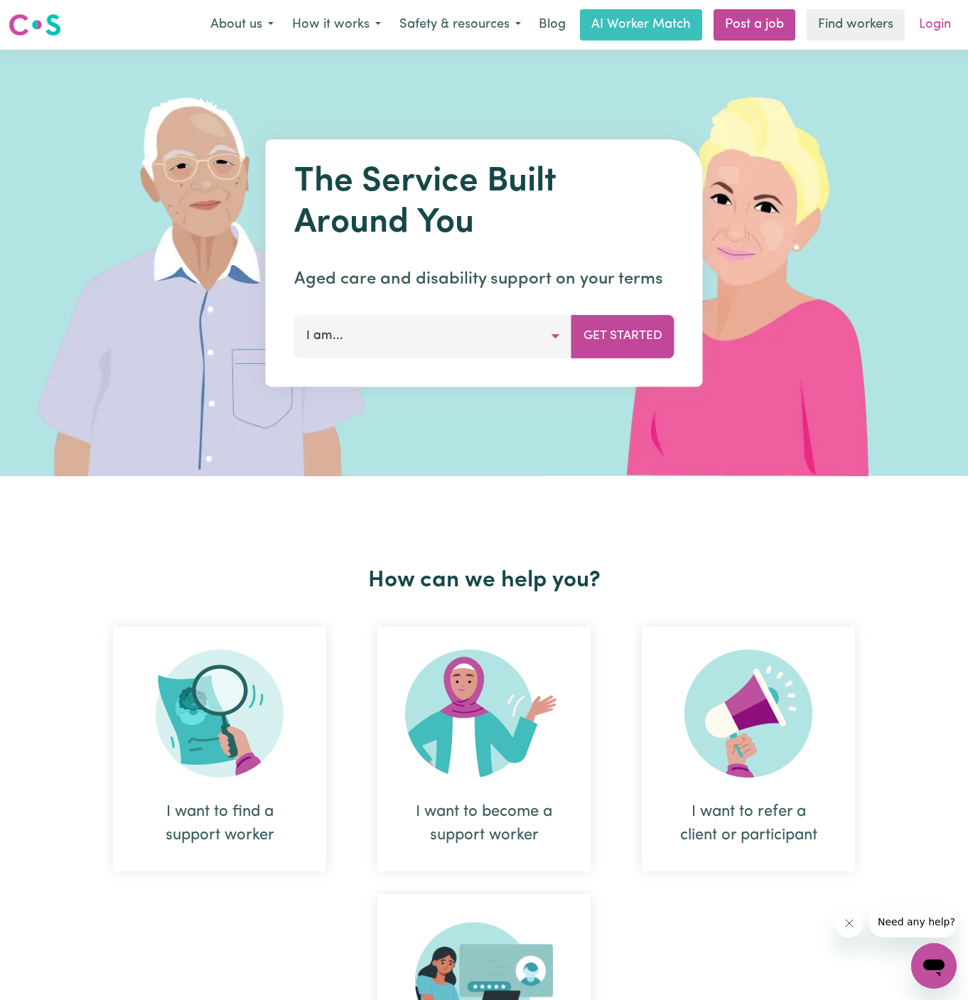
click at [935, 23] on link "Login" at bounding box center [935, 24] width 49 height 31
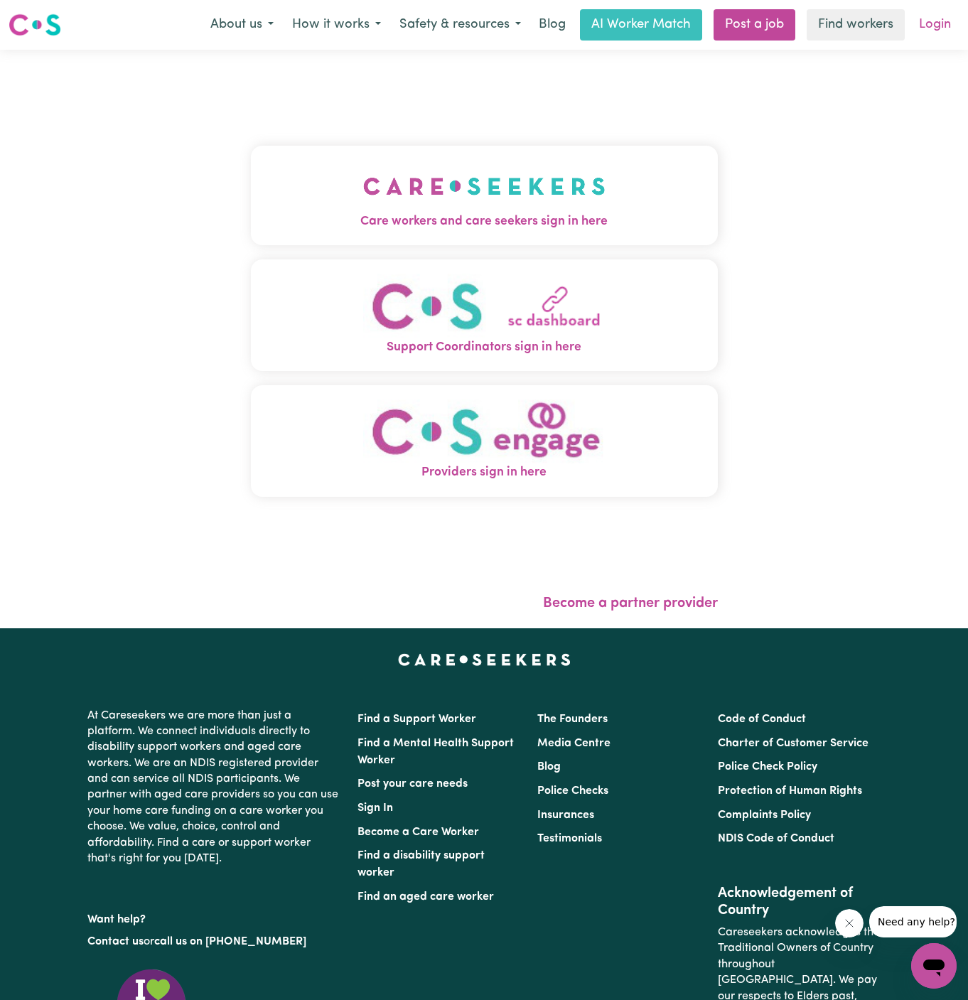
drag, startPoint x: 935, startPoint y: 23, endPoint x: 924, endPoint y: 23, distance: 10.7
click at [783, 21] on link "Post a job" at bounding box center [755, 24] width 82 height 31
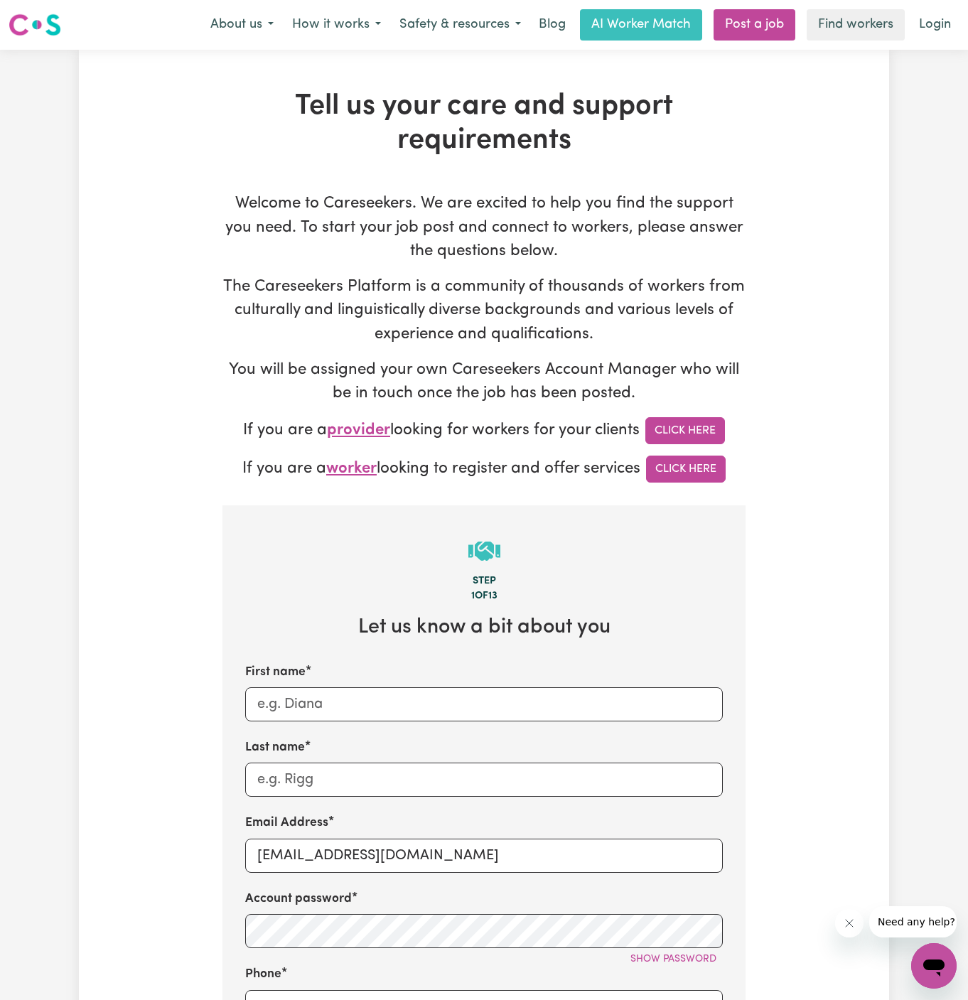
drag, startPoint x: 783, startPoint y: 21, endPoint x: 680, endPoint y: 65, distance: 112.1
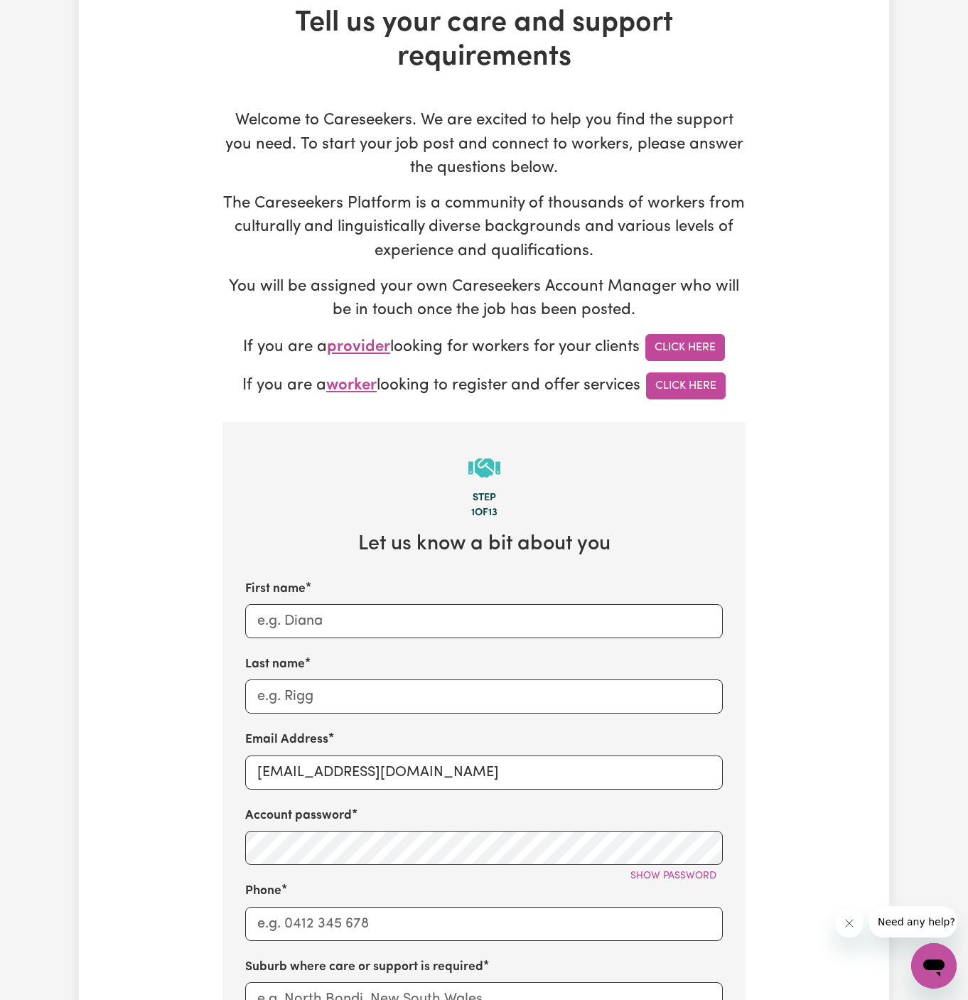
scroll to position [178, 0]
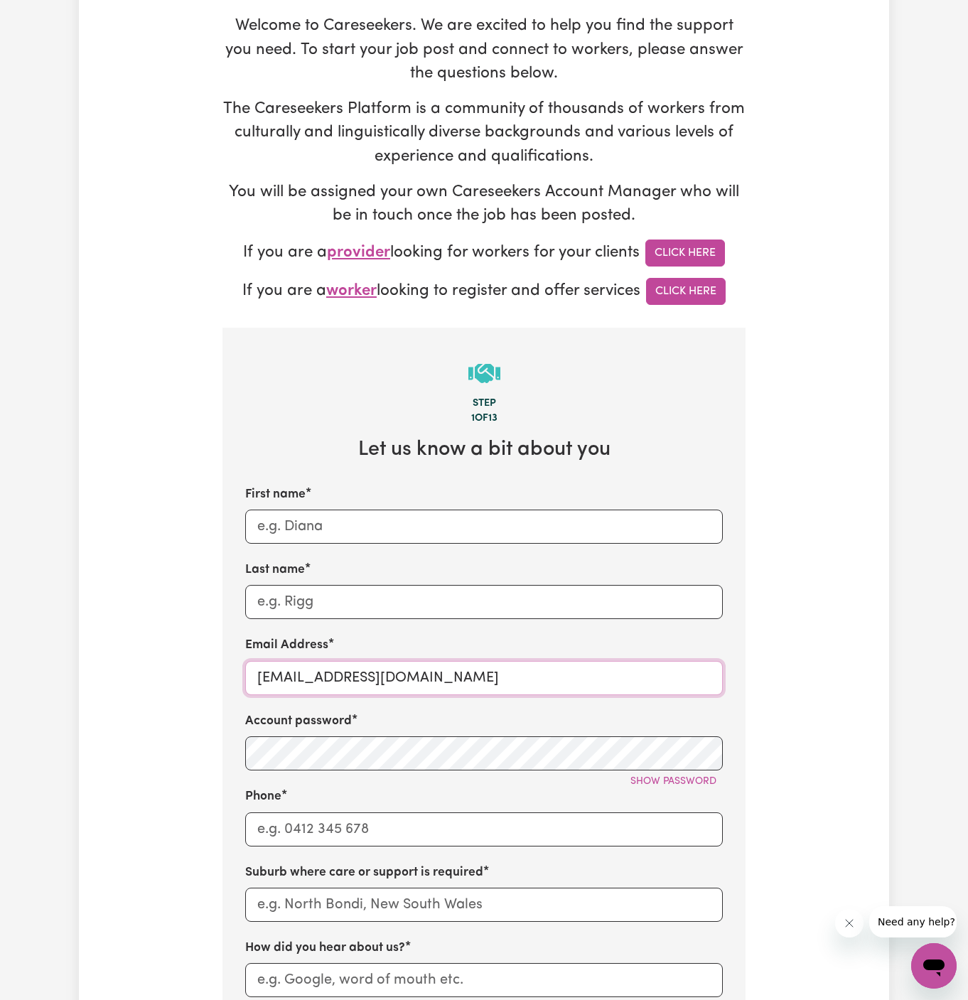
click at [458, 690] on input "superuser~SharynWessonRC@careseekers.com.au" at bounding box center [484, 678] width 478 height 34
drag, startPoint x: 445, startPoint y: 680, endPoint x: 663, endPoint y: 680, distance: 218.3
click at [663, 680] on input "superuser~SharynWessonRC@careseekers.com.au" at bounding box center [484, 678] width 478 height 34
drag, startPoint x: 663, startPoint y: 680, endPoint x: 988, endPoint y: 643, distance: 326.9
click at [968, 643] on html "Menu About us How it works Safety & resources Blog AI Worker Match Post a job F…" at bounding box center [484, 961] width 968 height 2279
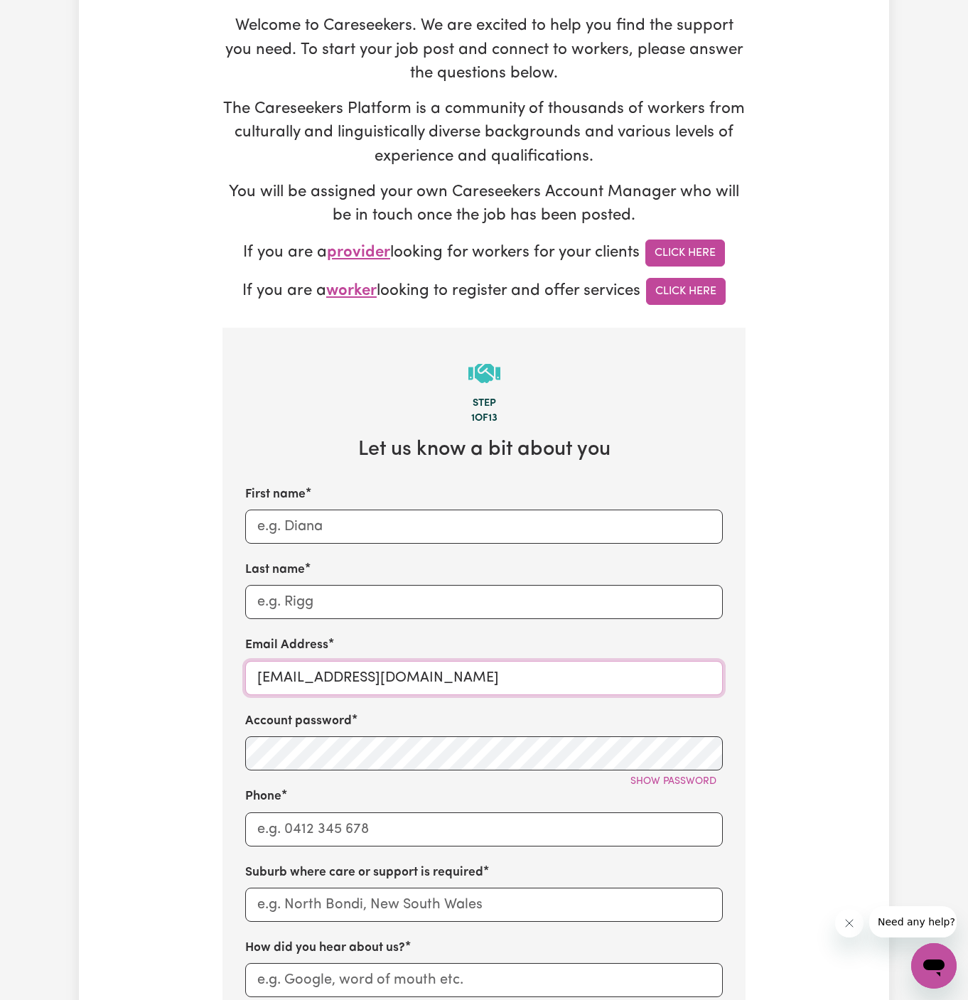
click at [342, 664] on input "superuser~SharynWessonRC@careseekers.com.au" at bounding box center [484, 678] width 478 height 34
paste input "ClientDeanParkHCK"
type input "ClientDeanParkHCK@careseekers.com.au"
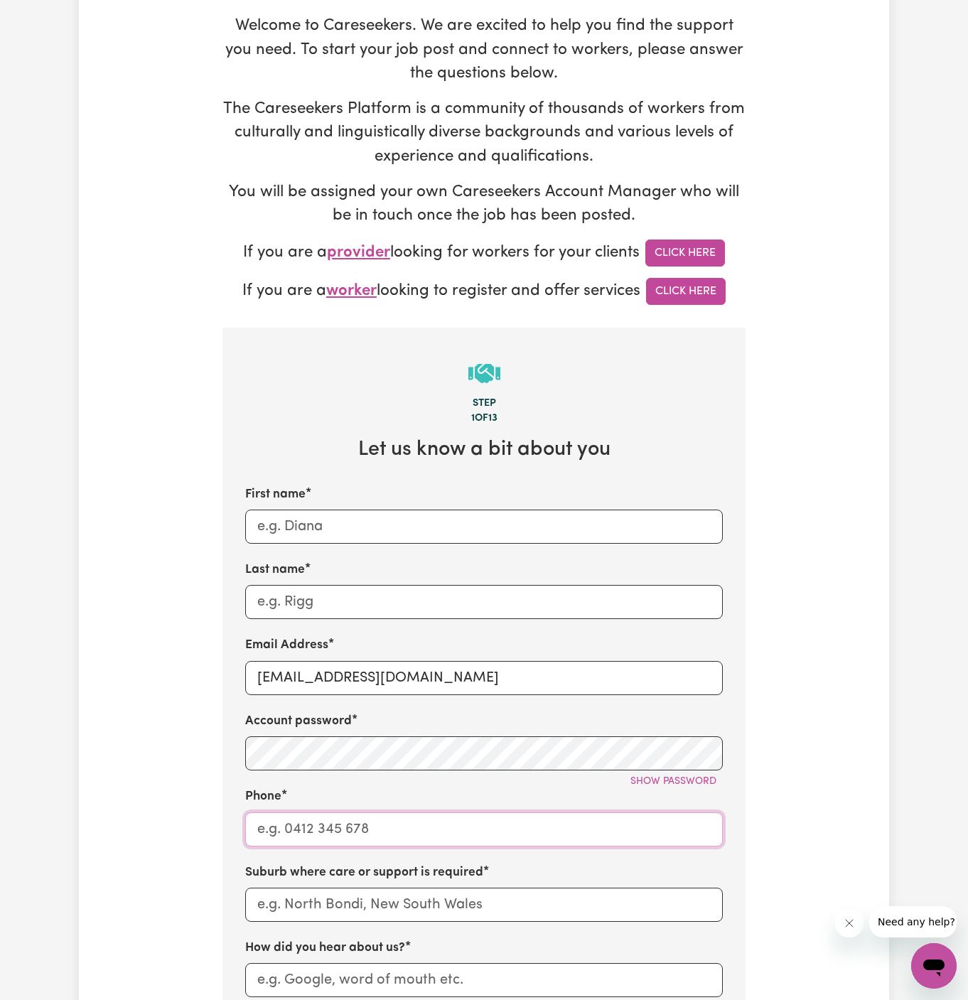
click at [473, 813] on input "Phone" at bounding box center [484, 830] width 478 height 34
type input "1300765465"
type input "Melissa"
type input "Wilson"
type input "LEICHHARDT, New South Wales, 2040"
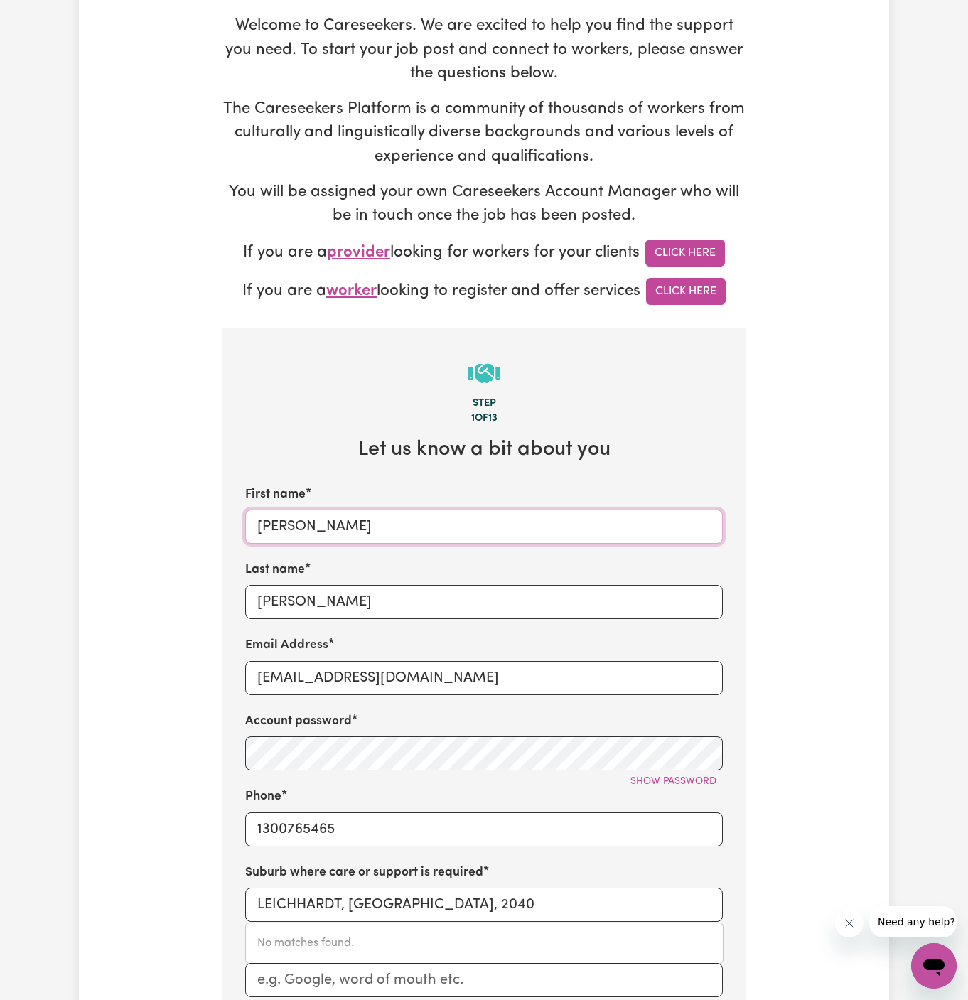
click at [343, 519] on input "Melissa" at bounding box center [484, 527] width 478 height 34
paste input "ClientDeanParkH"
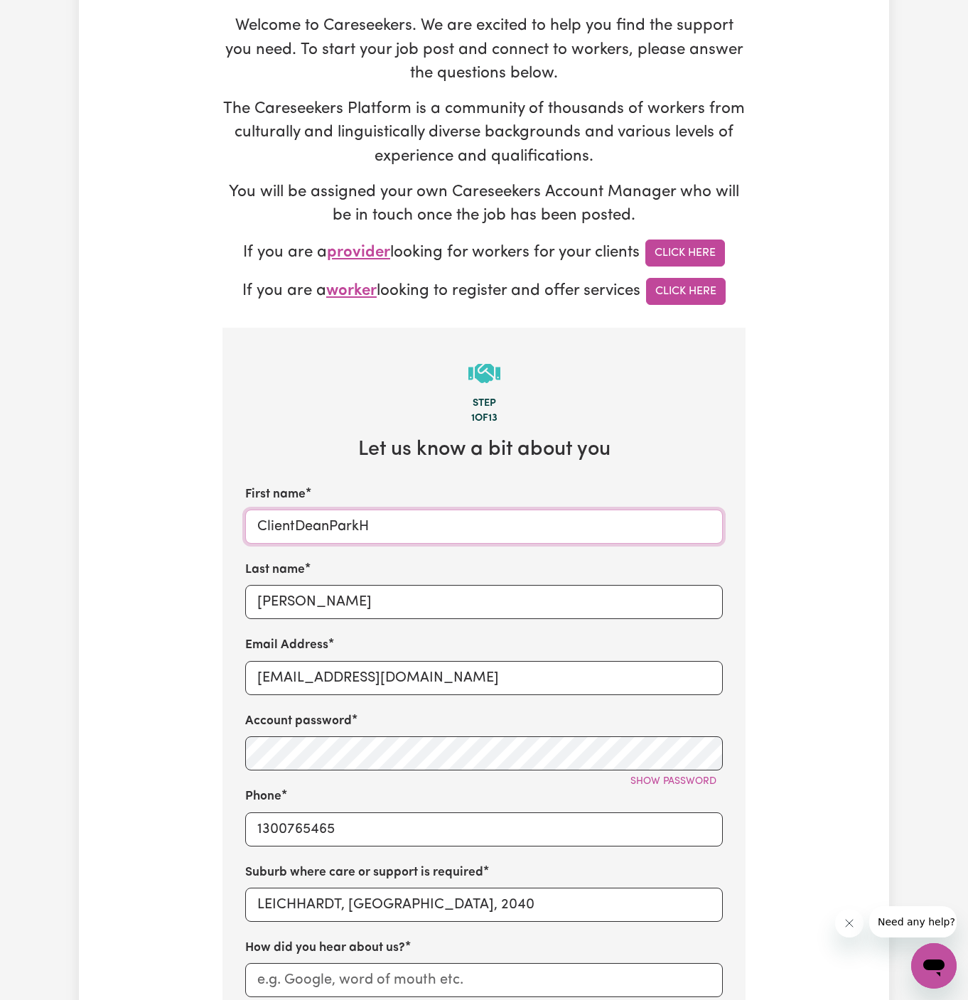
click at [297, 526] on input "ClientDeanParkH" at bounding box center [484, 527] width 478 height 34
click at [339, 529] on input "Client DeanParkH" at bounding box center [484, 527] width 478 height 34
click at [334, 527] on input "Client DeanParkH" at bounding box center [484, 527] width 478 height 34
click at [400, 523] on input "Client Dean ParkH" at bounding box center [484, 527] width 478 height 34
type input "Client Dean Park"
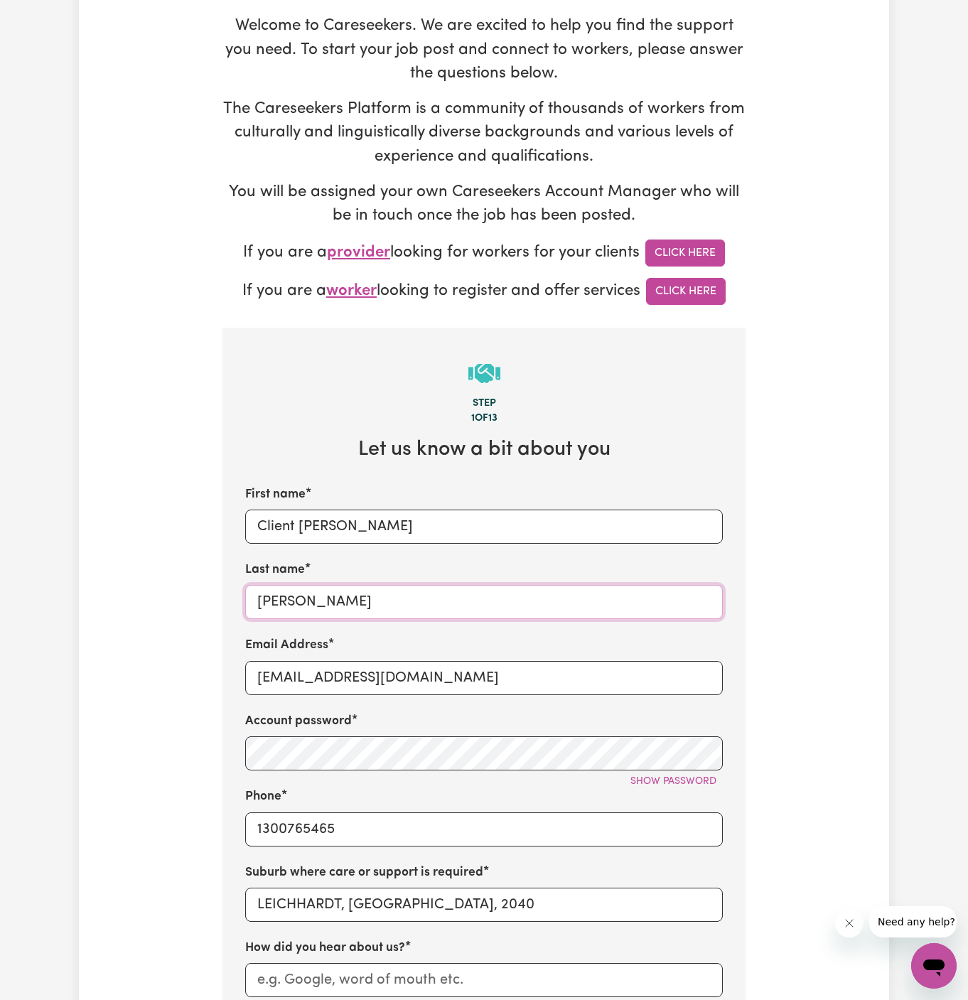
click at [336, 613] on input "Wilson" at bounding box center [484, 602] width 478 height 34
paste input "Home Caring Kellyville"
type input "Home Caring Kellyville"
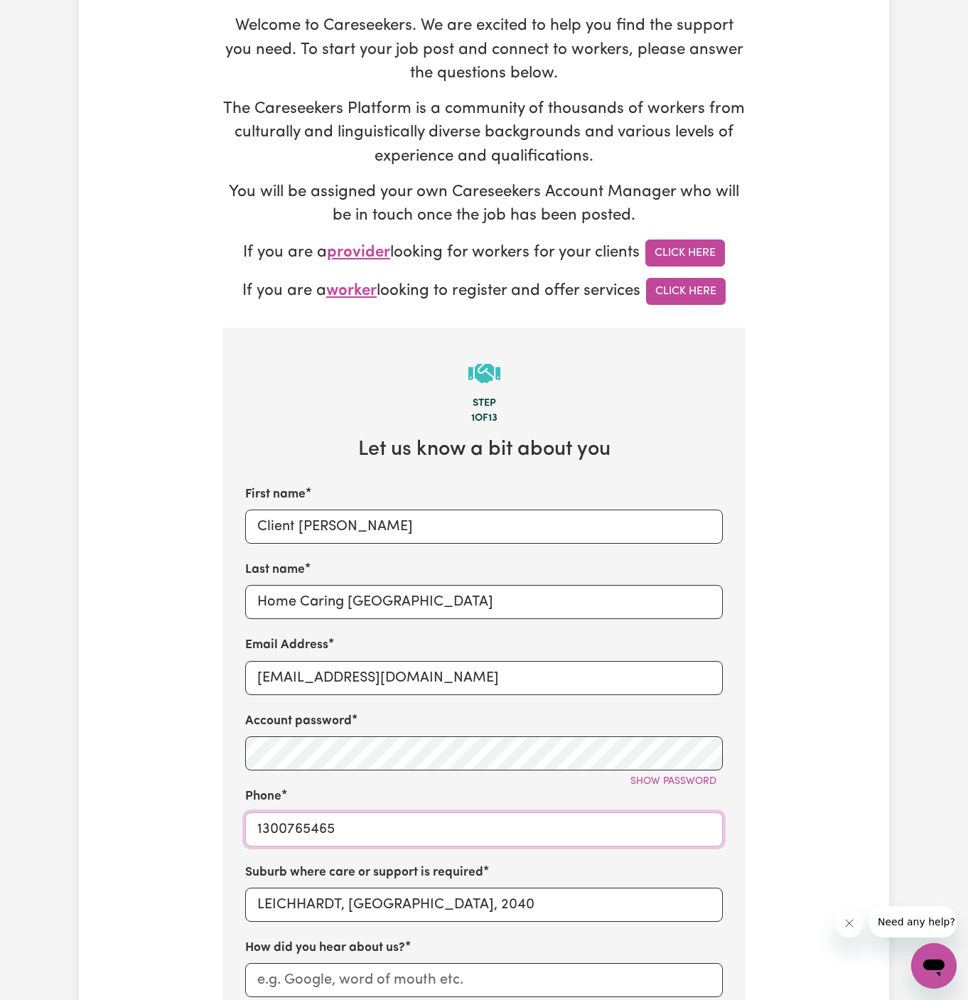
click at [357, 820] on input "1300765465" at bounding box center [484, 830] width 478 height 34
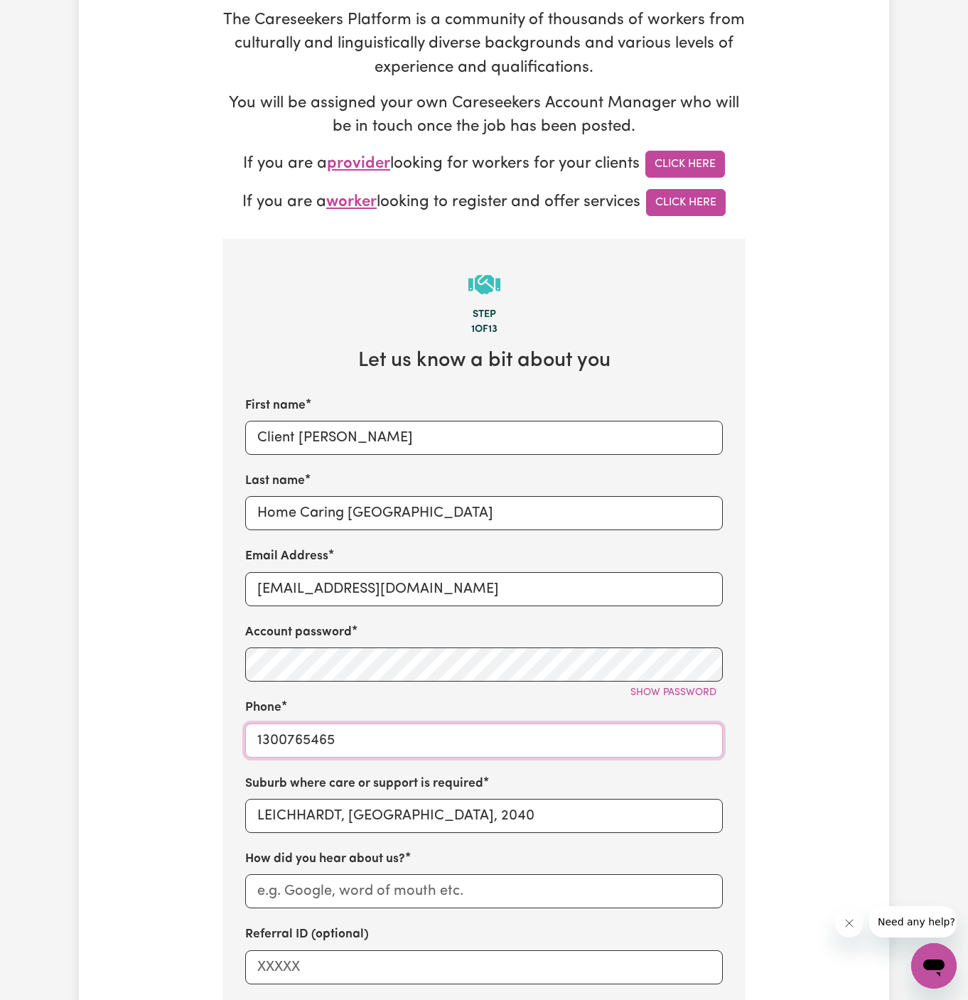
scroll to position [327, 0]
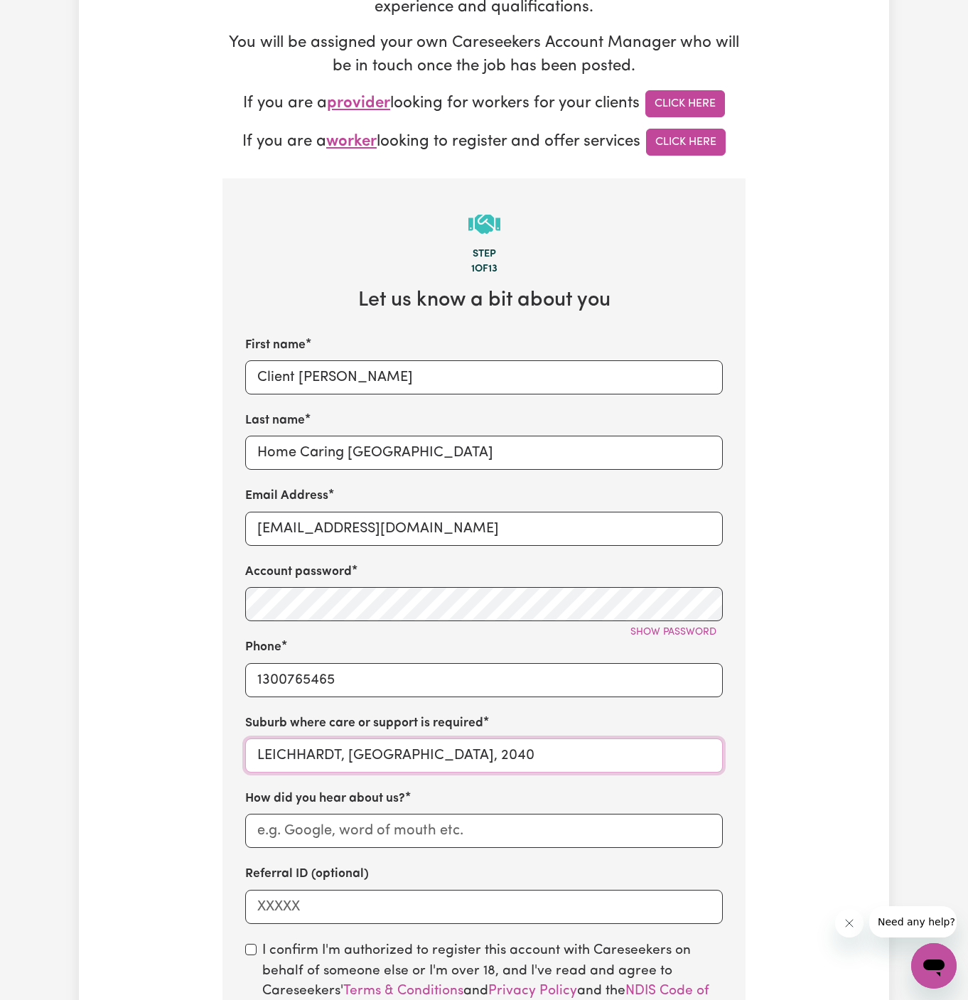
click at [341, 741] on input "LEICHHARDT, New South Wales, 2040" at bounding box center [484, 756] width 478 height 34
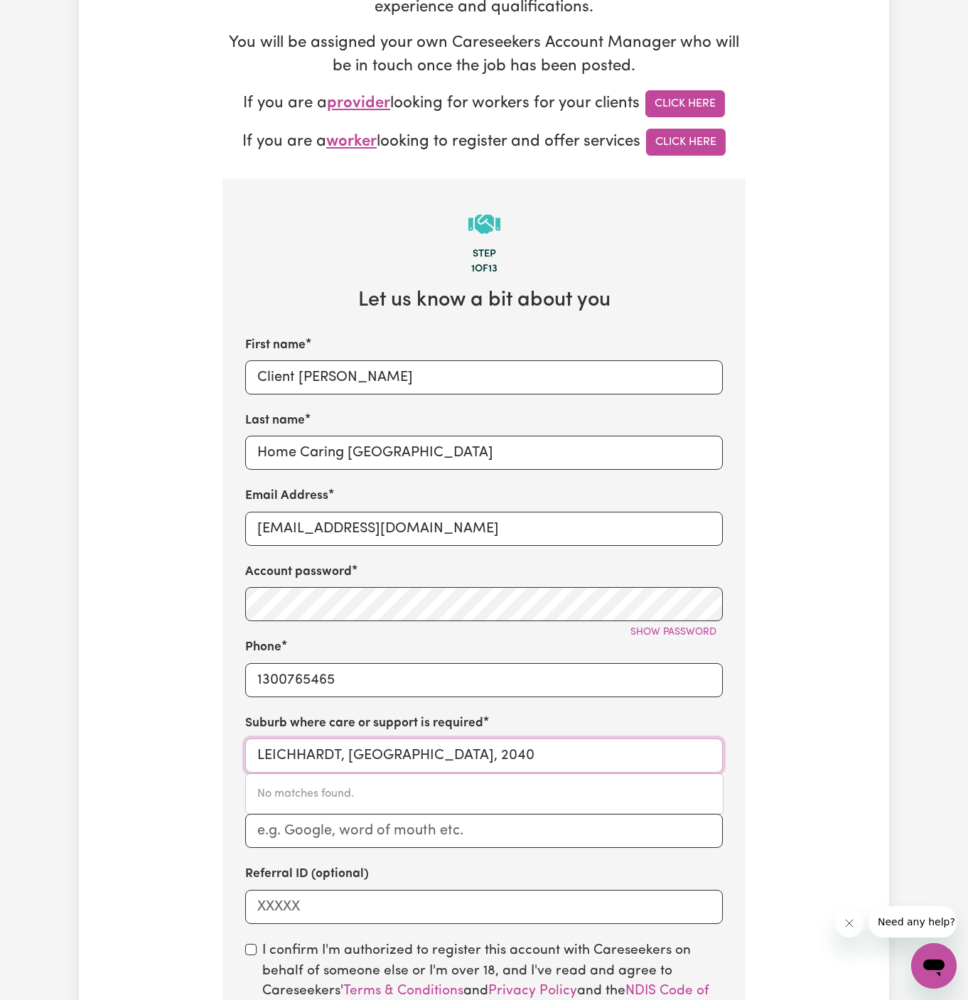
click at [341, 741] on input "LEICHHARDT, New South Wales, 2040" at bounding box center [484, 756] width 478 height 34
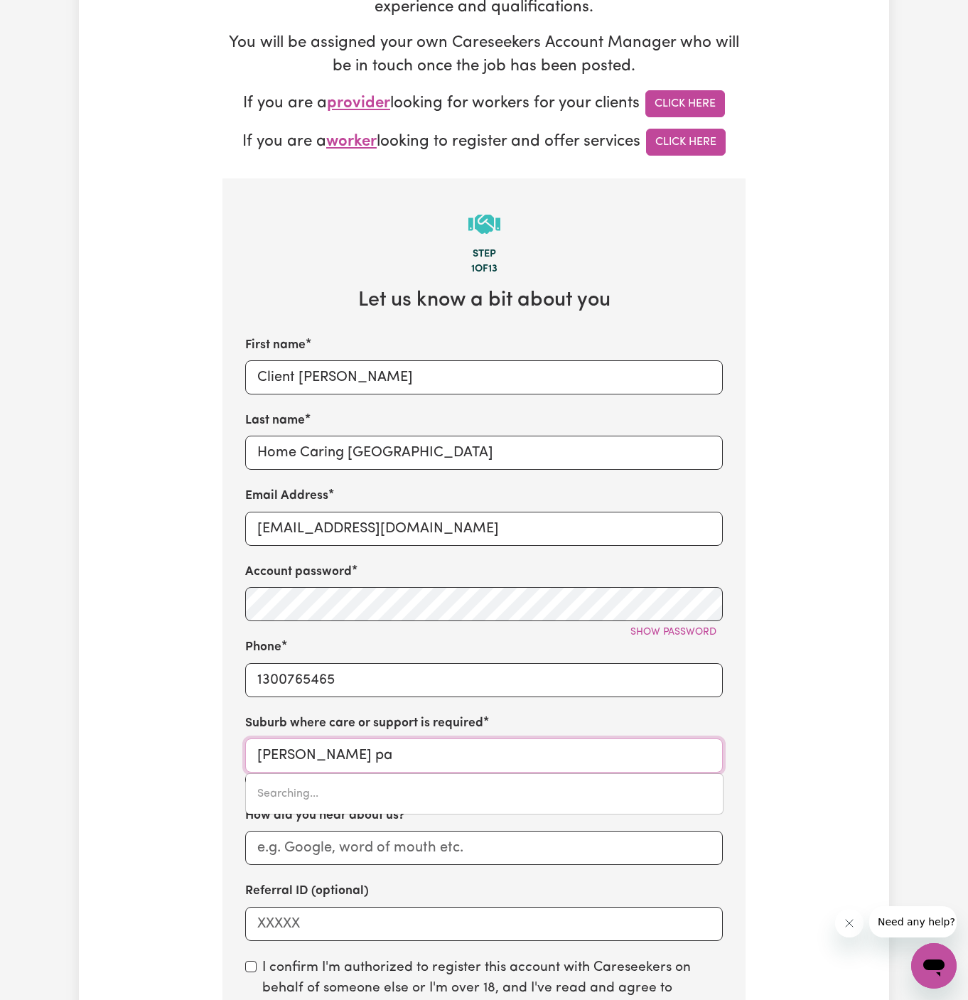
type input "dean par"
type input "dean parK, New South Wales, 2761"
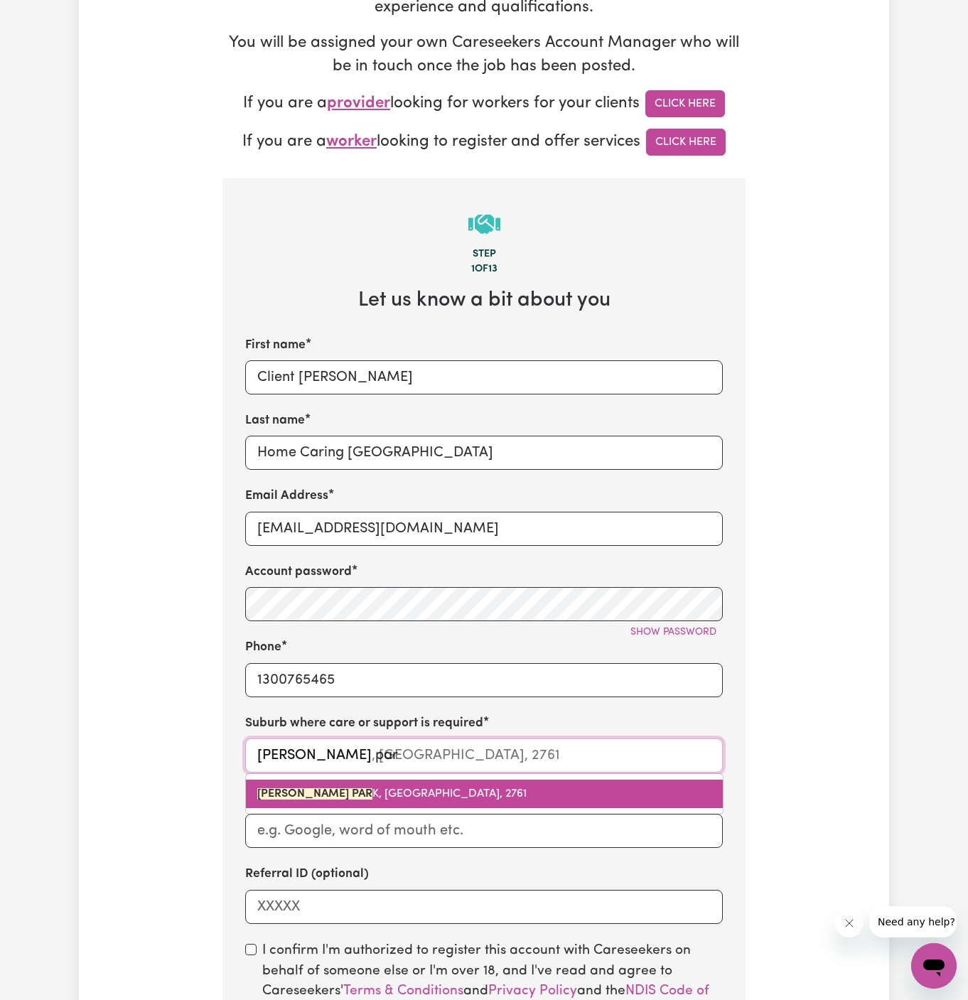
click at [376, 783] on link "DEAN PAR K, New South Wales, 2761" at bounding box center [484, 794] width 477 height 28
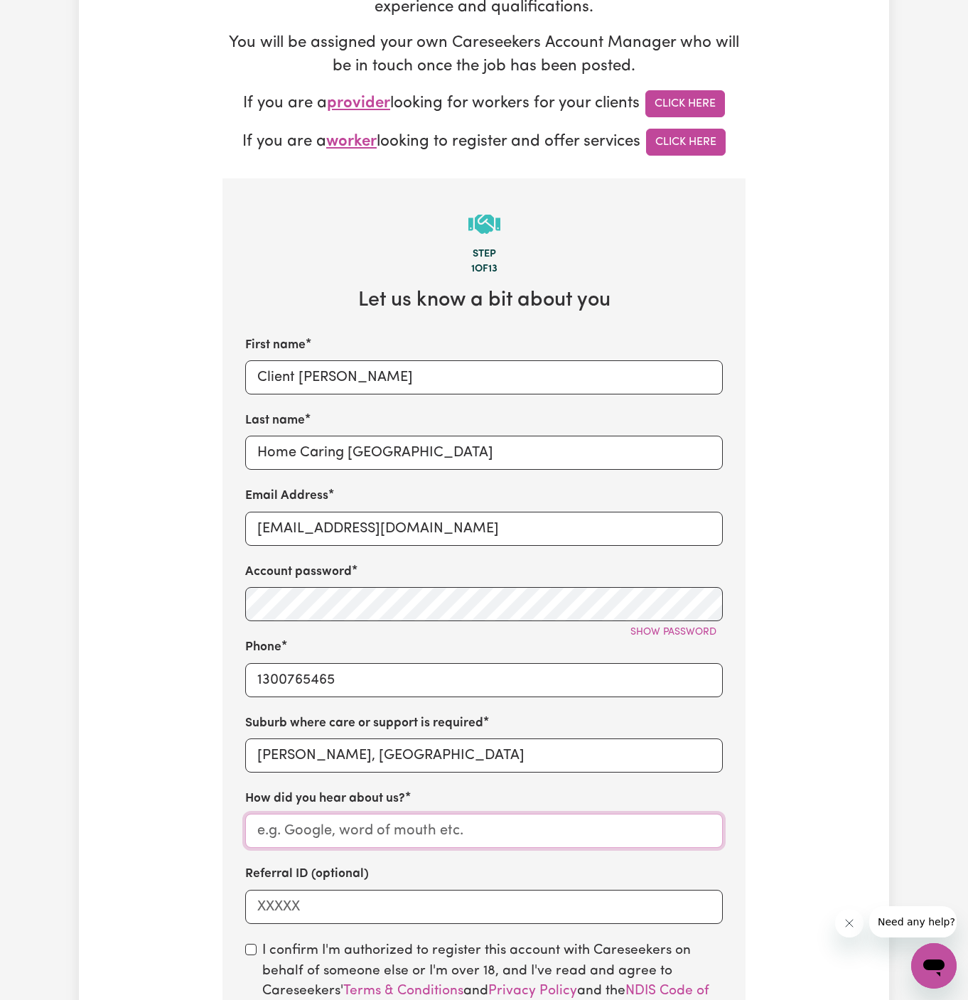
click at [382, 839] on input "How did you hear about us?" at bounding box center [484, 831] width 478 height 34
paste input "Home Caring Kellyville"
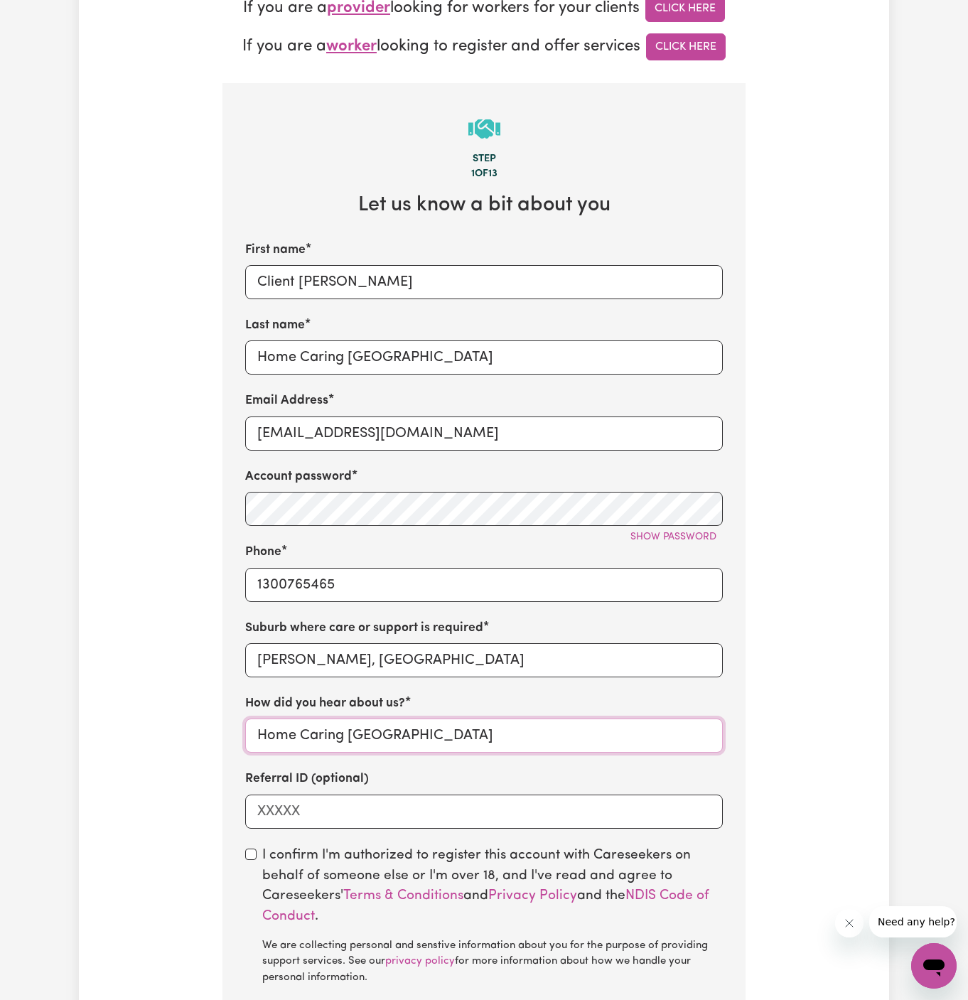
type input "Home Caring Kellyville"
click at [255, 859] on div "I confirm I'm authorized to register this account with Careseekers on behalf of…" at bounding box center [484, 916] width 478 height 141
click at [247, 853] on input "checkbox" at bounding box center [250, 854] width 11 height 11
checkbox input "true"
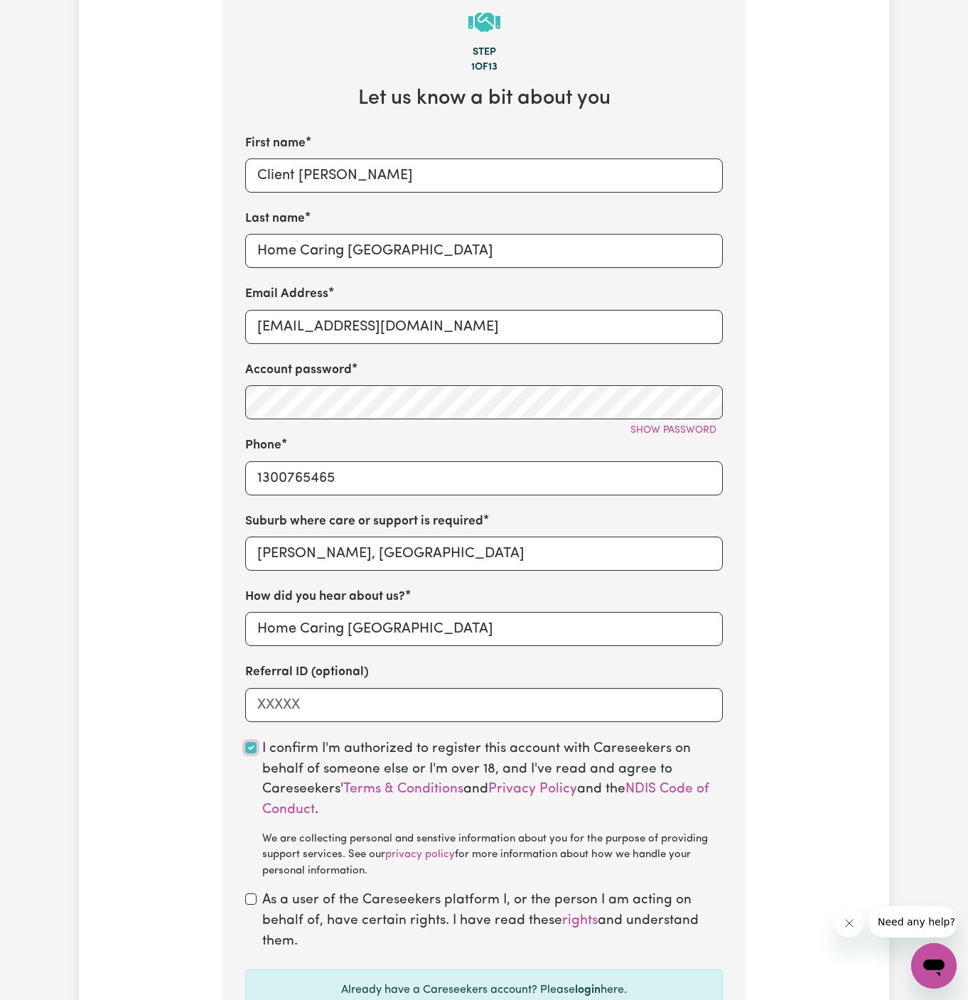
scroll to position [631, 0]
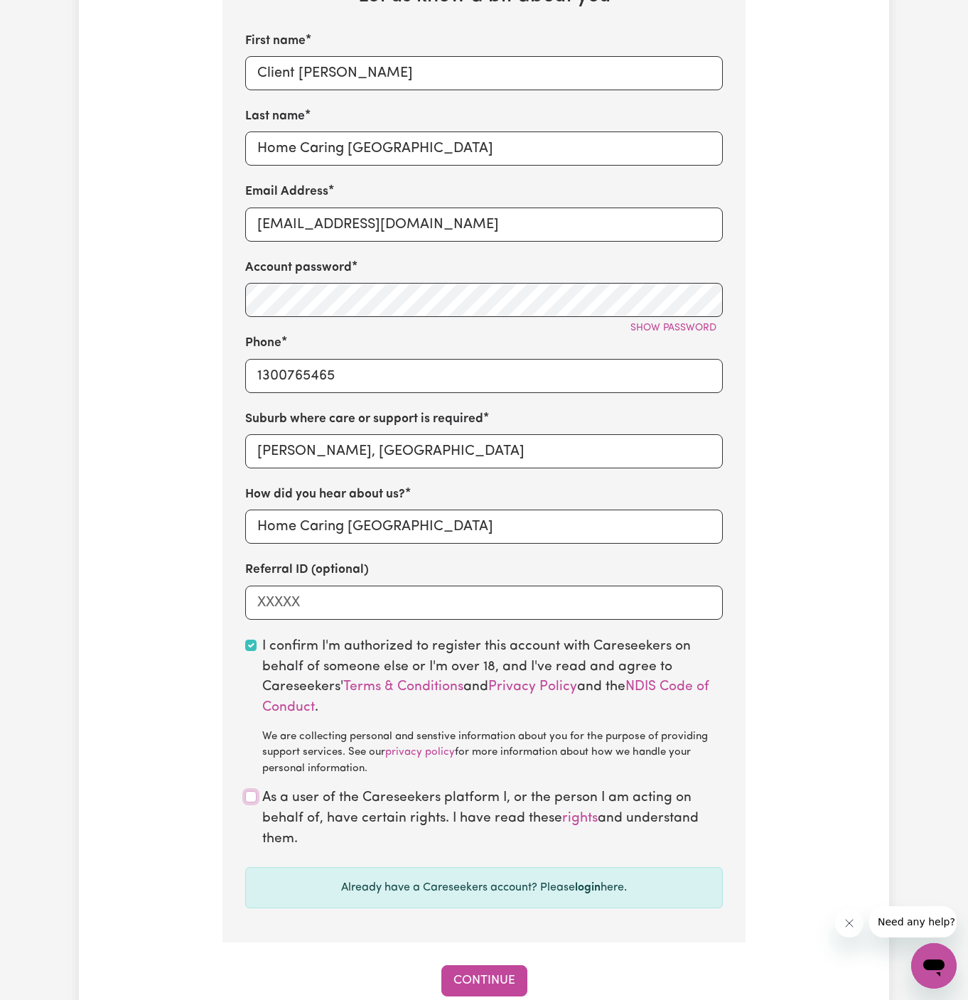
click at [249, 800] on input "checkbox" at bounding box center [250, 796] width 11 height 11
checkbox input "true"
click at [479, 980] on button "Continue" at bounding box center [484, 980] width 86 height 31
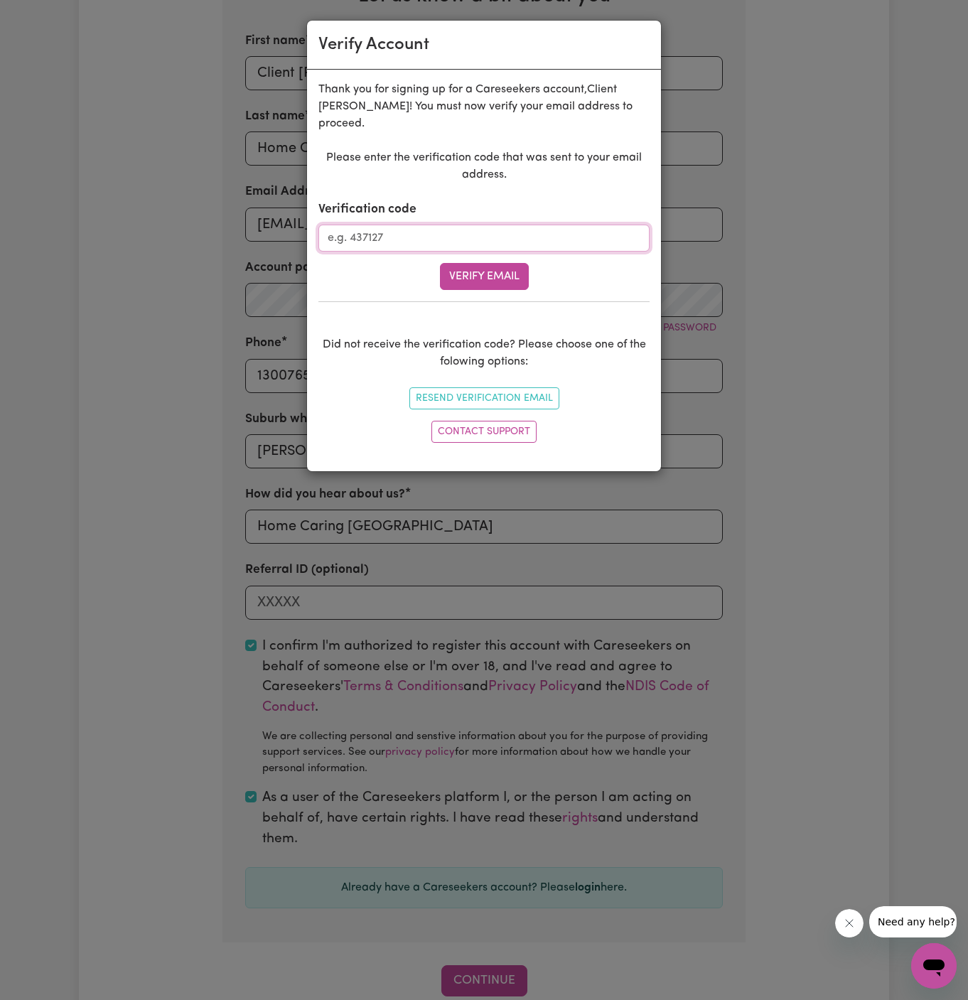
click at [397, 227] on input "Verification code" at bounding box center [483, 238] width 331 height 27
paste input "998410"
type input "998410"
click at [505, 271] on button "Verify Email" at bounding box center [484, 276] width 89 height 27
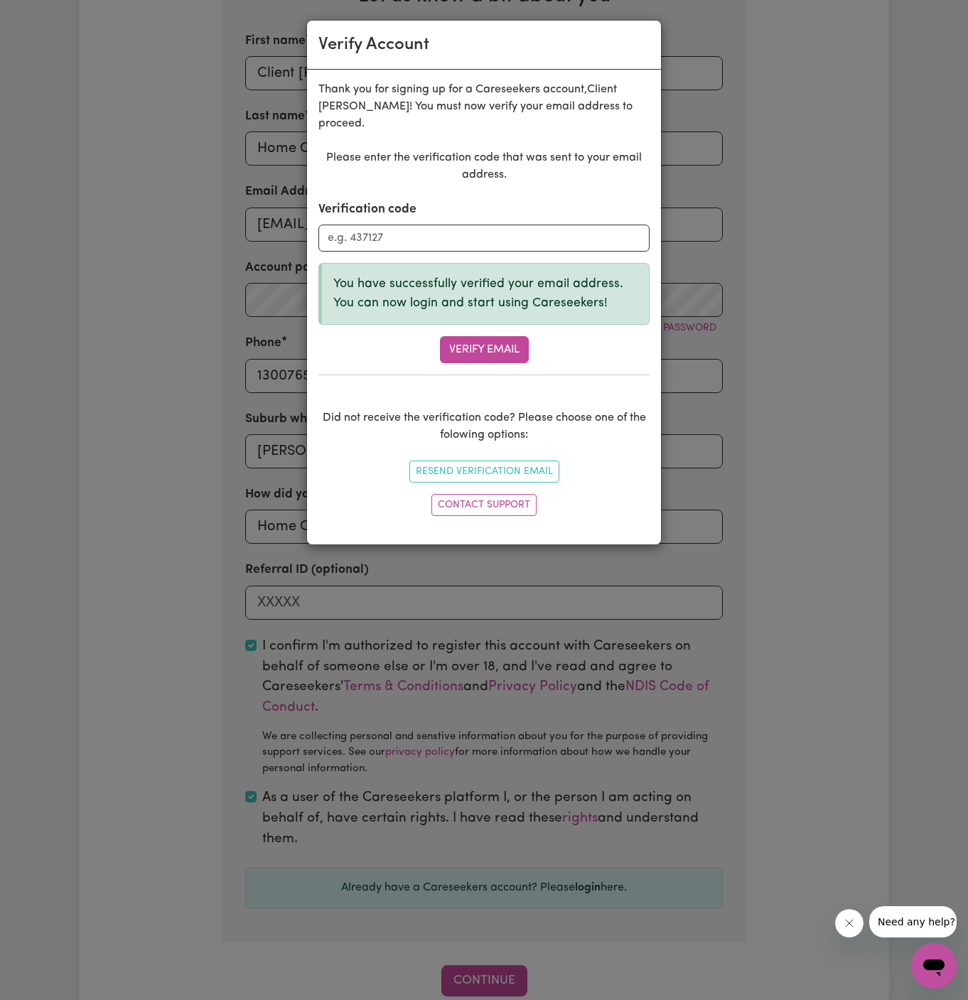
scroll to position [489, 0]
